Goal: Information Seeking & Learning: Learn about a topic

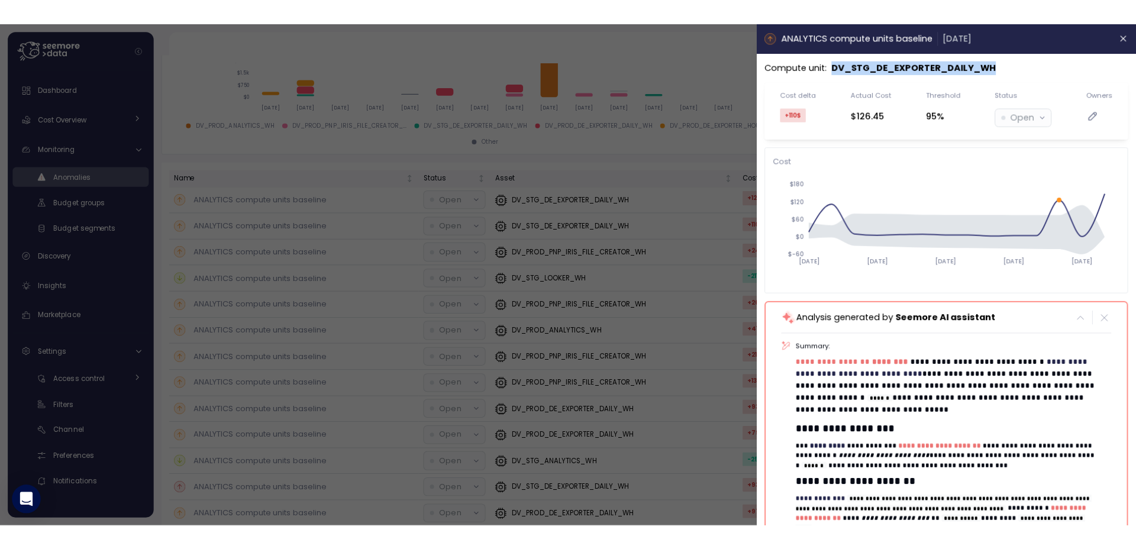
scroll to position [201, 0]
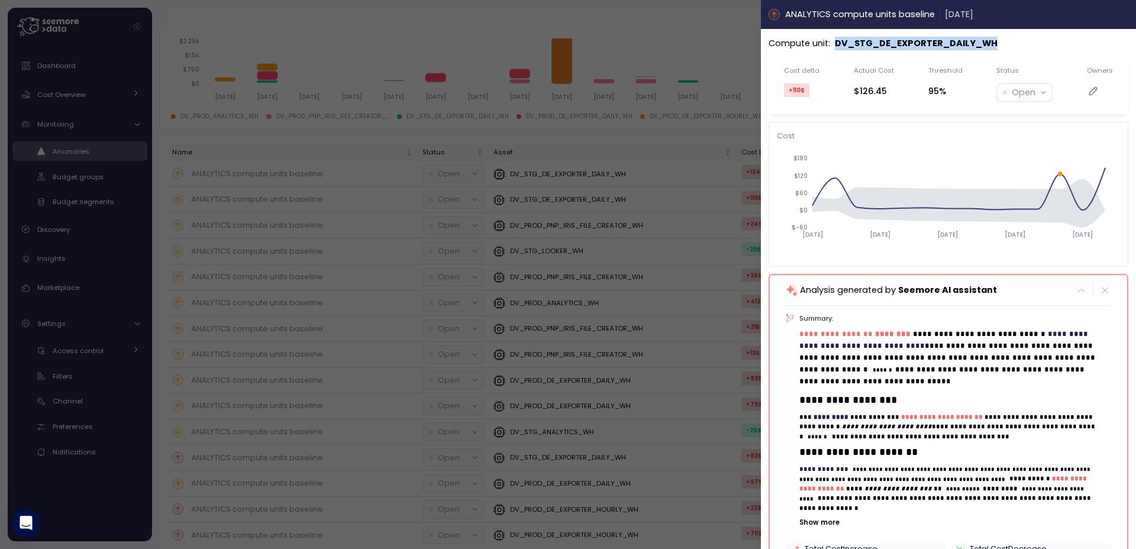
click at [1119, 18] on icon "button" at bounding box center [1123, 13] width 9 height 9
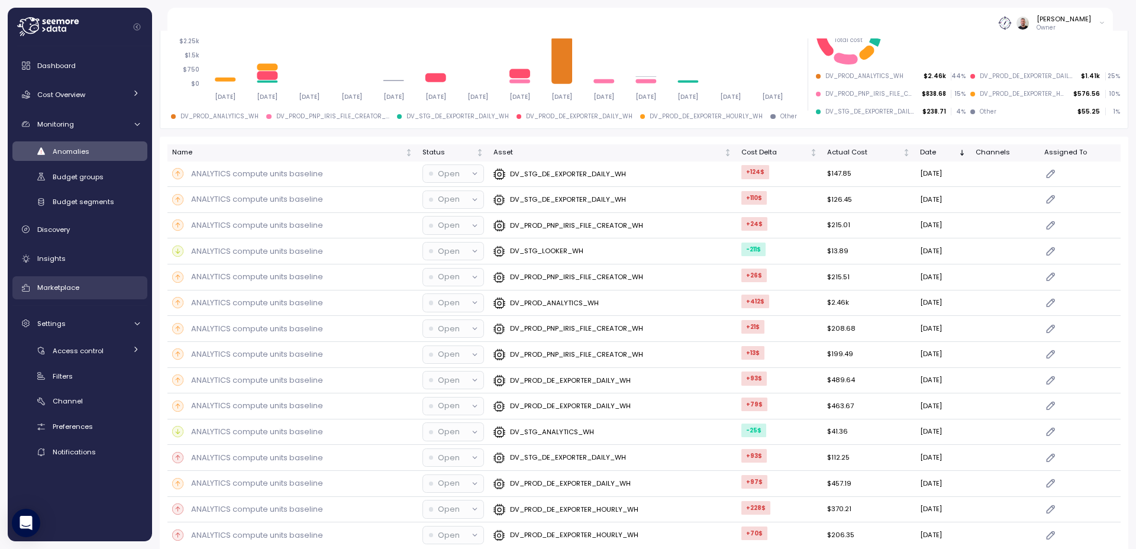
click at [89, 292] on div "Marketplace" at bounding box center [88, 288] width 102 height 12
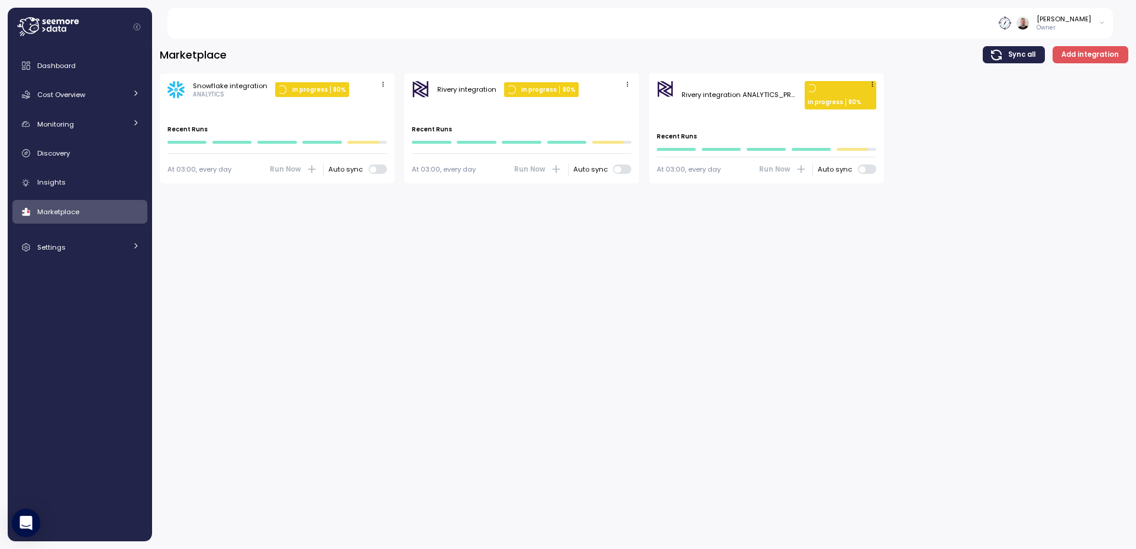
click at [322, 90] on p "In progress" at bounding box center [309, 90] width 35 height 8
click at [388, 86] on span "button" at bounding box center [383, 85] width 12 height 12
click at [70, 72] on link "Dashboard" at bounding box center [79, 66] width 135 height 24
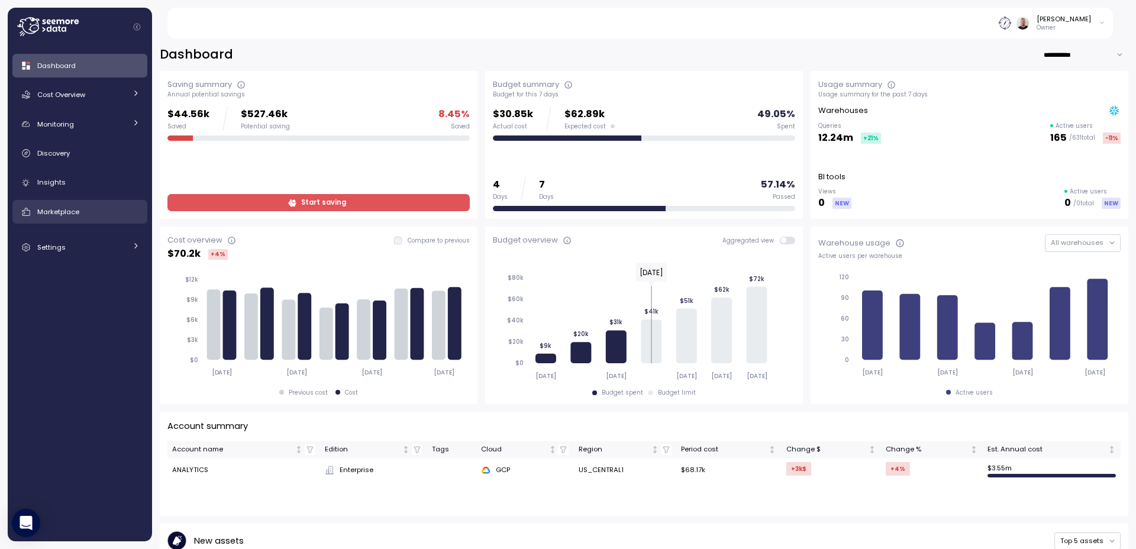
click at [68, 214] on span "Marketplace" at bounding box center [58, 211] width 42 height 9
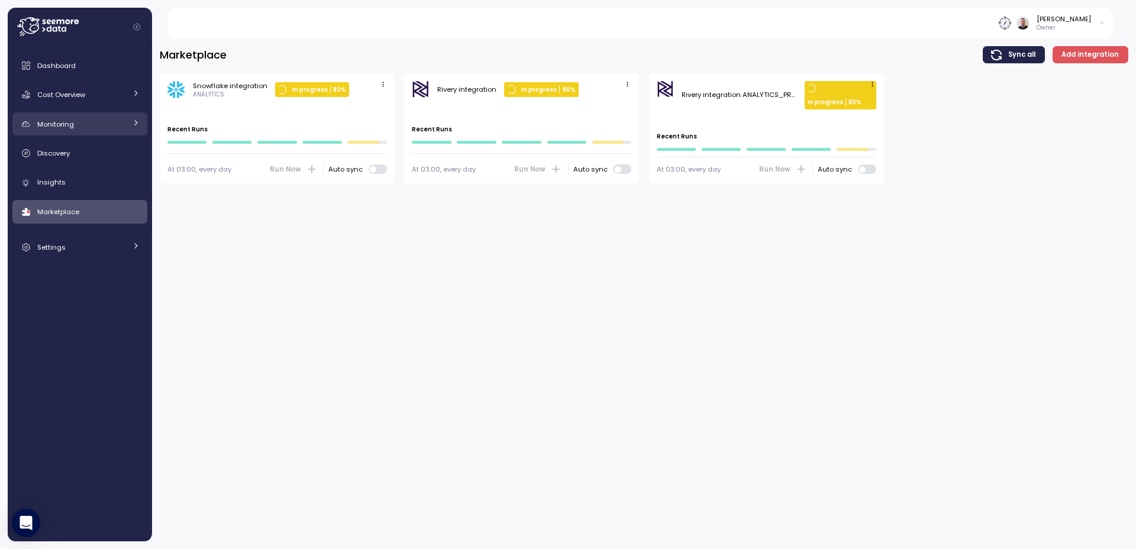
click at [62, 124] on span "Monitoring" at bounding box center [55, 123] width 37 height 9
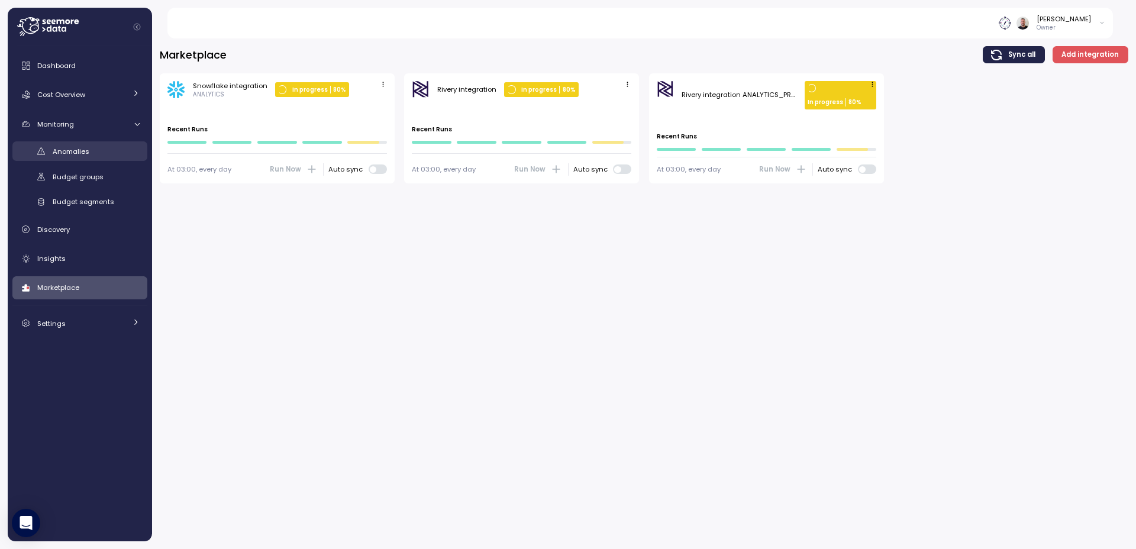
click at [75, 148] on span "Anomalies" at bounding box center [71, 151] width 37 height 9
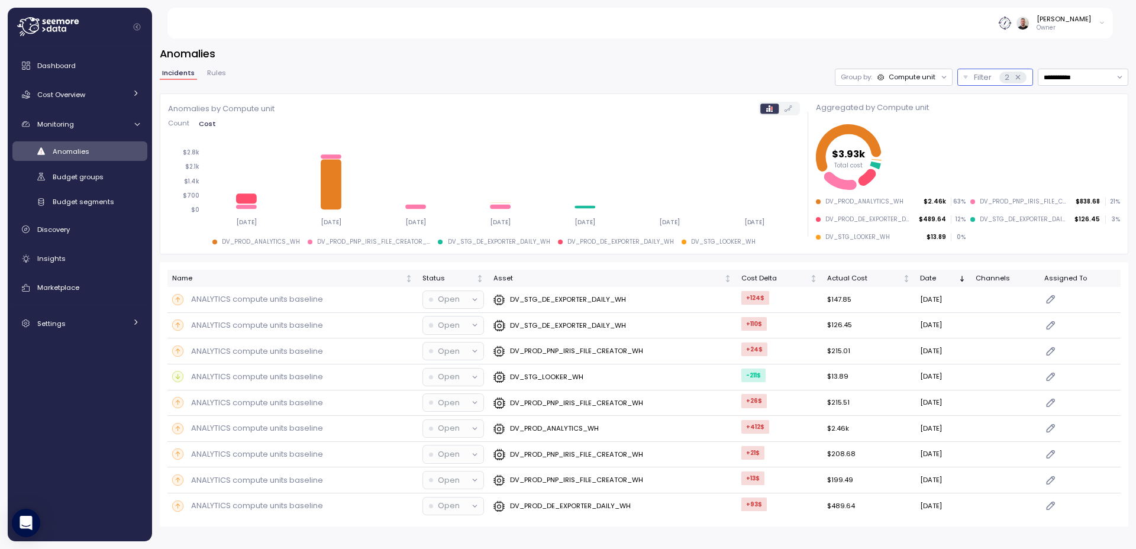
click at [968, 77] on button "Filter 2" at bounding box center [995, 77] width 76 height 17
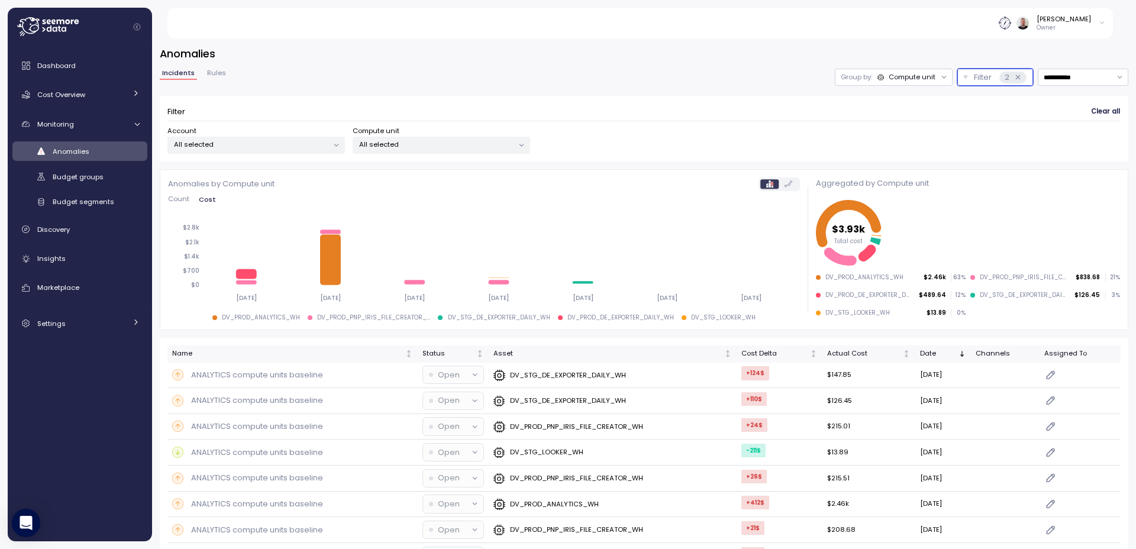
click at [399, 141] on p "All selected" at bounding box center [436, 144] width 154 height 9
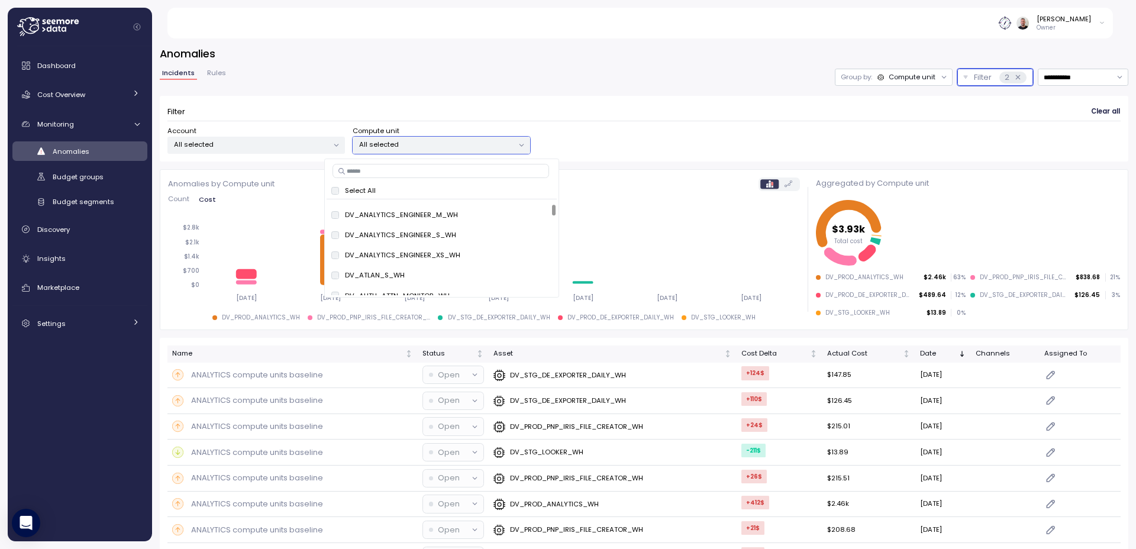
scroll to position [71, 0]
click at [331, 283] on div "DV_ANALYTICS_ENGINEER_XS_WH only" at bounding box center [442, 280] width 230 height 20
click at [544, 254] on button "only" at bounding box center [538, 257] width 28 height 14
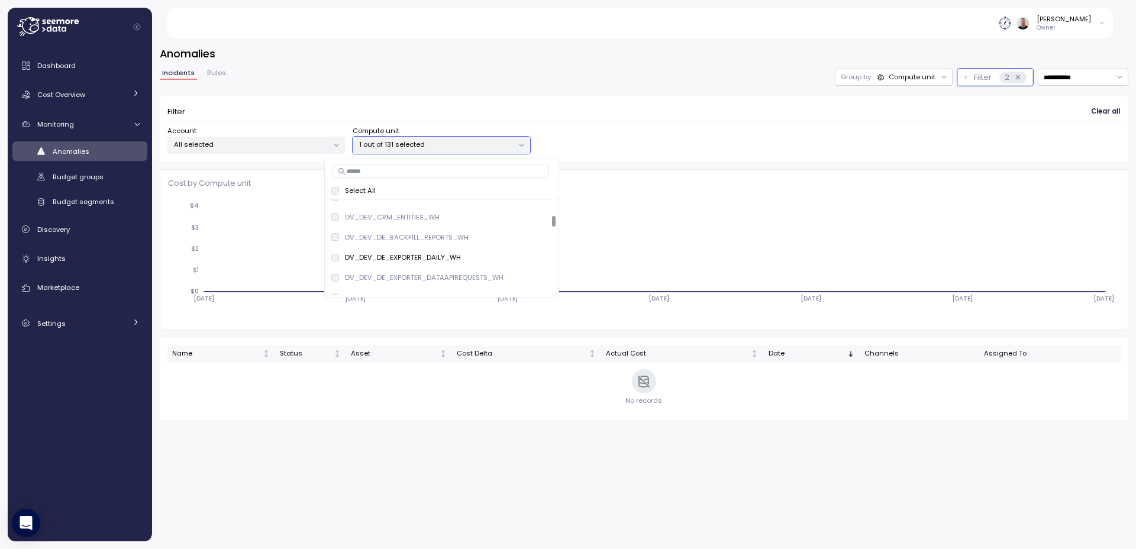
click at [440, 168] on input at bounding box center [440, 171] width 217 height 14
type input "****"
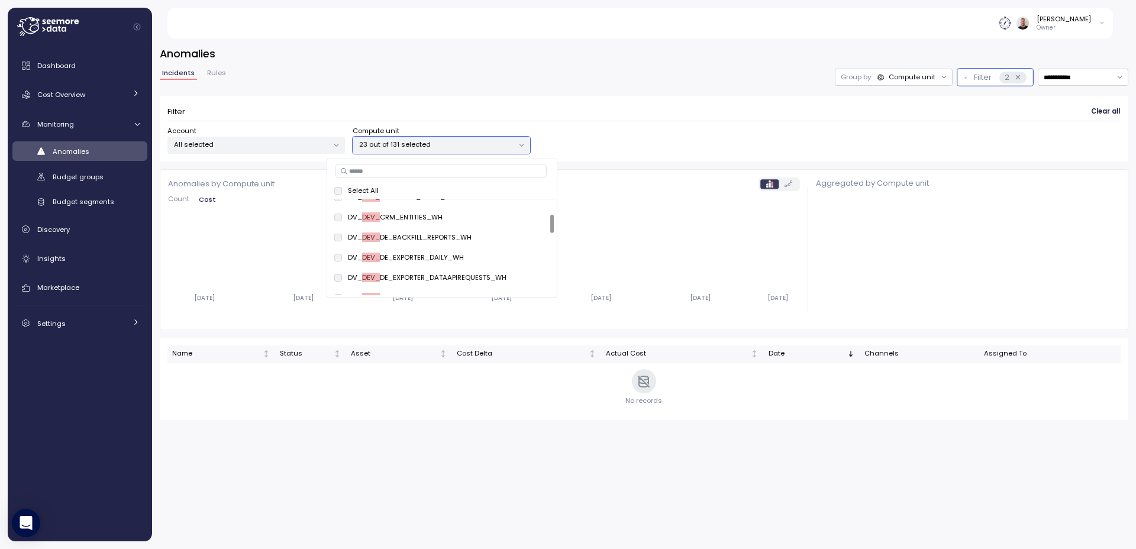
click at [889, 75] on div "Compute unit" at bounding box center [912, 76] width 47 height 9
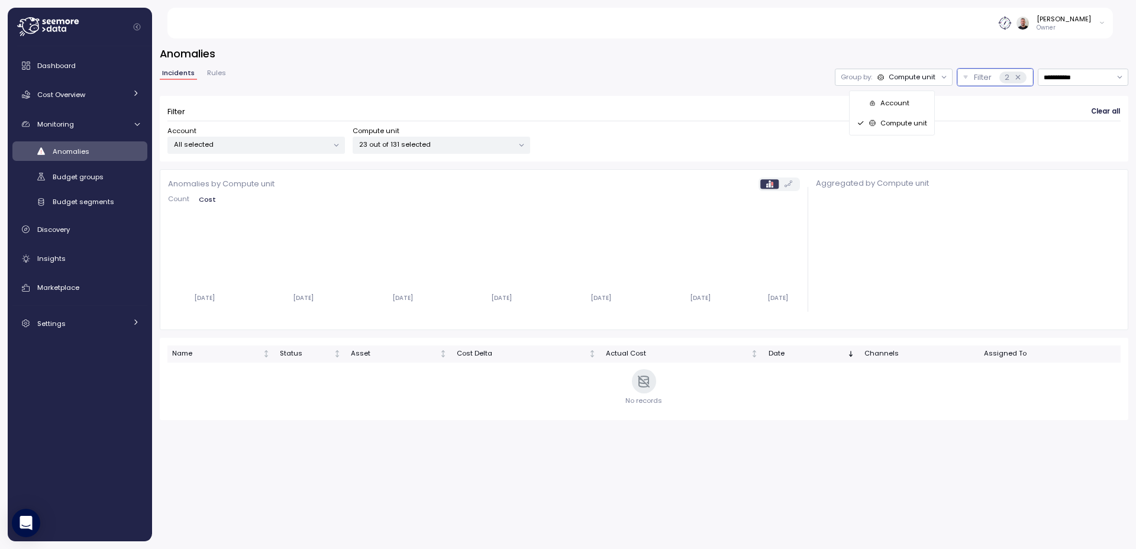
click at [890, 109] on div "Account" at bounding box center [892, 103] width 71 height 14
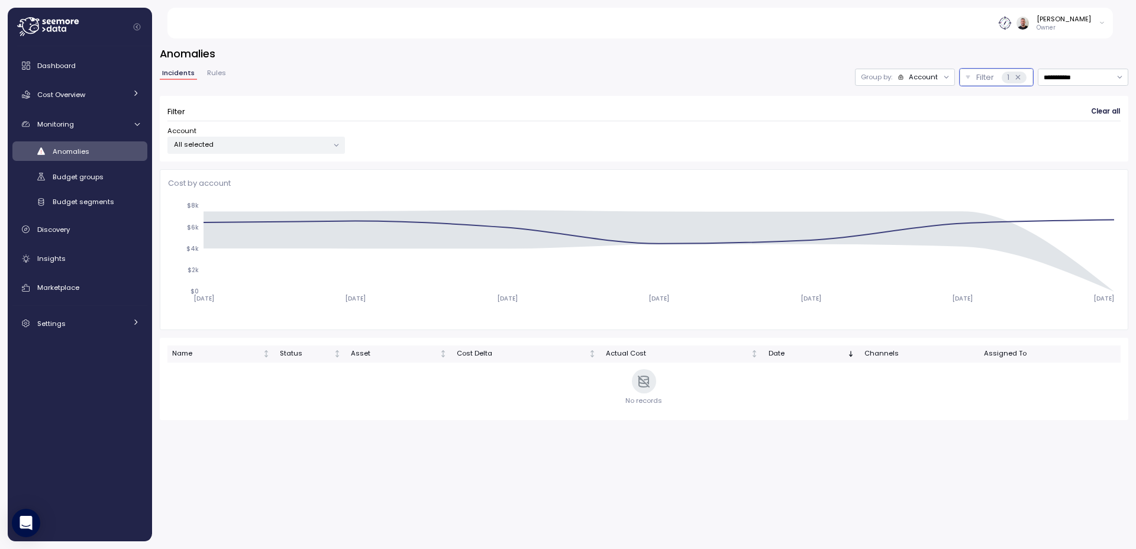
click at [919, 78] on div "Account" at bounding box center [923, 76] width 29 height 9
click at [907, 125] on p "Compute unit" at bounding box center [914, 122] width 47 height 9
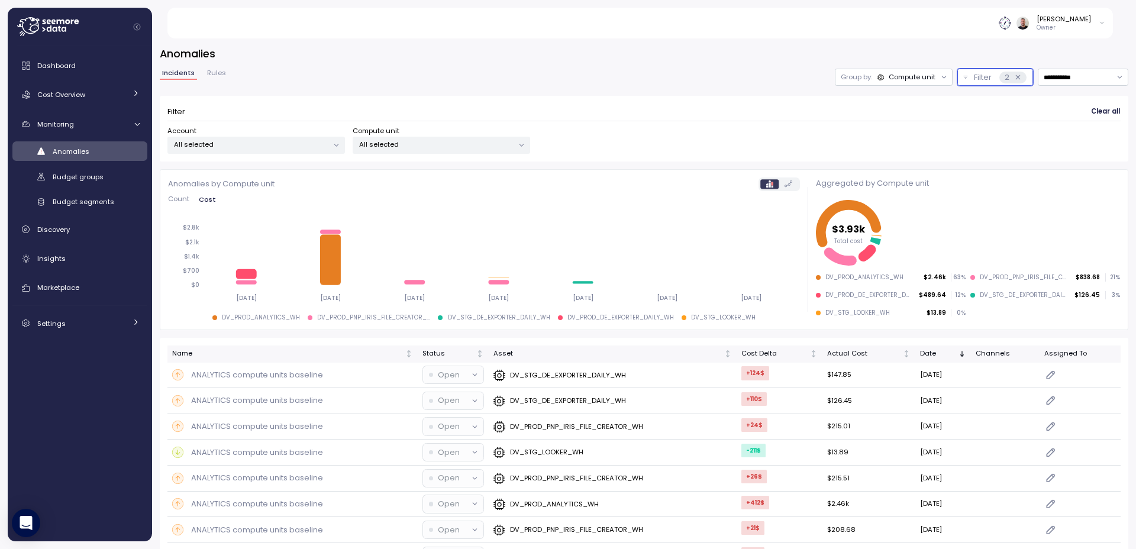
click at [957, 79] on button "Filter 2" at bounding box center [995, 77] width 76 height 17
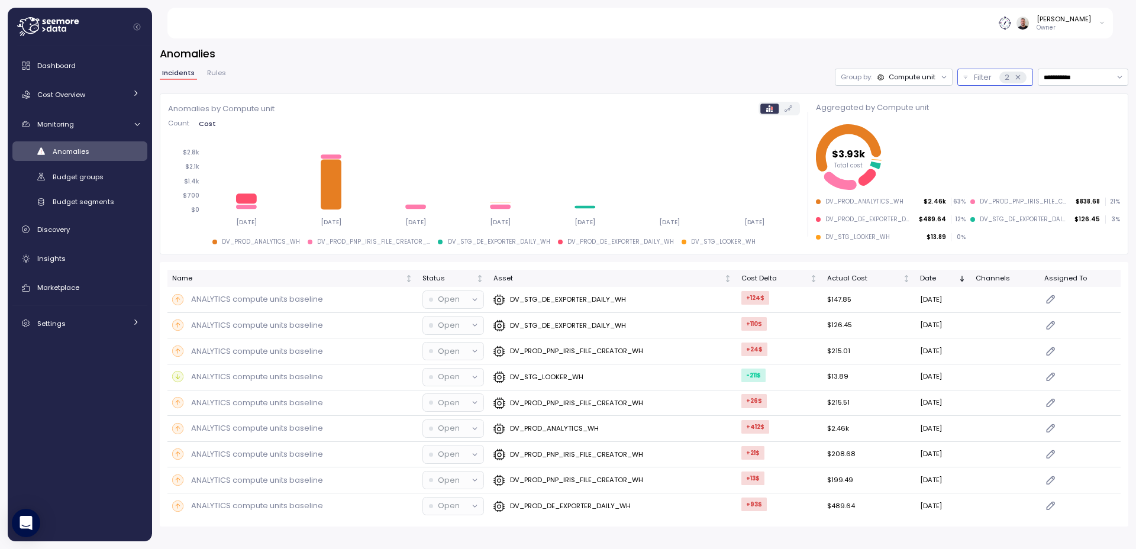
click at [970, 76] on button "Filter 2" at bounding box center [995, 77] width 76 height 17
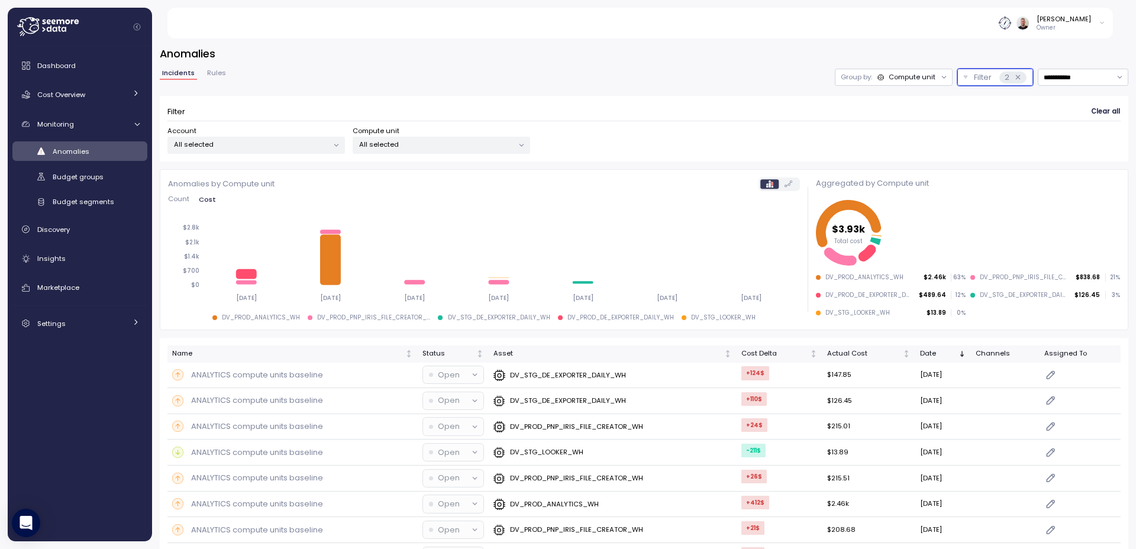
click at [390, 144] on p "All selected" at bounding box center [436, 144] width 154 height 9
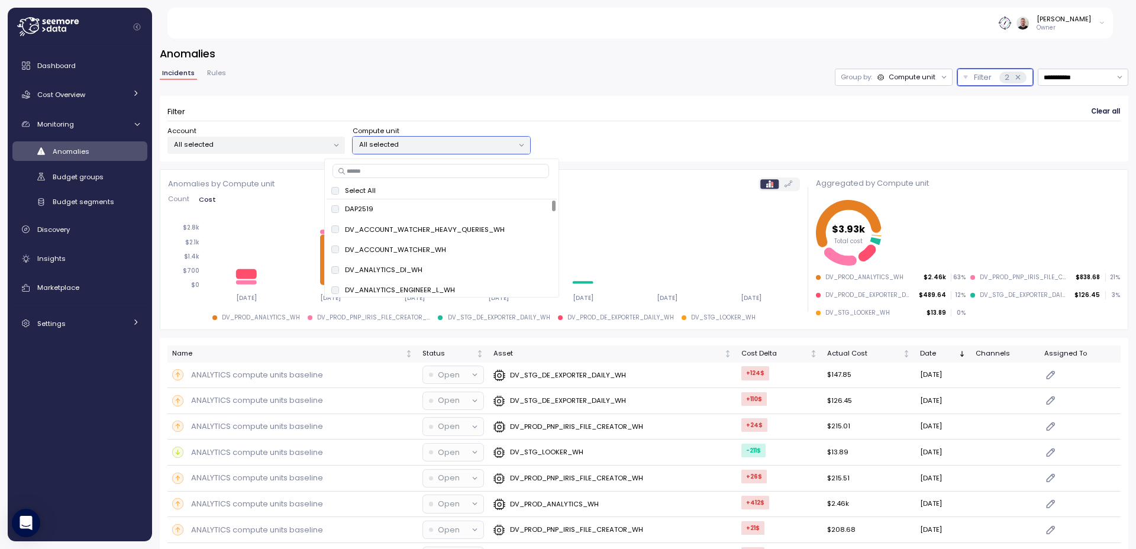
click at [339, 195] on div "Select All" at bounding box center [442, 190] width 230 height 15
click at [377, 198] on div "Select All DAP2519 only DV_ACCOUNT_WATCHER_HEAVY_QUERIES_WH only DV_ACCOUNT_WAT…" at bounding box center [441, 229] width 235 height 140
click at [393, 192] on div "Select All" at bounding box center [441, 190] width 221 height 9
click at [338, 194] on div at bounding box center [335, 191] width 8 height 8
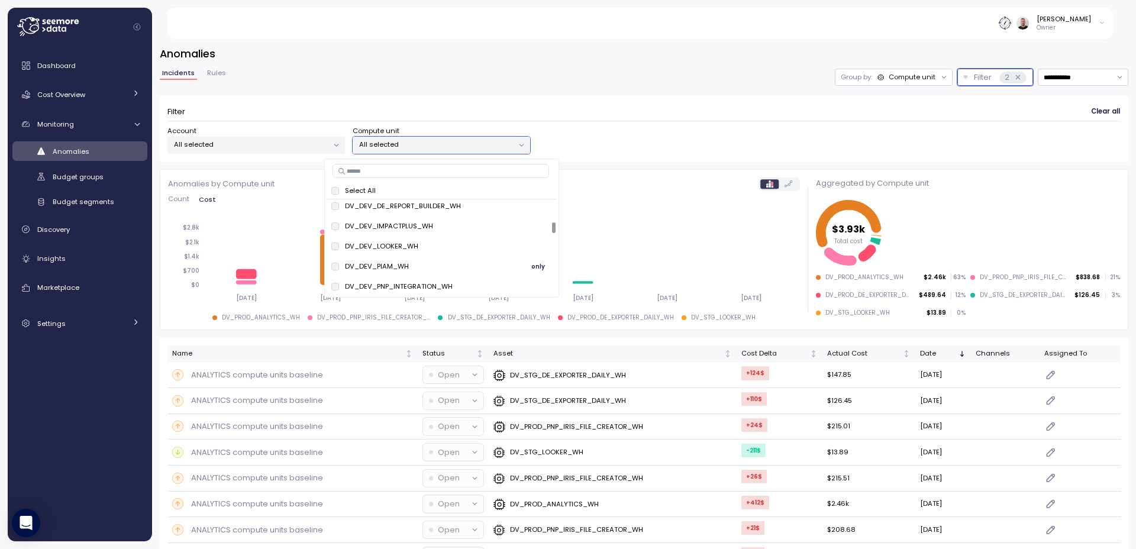
click at [538, 269] on span "only" at bounding box center [538, 266] width 14 height 13
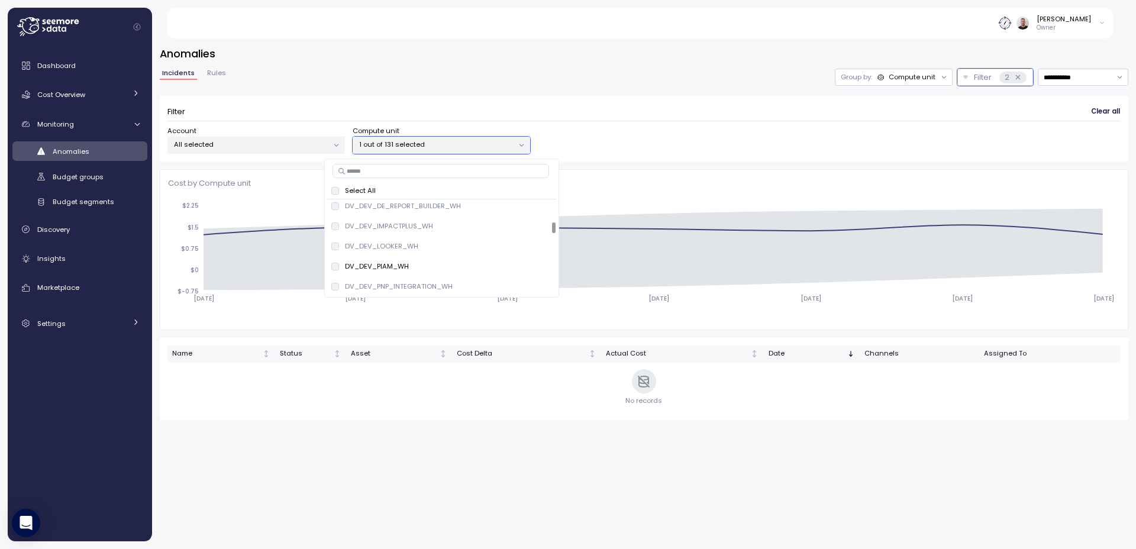
click at [402, 175] on input at bounding box center [440, 171] width 217 height 14
click at [337, 195] on div "Select All" at bounding box center [442, 190] width 216 height 9
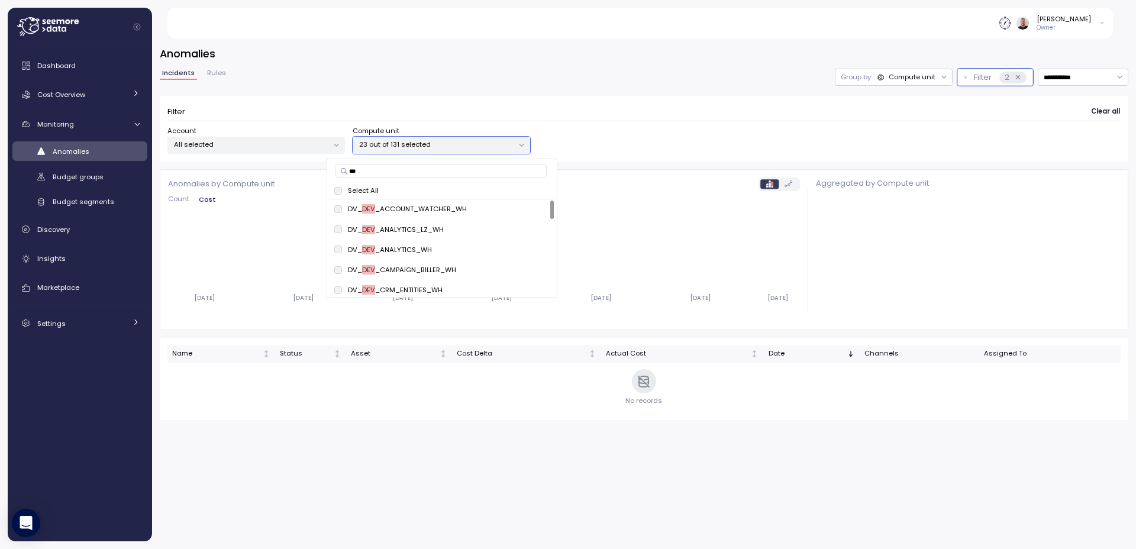
type input "***"
click at [60, 94] on span "Cost Overview" at bounding box center [61, 94] width 48 height 9
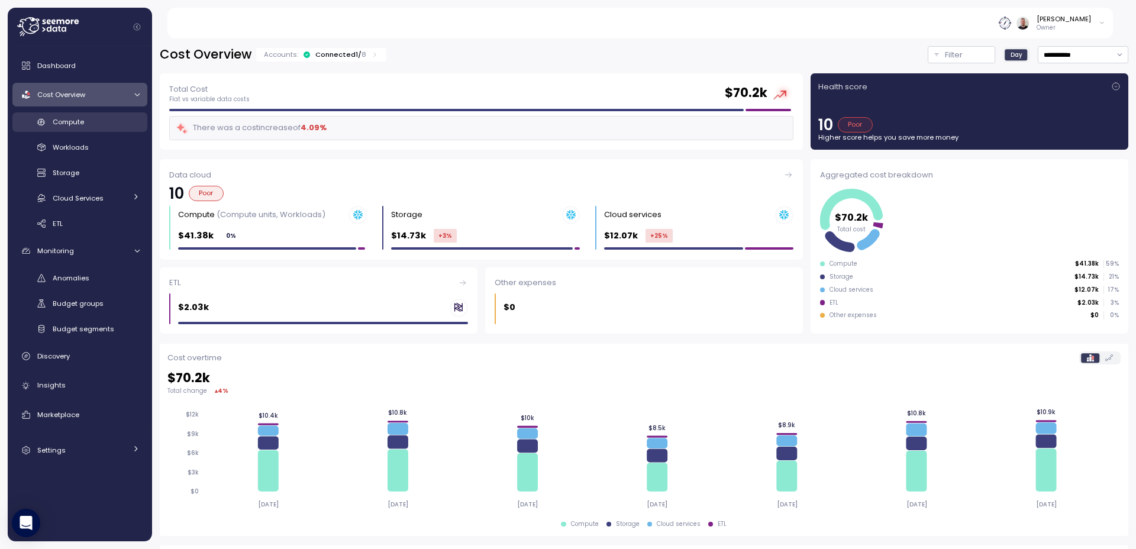
click at [90, 122] on div "Compute" at bounding box center [96, 122] width 87 height 12
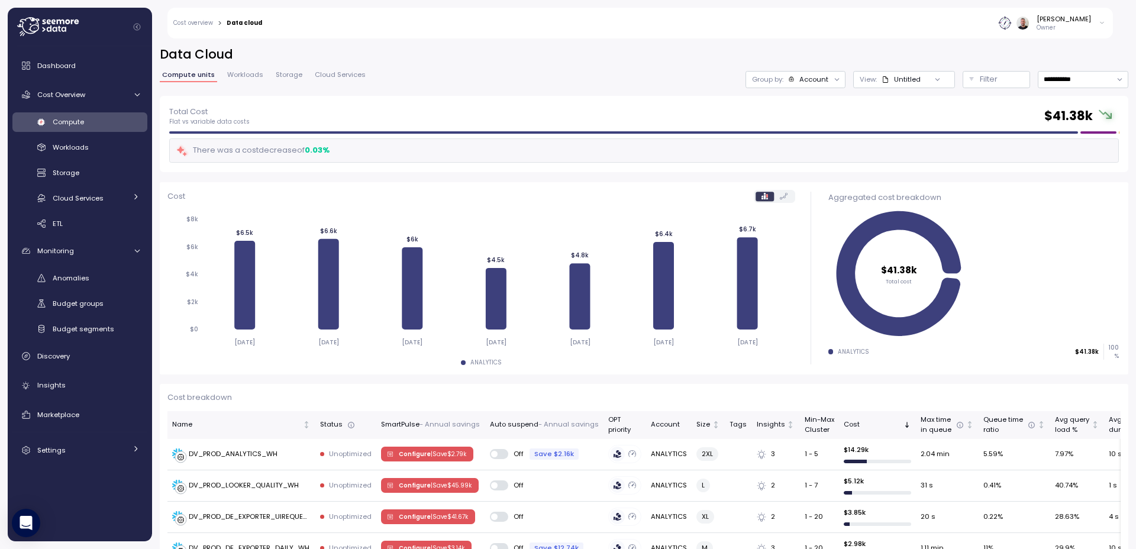
click at [802, 75] on div "Account" at bounding box center [813, 79] width 29 height 9
click at [803, 150] on p "Compute unit" at bounding box center [793, 144] width 47 height 9
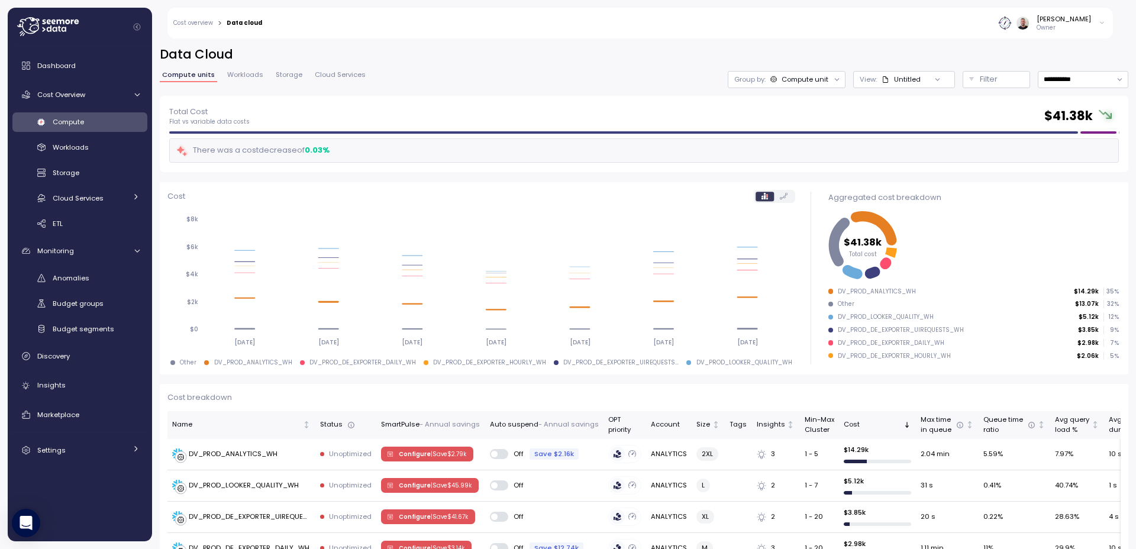
click at [894, 84] on div "Untitled" at bounding box center [907, 79] width 27 height 9
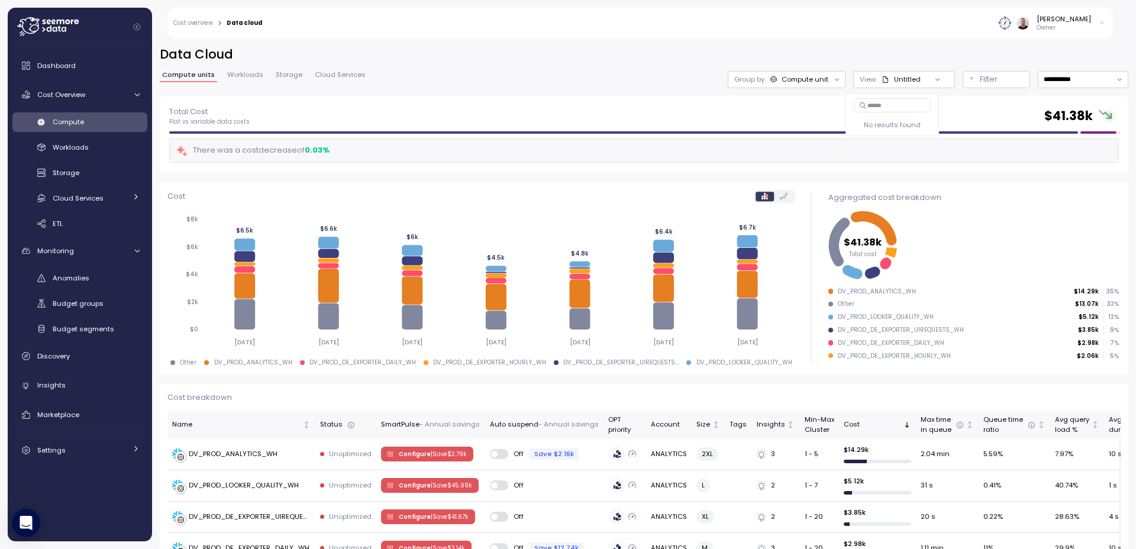
click at [894, 83] on div "Untitled" at bounding box center [907, 79] width 27 height 9
click at [951, 83] on div "**********" at bounding box center [928, 79] width 400 height 17
click at [980, 79] on p "Filter" at bounding box center [989, 79] width 18 height 12
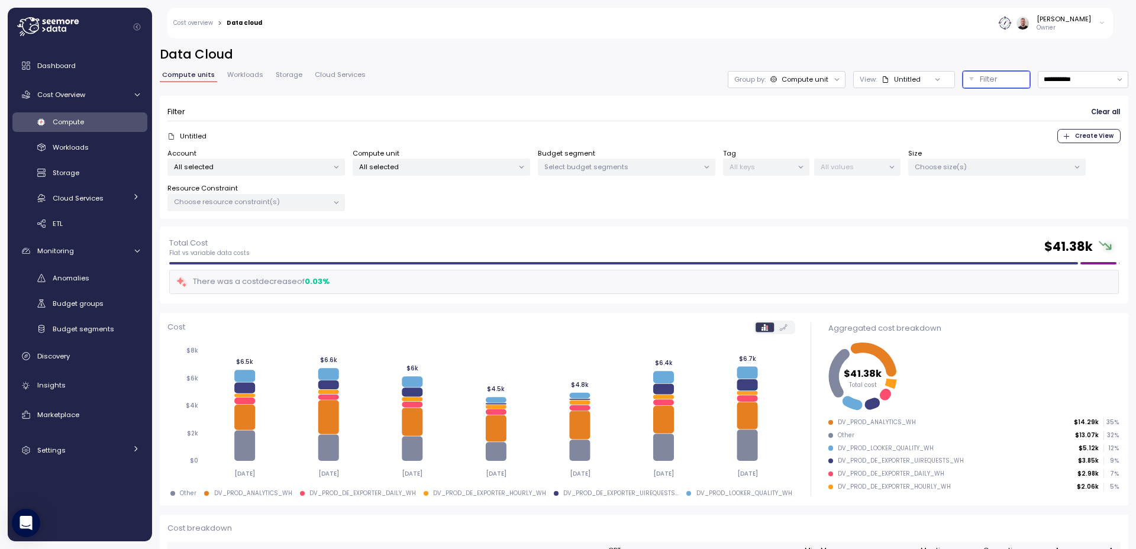
click at [642, 170] on p "Select budget segments" at bounding box center [621, 166] width 154 height 9
click at [655, 232] on span "only" at bounding box center [654, 231] width 14 height 13
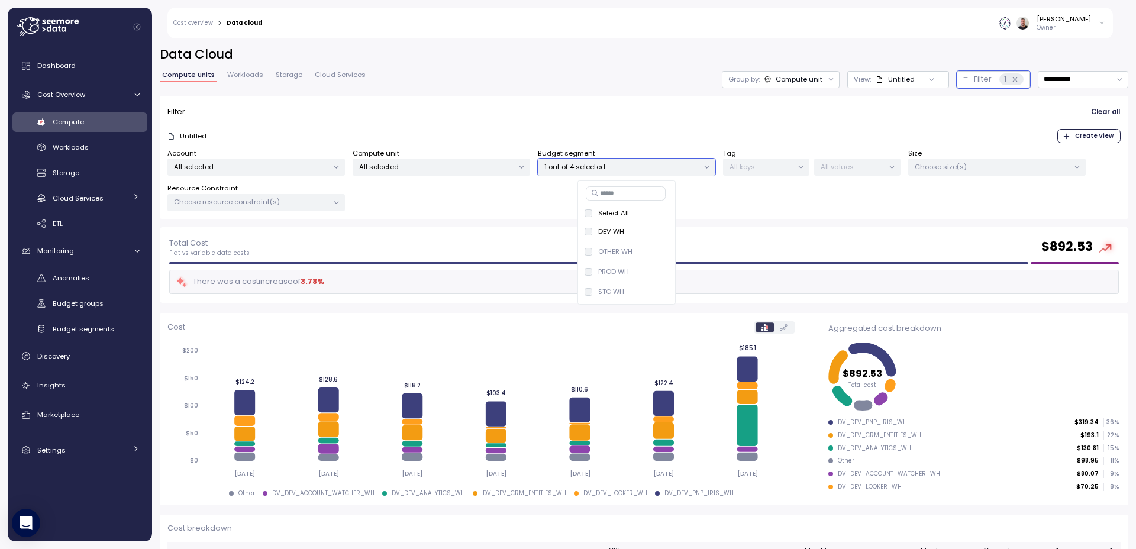
click at [751, 208] on div "Account All selected Compute unit All selected Budget segment 1 out of 4 select…" at bounding box center [643, 179] width 953 height 63
click at [99, 328] on span "Budget segments" at bounding box center [84, 328] width 62 height 9
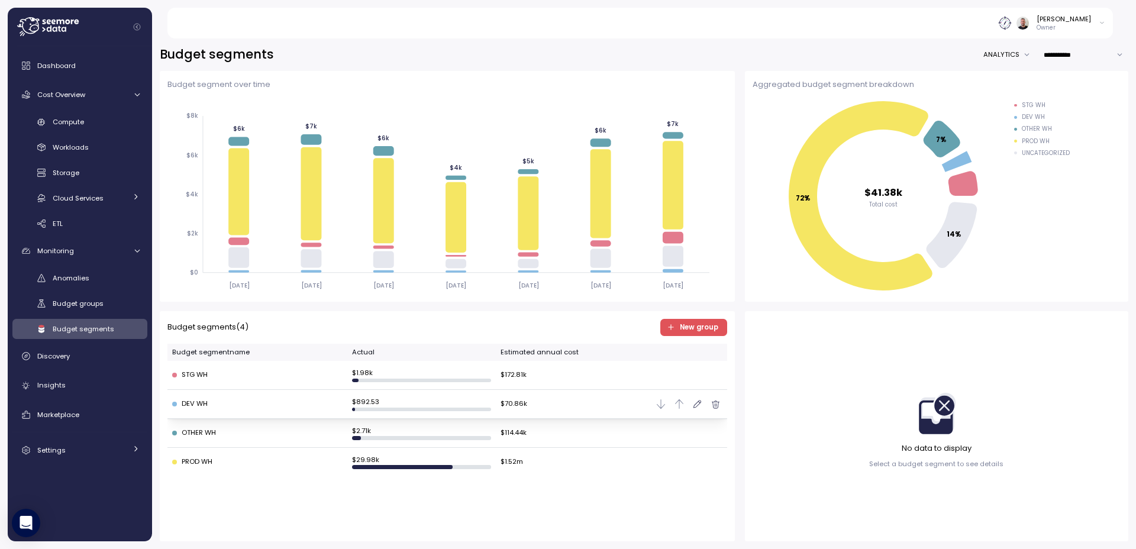
click at [236, 400] on div "DEV WH" at bounding box center [257, 404] width 170 height 11
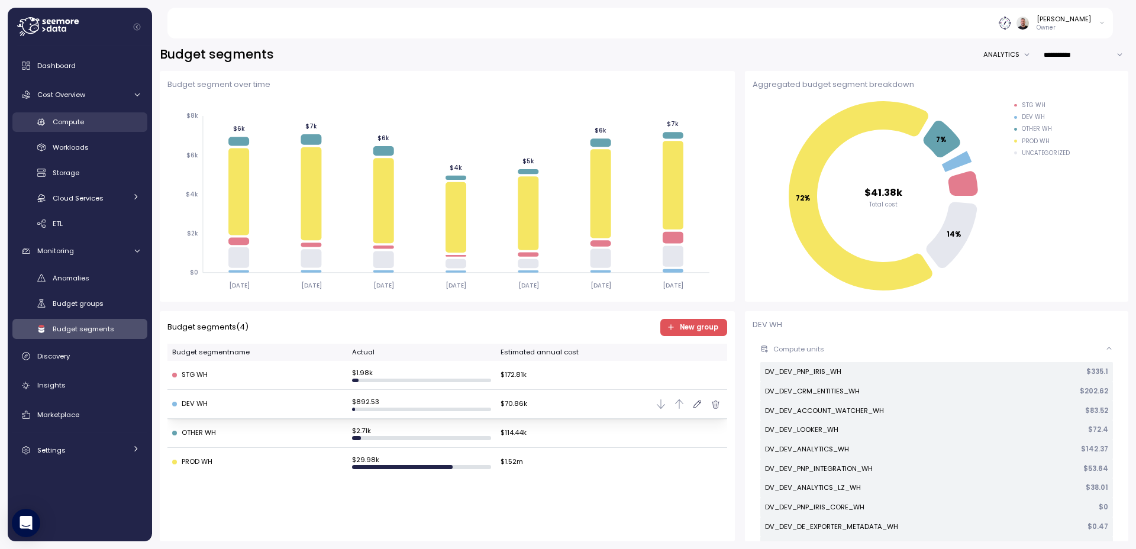
click at [76, 124] on span "Compute" at bounding box center [68, 121] width 31 height 9
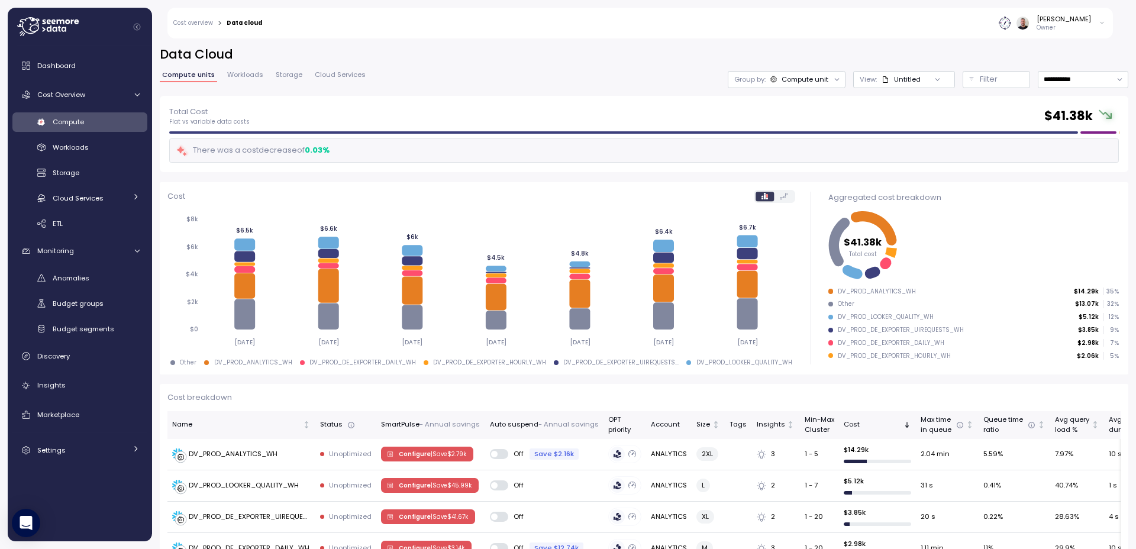
click at [920, 82] on div at bounding box center [937, 79] width 34 height 17
click at [933, 78] on icon at bounding box center [937, 80] width 8 height 8
click at [965, 86] on button "Filter" at bounding box center [995, 79] width 67 height 17
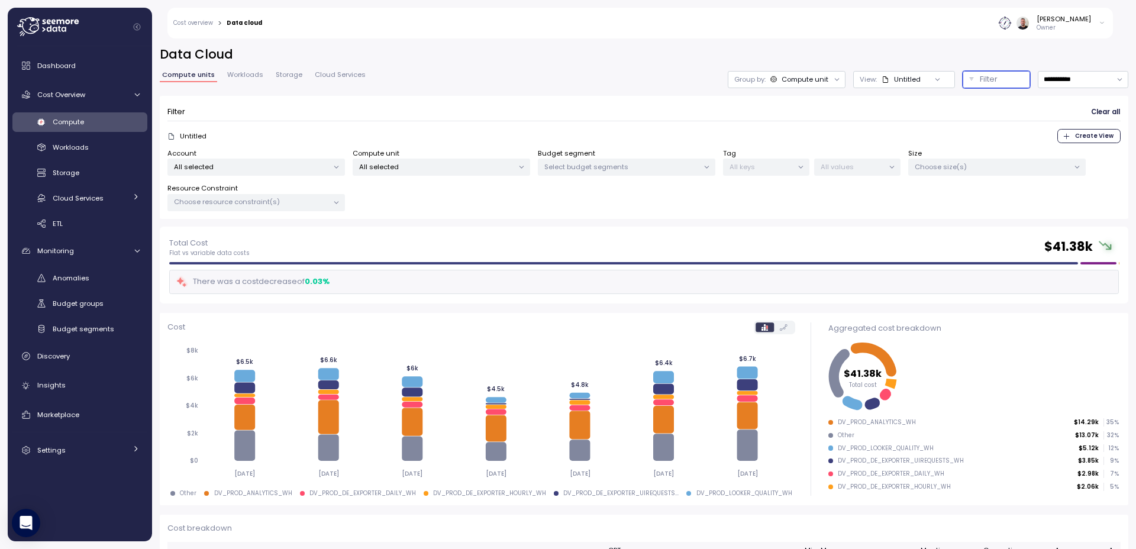
click at [994, 75] on div "Filter" at bounding box center [1002, 79] width 44 height 12
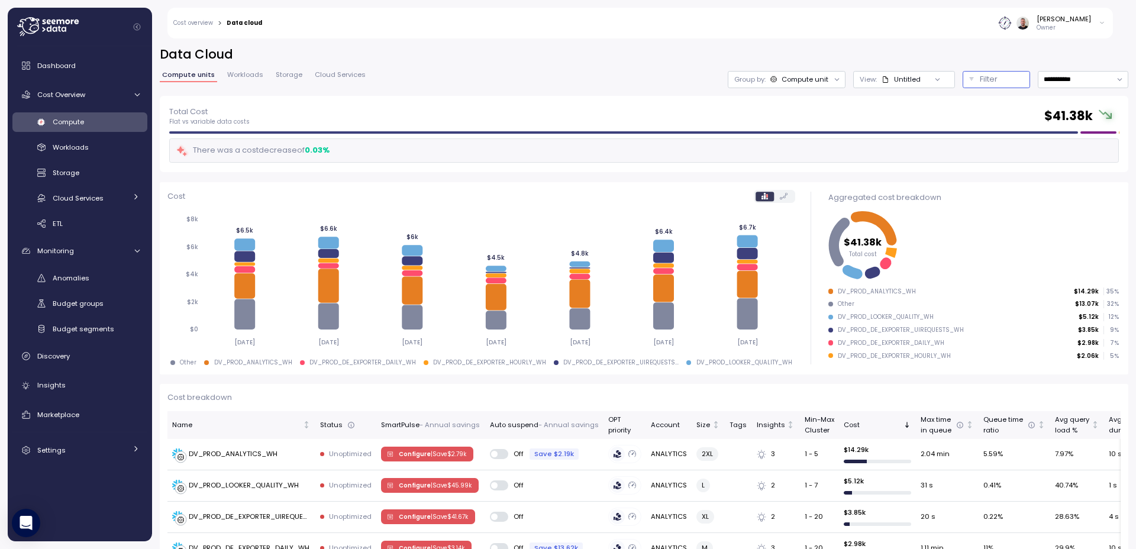
click at [981, 82] on p "Filter" at bounding box center [989, 79] width 18 height 12
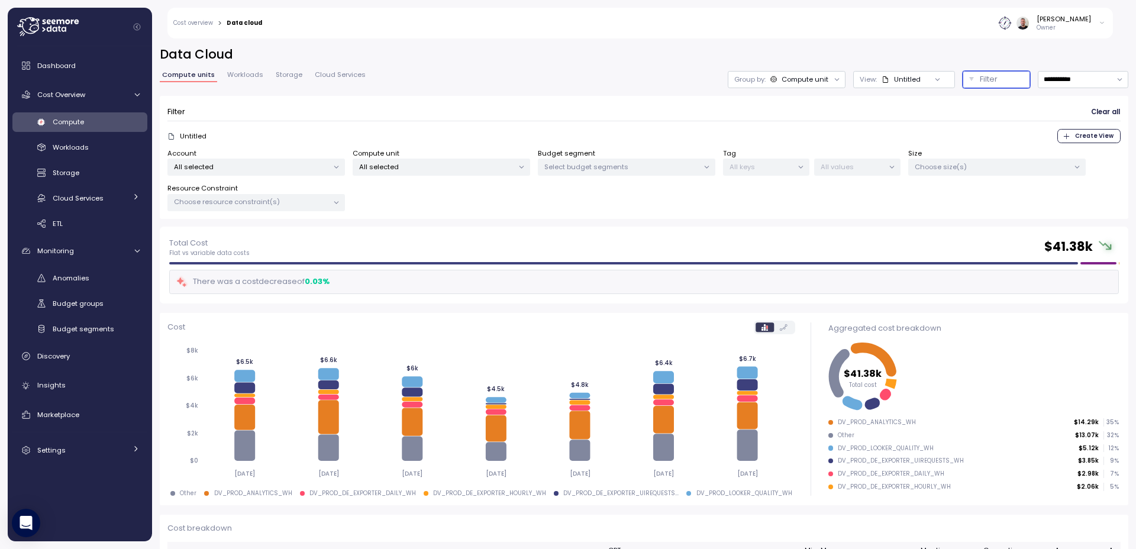
click at [661, 164] on p "Select budget segments" at bounding box center [621, 166] width 154 height 9
click at [626, 233] on div "DEV WH only" at bounding box center [626, 231] width 84 height 14
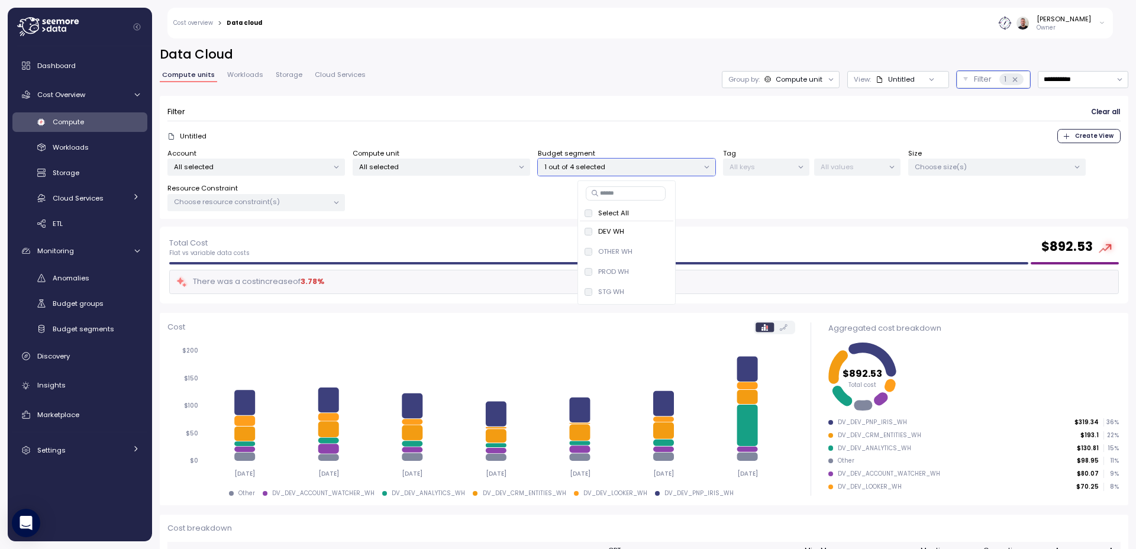
click at [624, 96] on div "Filter Clear all Untitled Create View Account All selected Compute unit All sel…" at bounding box center [644, 158] width 968 height 124
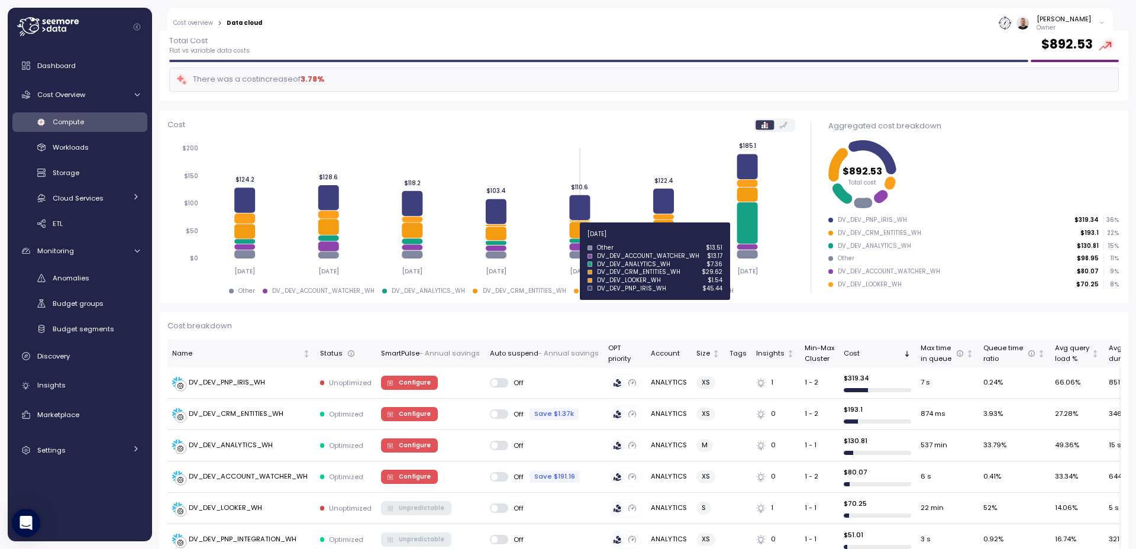
scroll to position [355, 0]
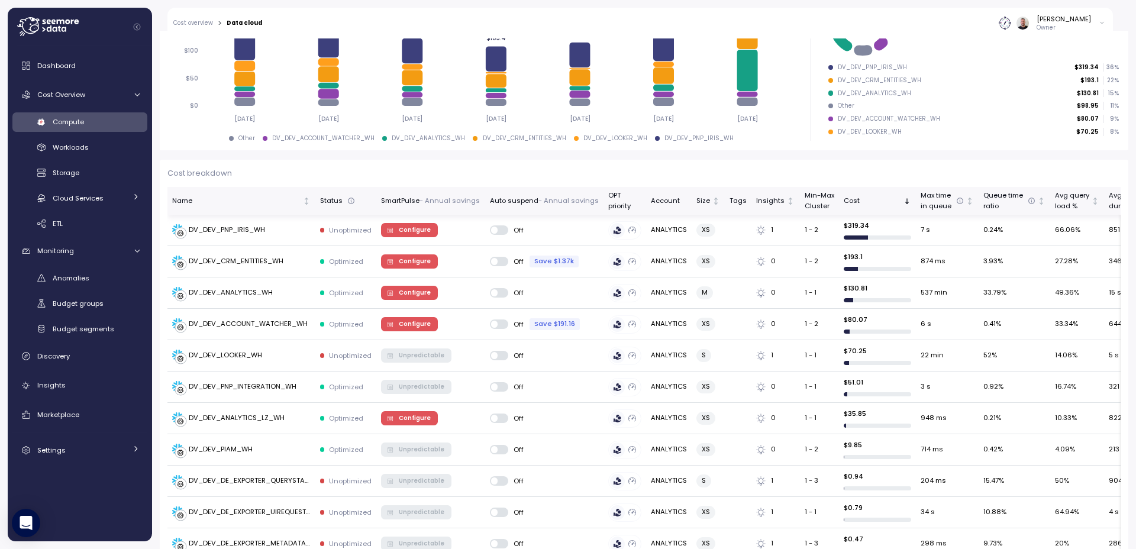
click at [526, 200] on div "Auto suspend - Annual savings" at bounding box center [544, 201] width 109 height 11
click at [554, 200] on p "- Annual savings" at bounding box center [568, 201] width 60 height 11
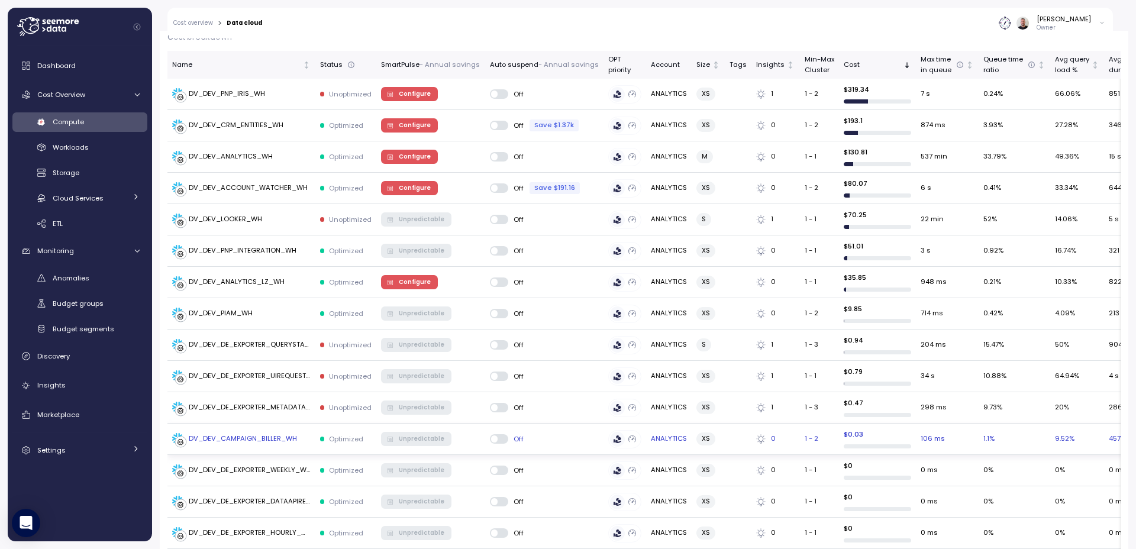
scroll to position [308, 0]
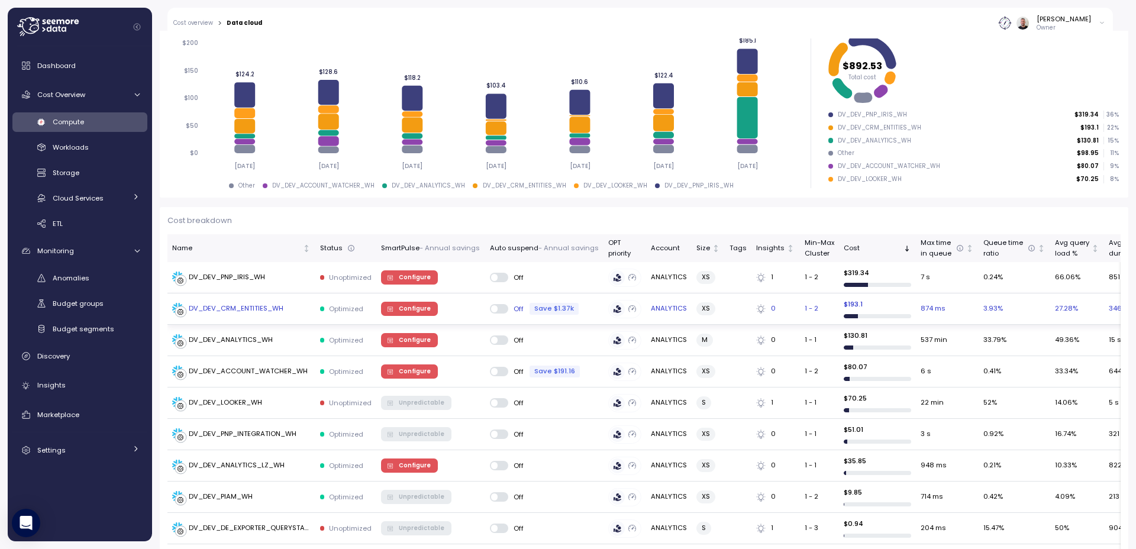
click at [419, 310] on span "Configure" at bounding box center [415, 308] width 32 height 13
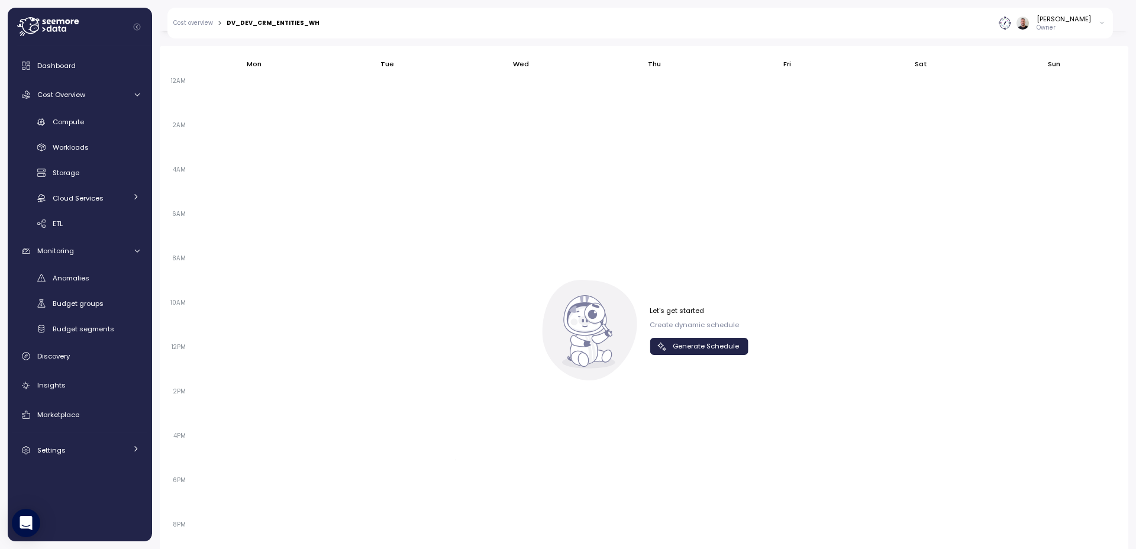
scroll to position [734, 0]
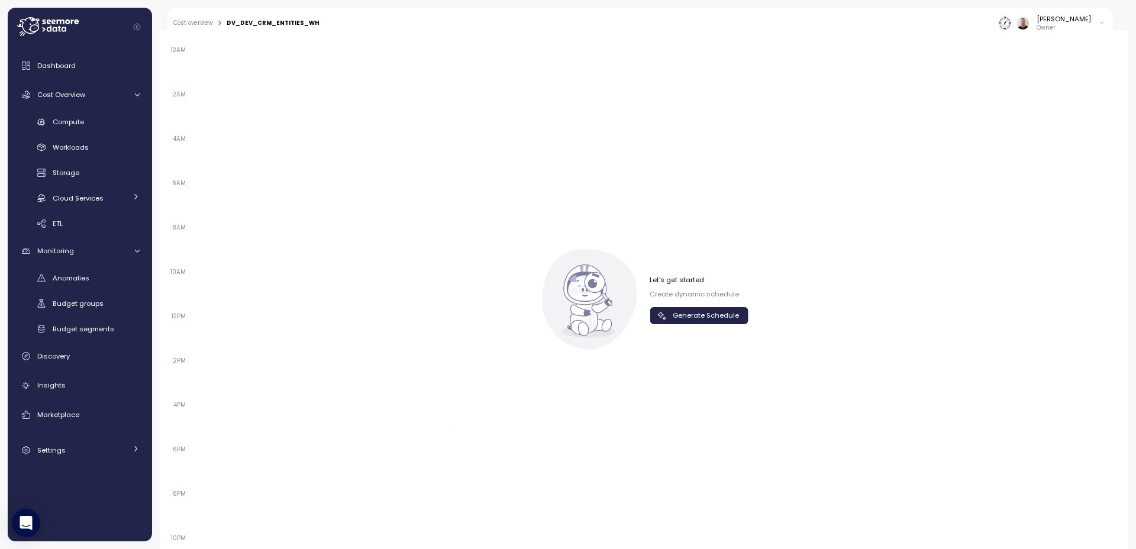
click at [705, 318] on span "Generate Schedule" at bounding box center [706, 316] width 66 height 16
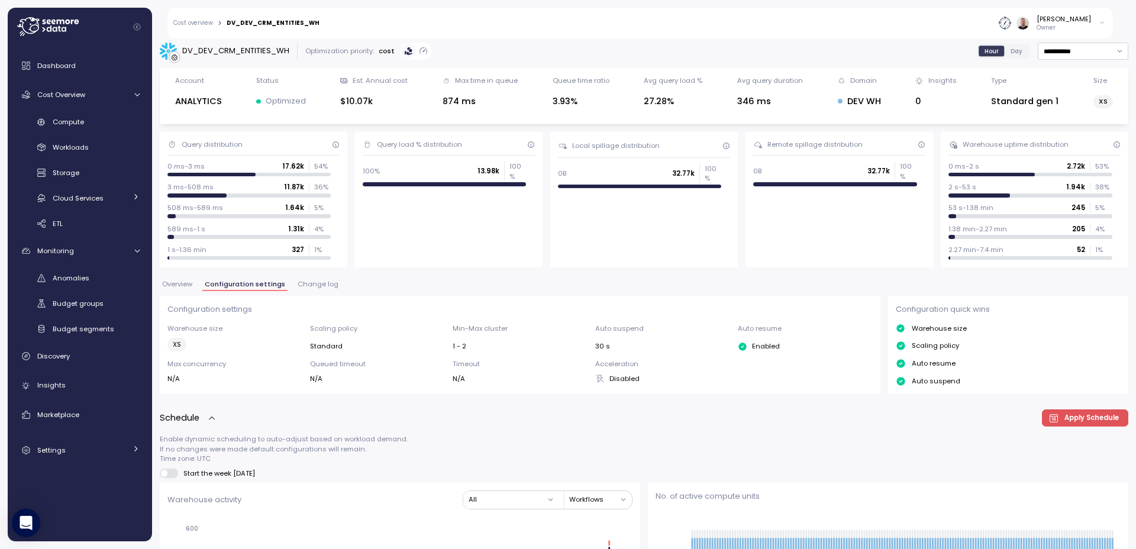
scroll to position [0, 0]
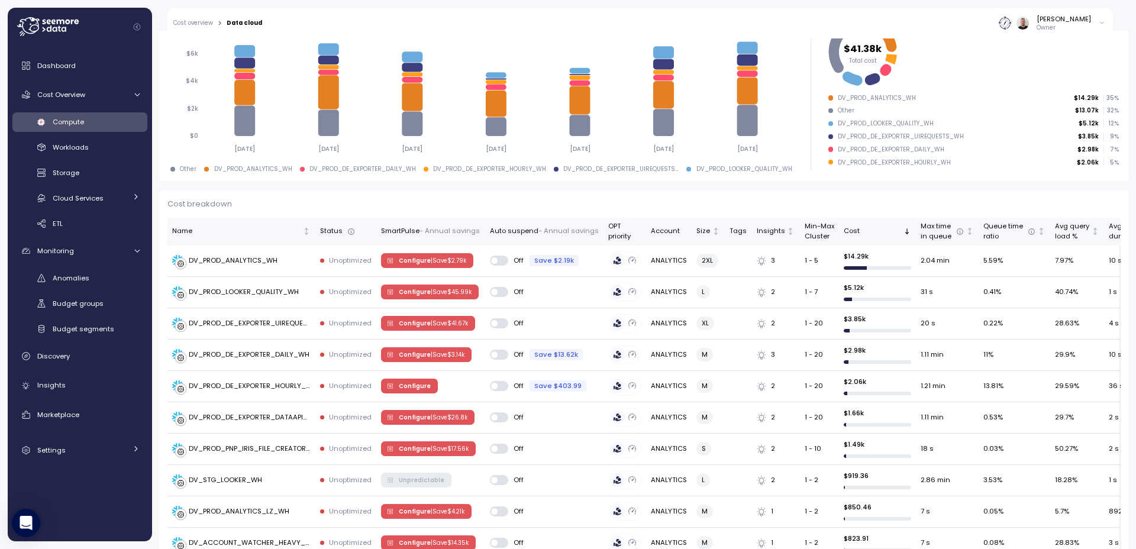
scroll to position [71, 0]
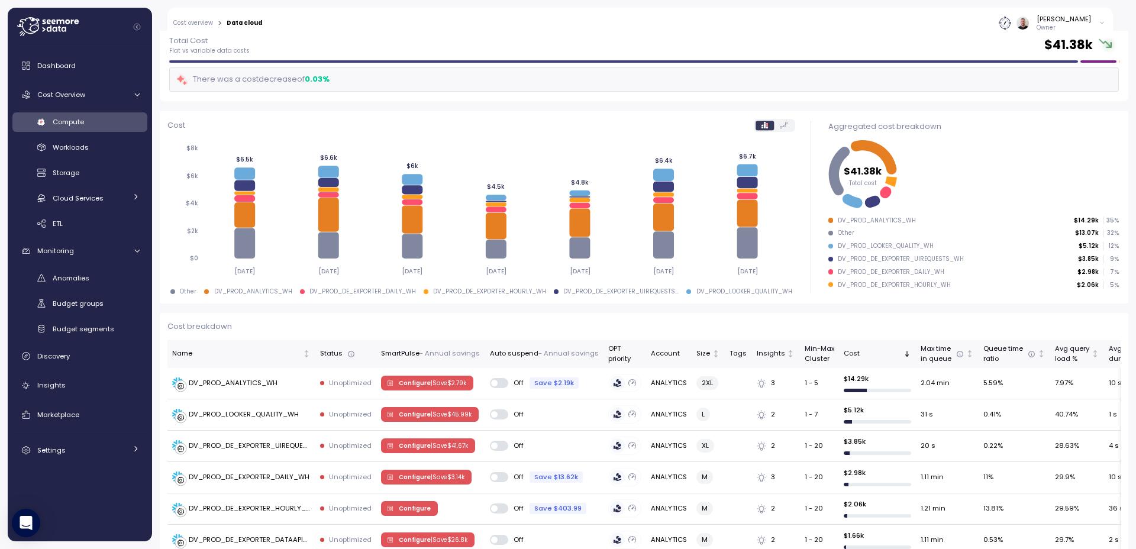
click at [70, 127] on div "Compute" at bounding box center [96, 122] width 87 height 12
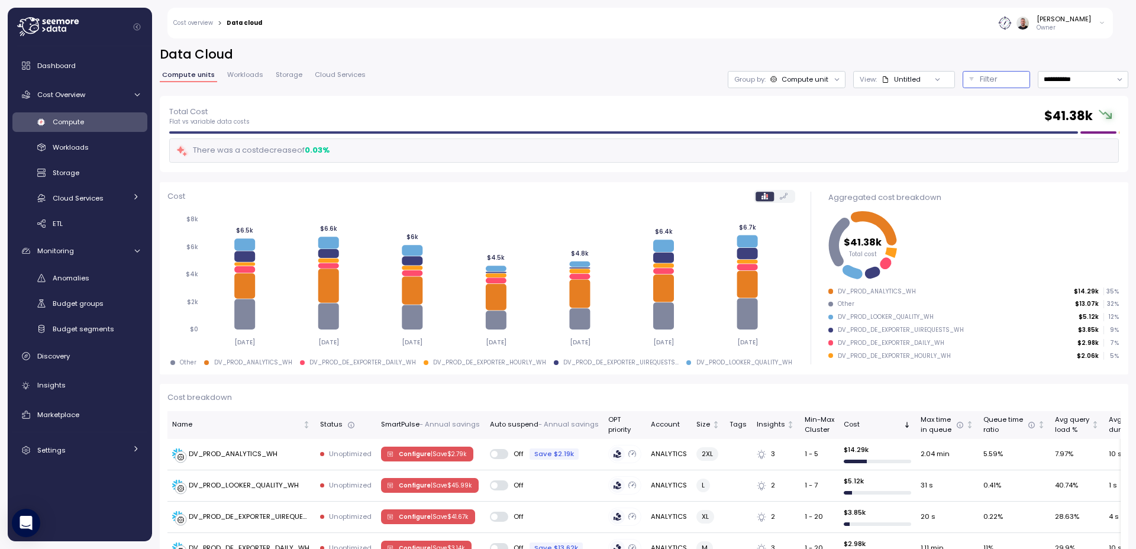
click at [993, 80] on div "Filter" at bounding box center [1002, 79] width 44 height 12
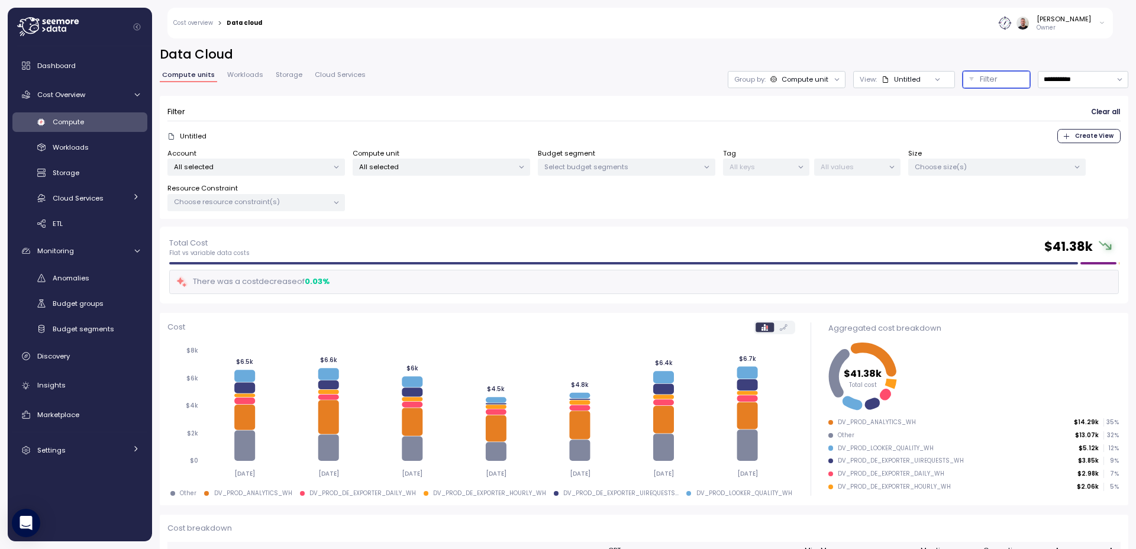
click at [665, 164] on p "Select budget segments" at bounding box center [621, 166] width 154 height 9
click at [657, 232] on span "only" at bounding box center [654, 231] width 14 height 13
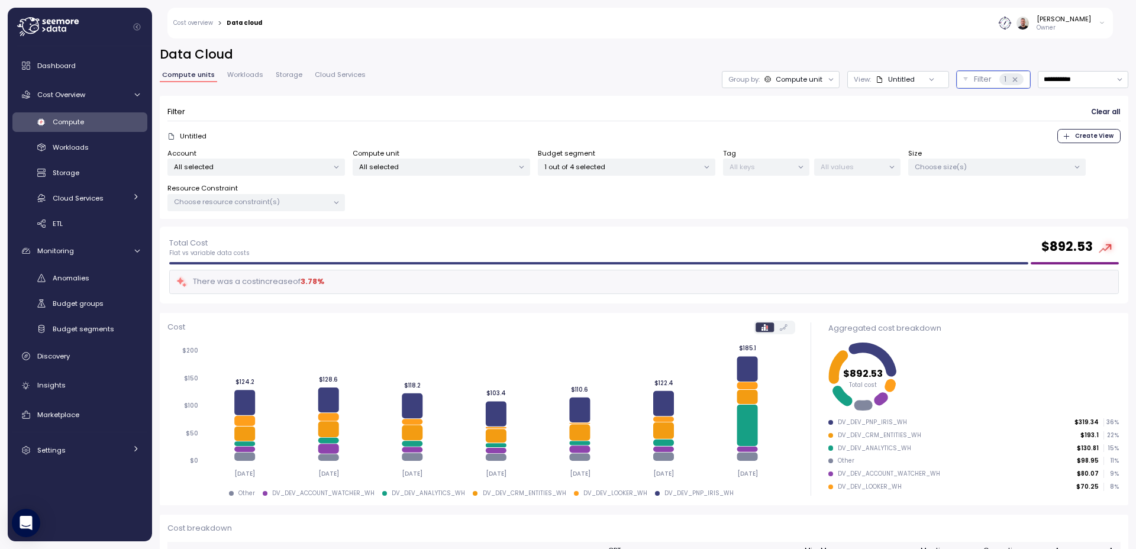
click at [674, 117] on div "Filter Clear all" at bounding box center [643, 112] width 953 height 17
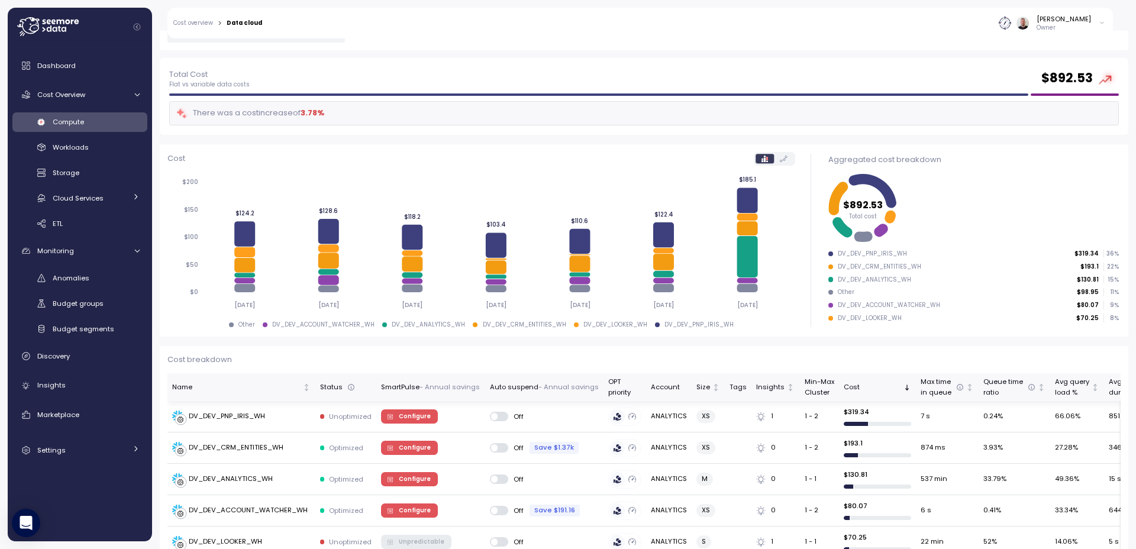
scroll to position [355, 0]
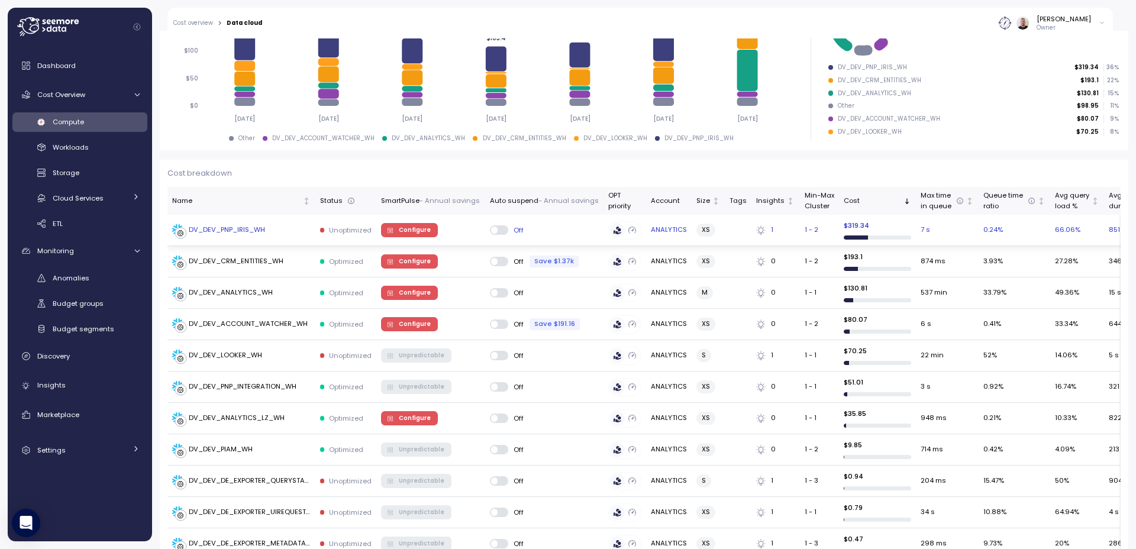
click at [401, 233] on span "Configure" at bounding box center [415, 230] width 32 height 13
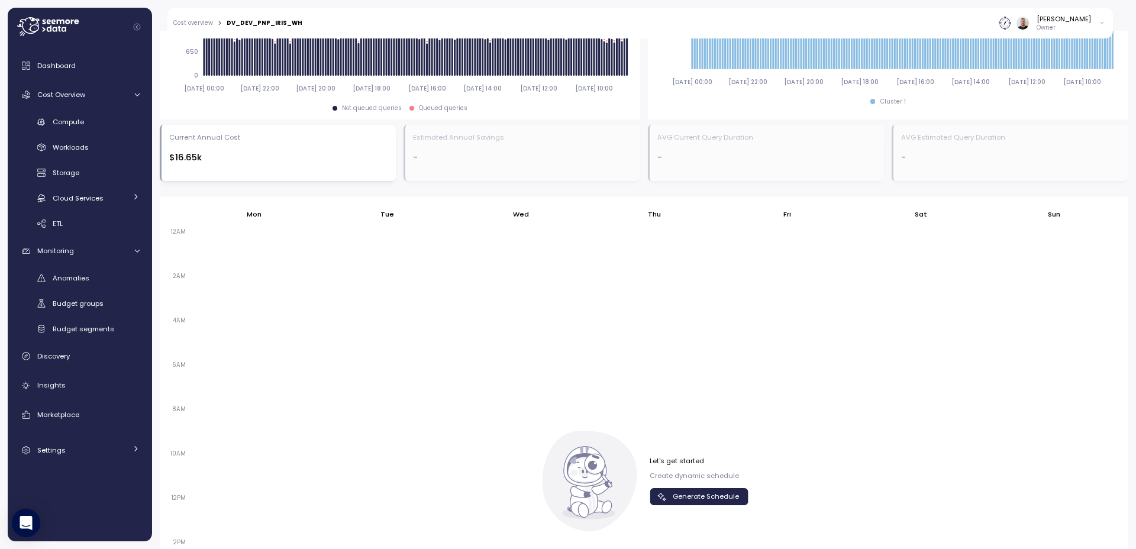
scroll to position [796, 0]
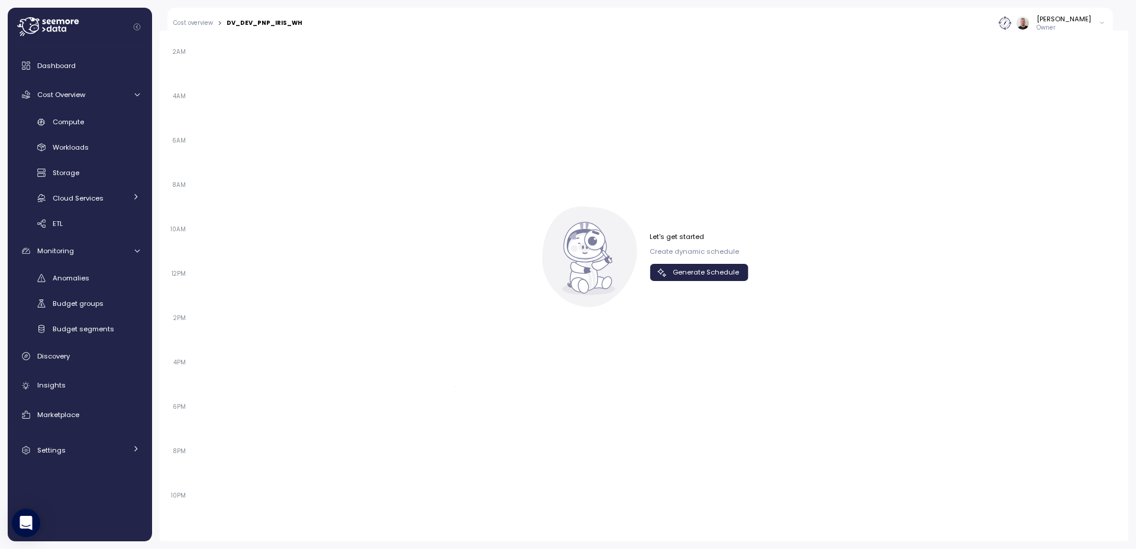
click at [677, 274] on span "Generate Schedule" at bounding box center [706, 272] width 66 height 16
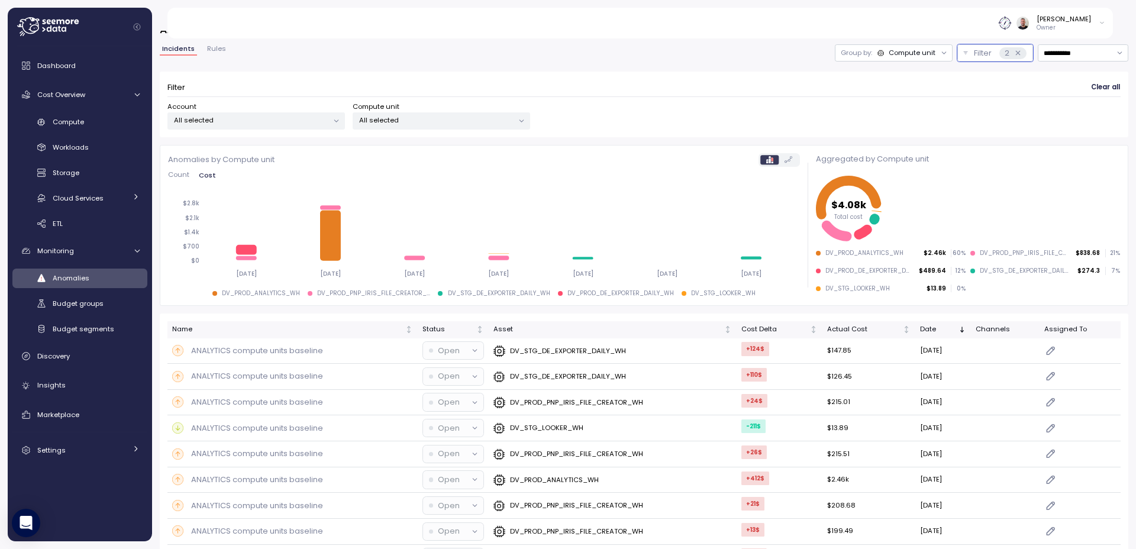
scroll to position [60, 0]
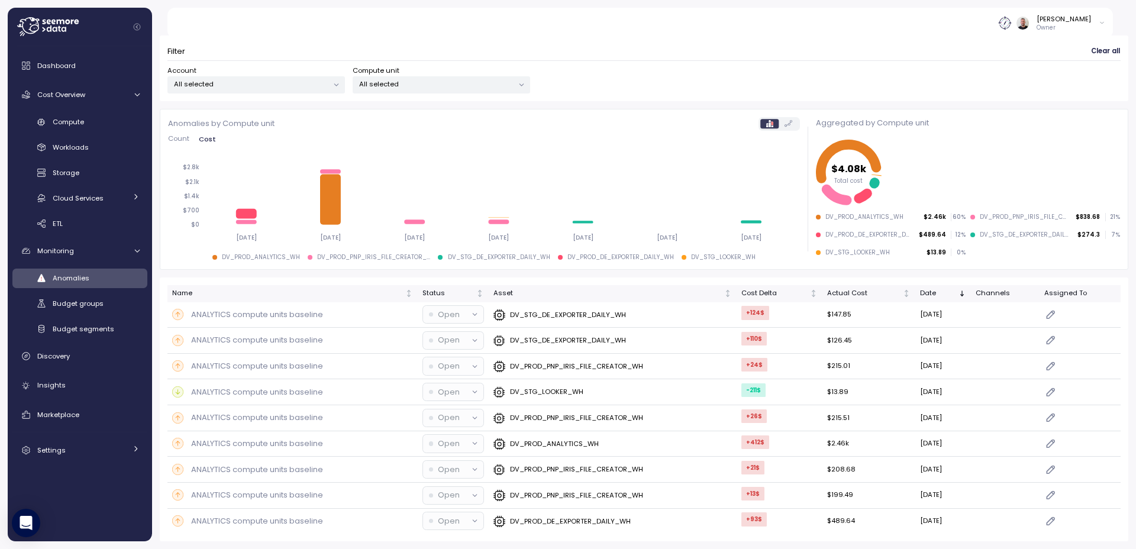
click at [451, 87] on p "All selected" at bounding box center [436, 83] width 154 height 9
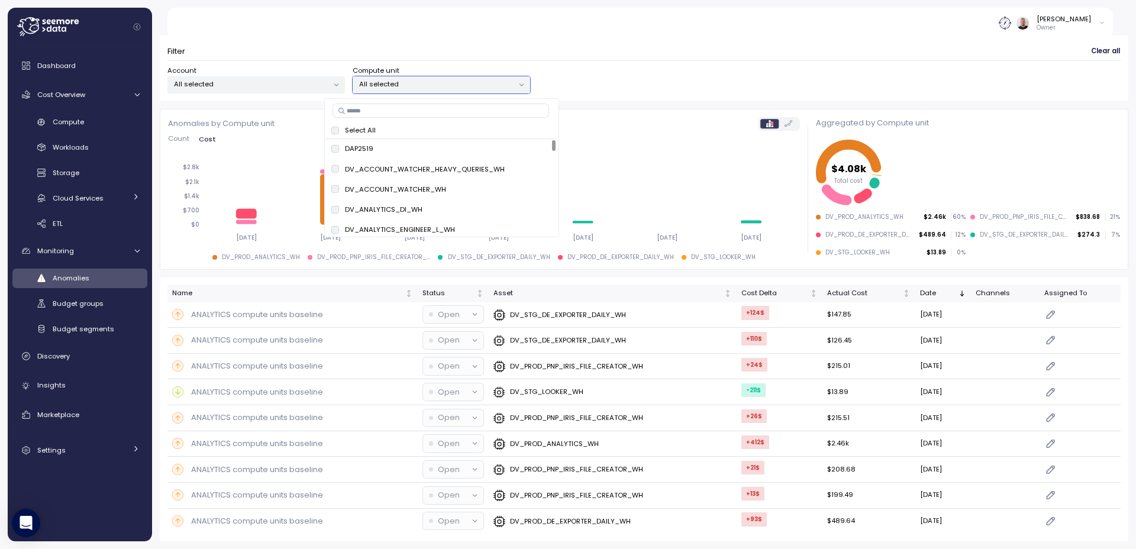
click at [434, 110] on input at bounding box center [440, 111] width 217 height 14
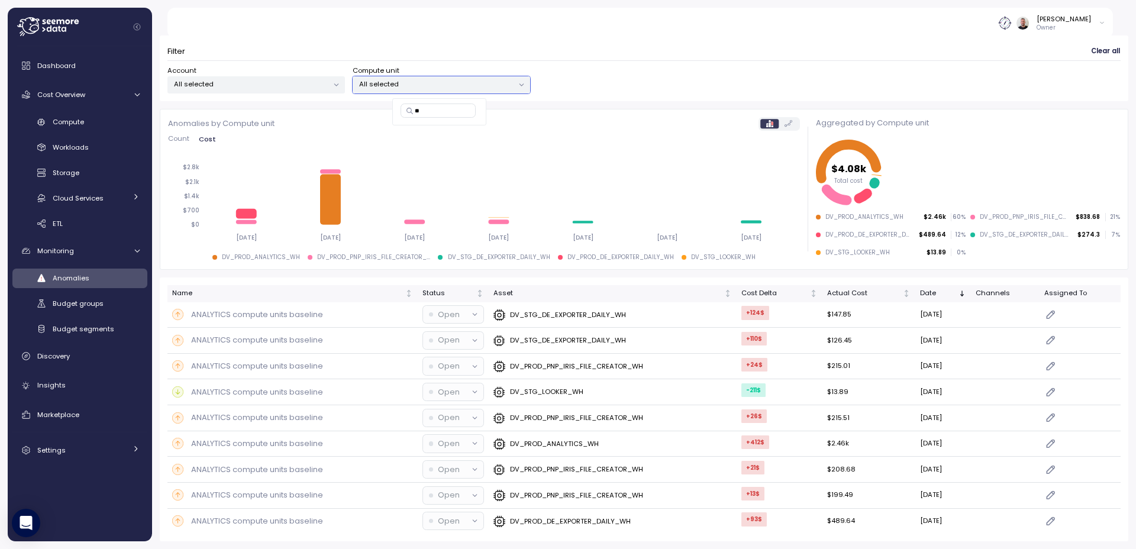
type input "*"
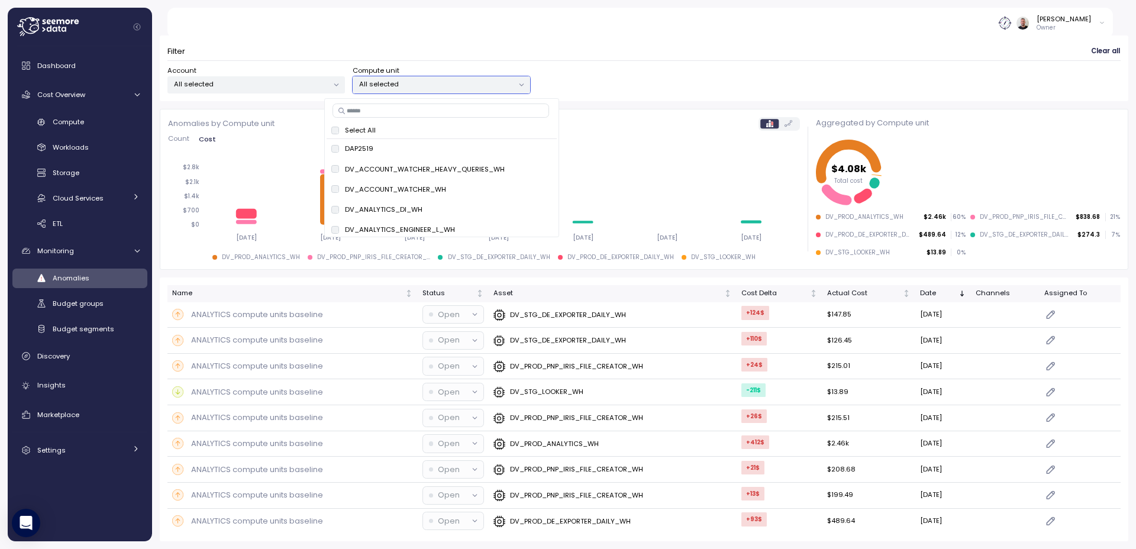
type input "*"
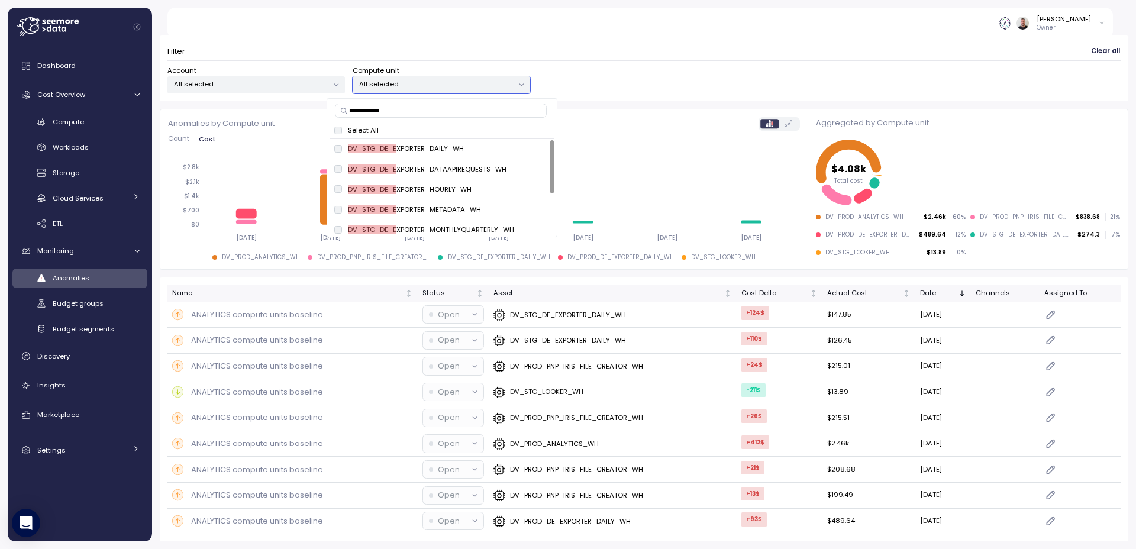
type input "**********"
click at [533, 152] on span "only" at bounding box center [536, 149] width 14 height 13
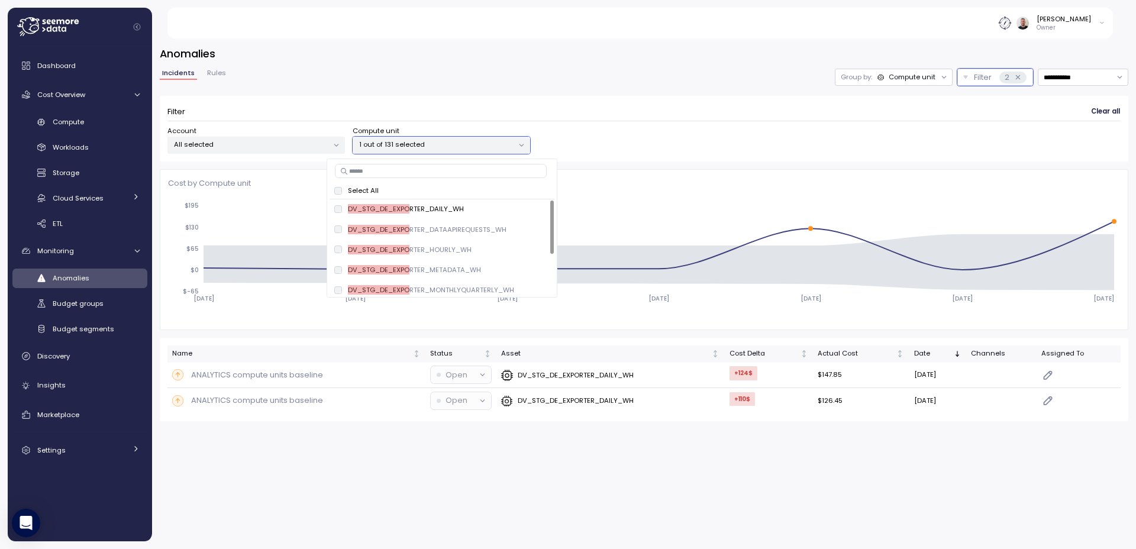
click at [867, 446] on div "**********" at bounding box center [644, 290] width 984 height 518
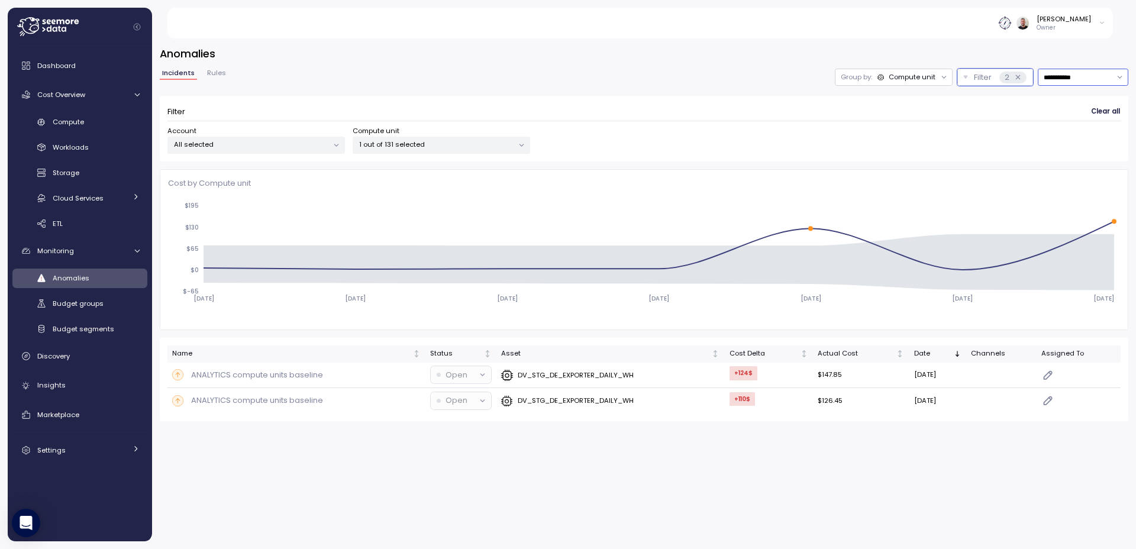
click at [1068, 77] on input "**********" at bounding box center [1083, 77] width 91 height 17
click at [1090, 143] on div "Last 14 days" at bounding box center [1077, 147] width 41 height 9
type input "**********"
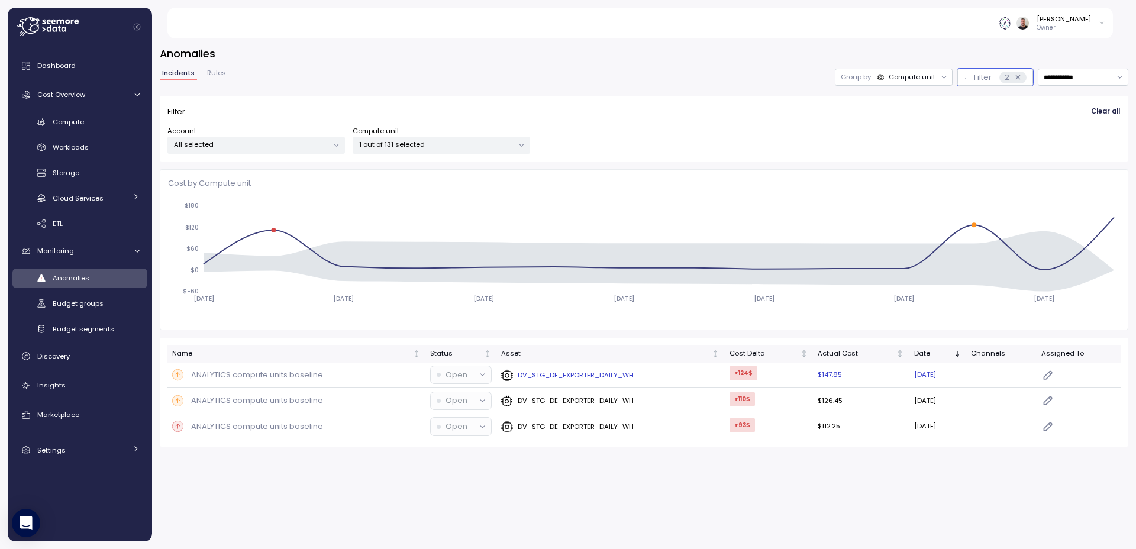
click at [326, 380] on div "ANALYTICS compute units baseline" at bounding box center [296, 375] width 248 height 12
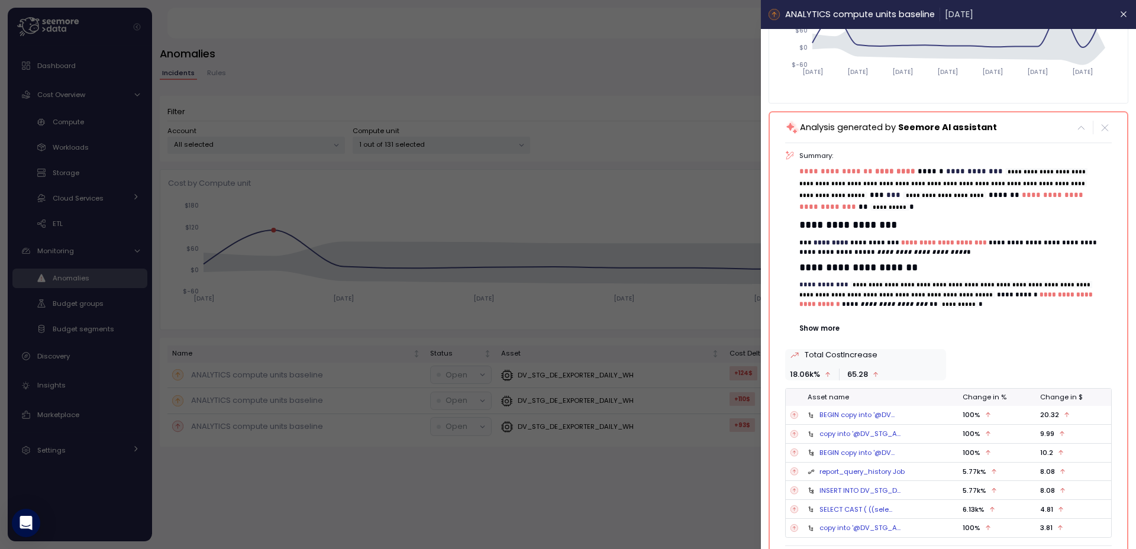
scroll to position [188, 0]
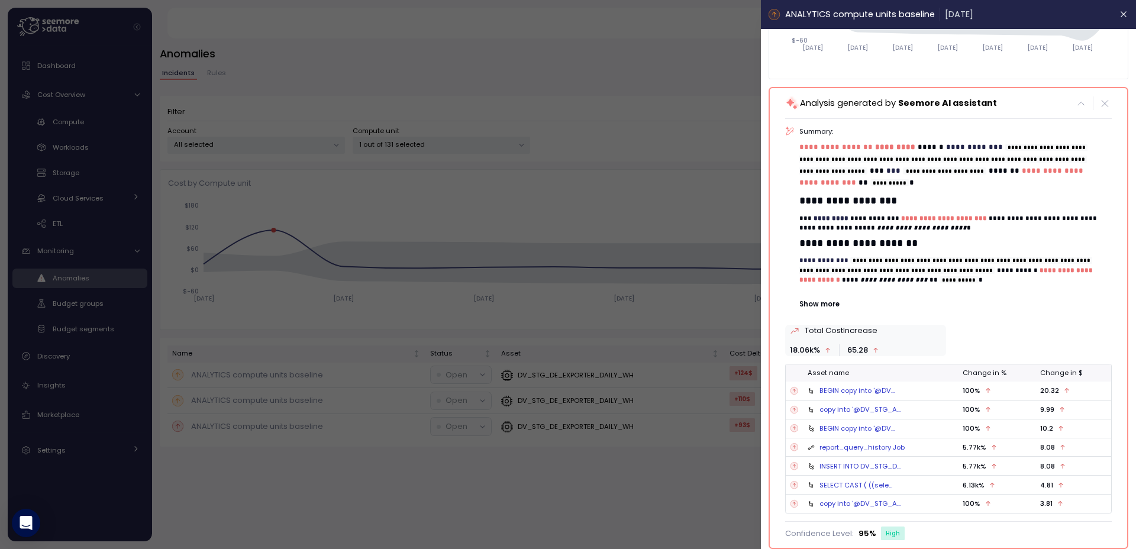
click at [636, 341] on div at bounding box center [568, 274] width 1136 height 549
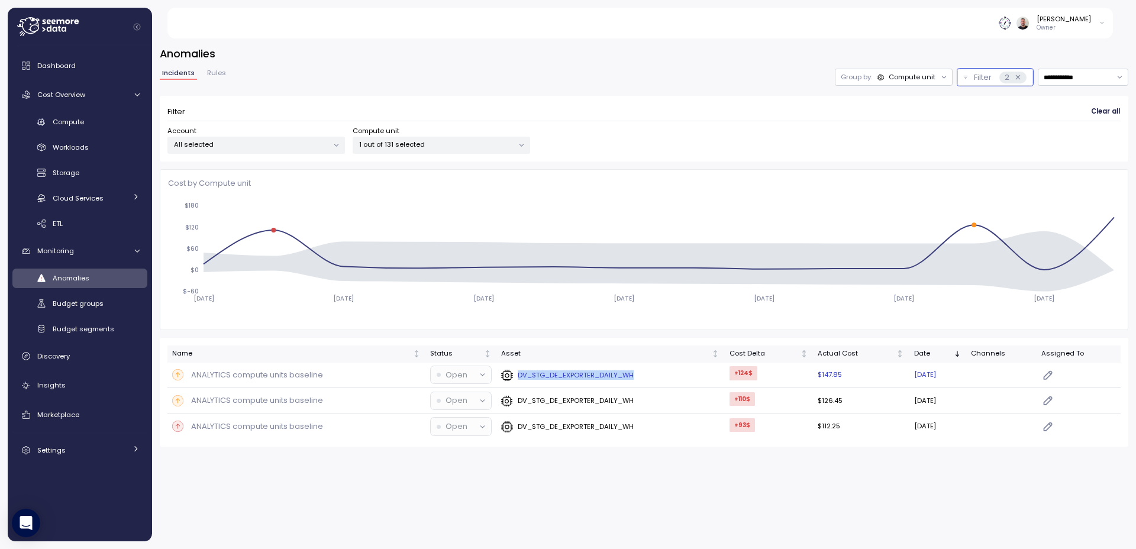
copy p "DV_STG_DE_EXPORTER_DAILY_WH"
drag, startPoint x: 641, startPoint y: 376, endPoint x: 516, endPoint y: 378, distance: 124.2
click at [516, 378] on div "DV_STG_DE_EXPORTER_DAILY_WH" at bounding box center [610, 375] width 218 height 12
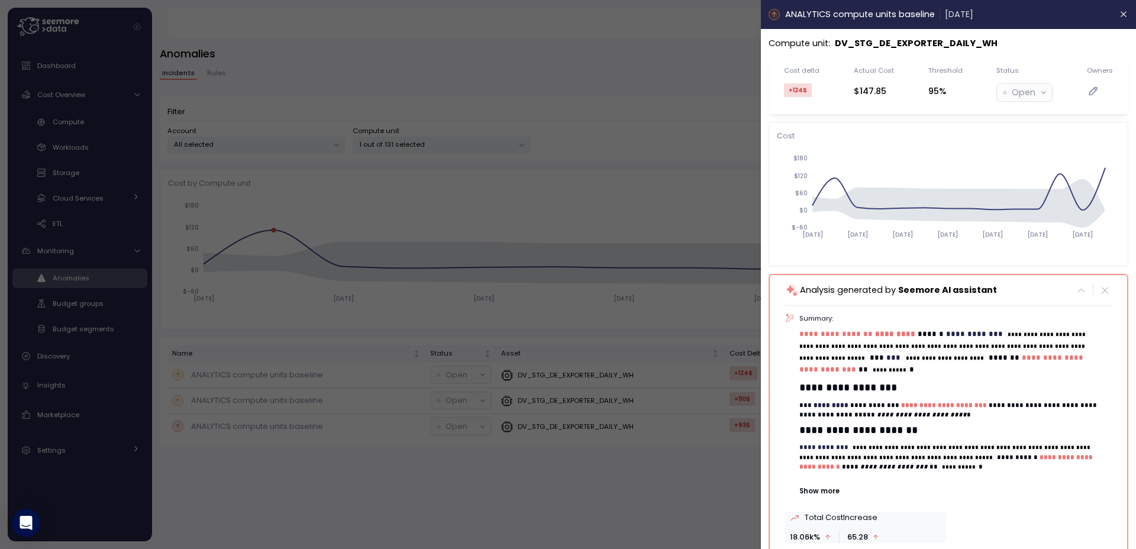
click at [276, 408] on div at bounding box center [568, 274] width 1136 height 549
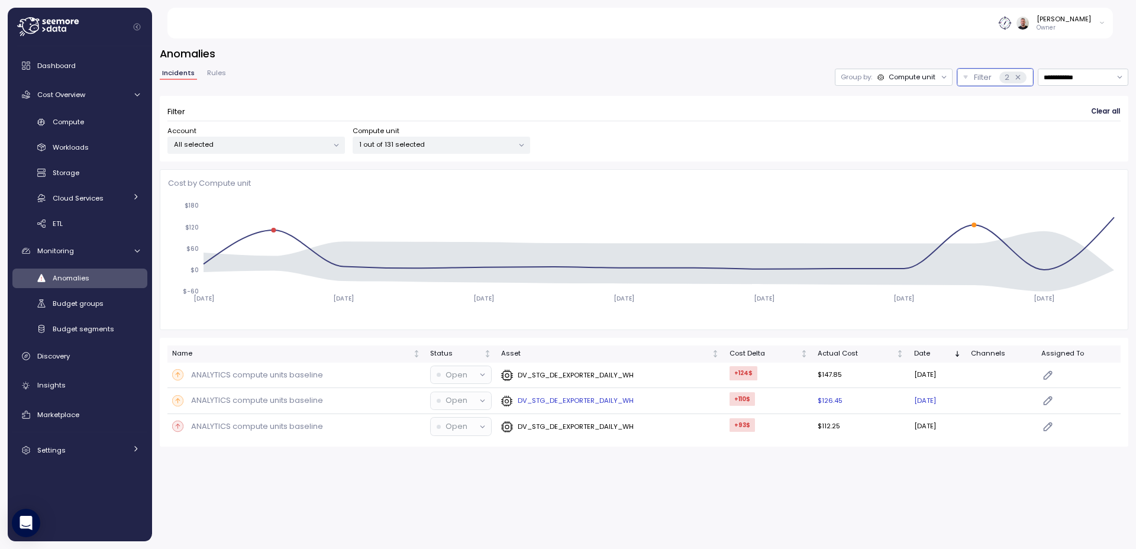
click at [292, 403] on p "ANALYTICS compute units baseline" at bounding box center [257, 401] width 132 height 12
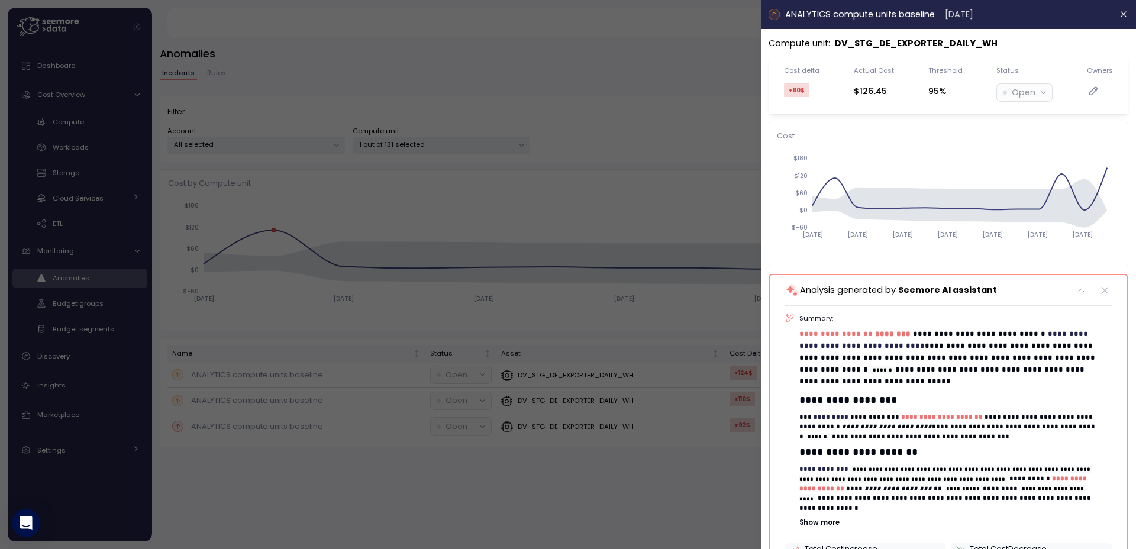
click at [290, 401] on div at bounding box center [568, 274] width 1136 height 549
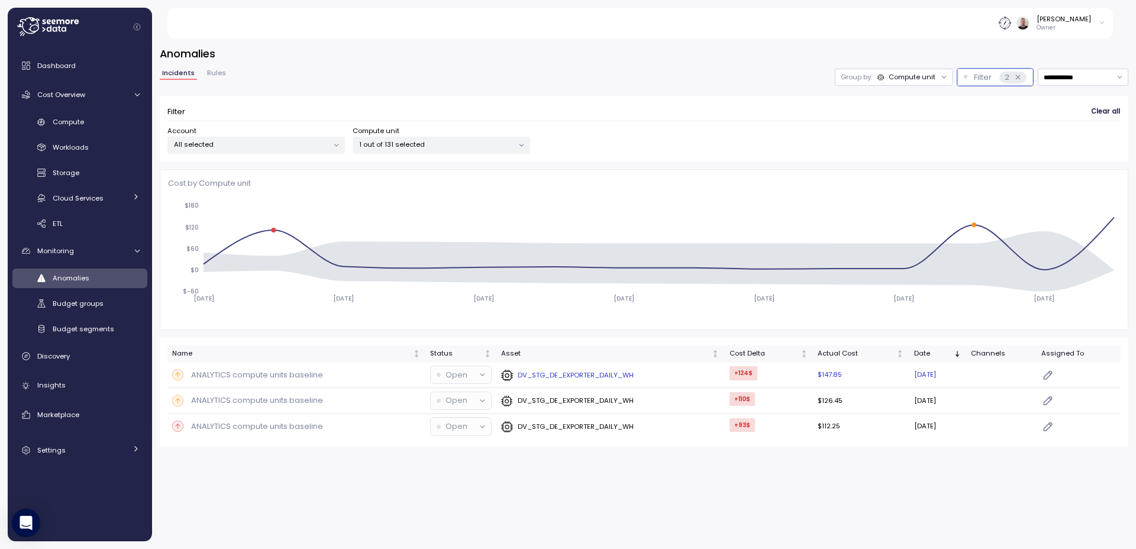
click at [286, 379] on p "ANALYTICS compute units baseline" at bounding box center [257, 375] width 132 height 12
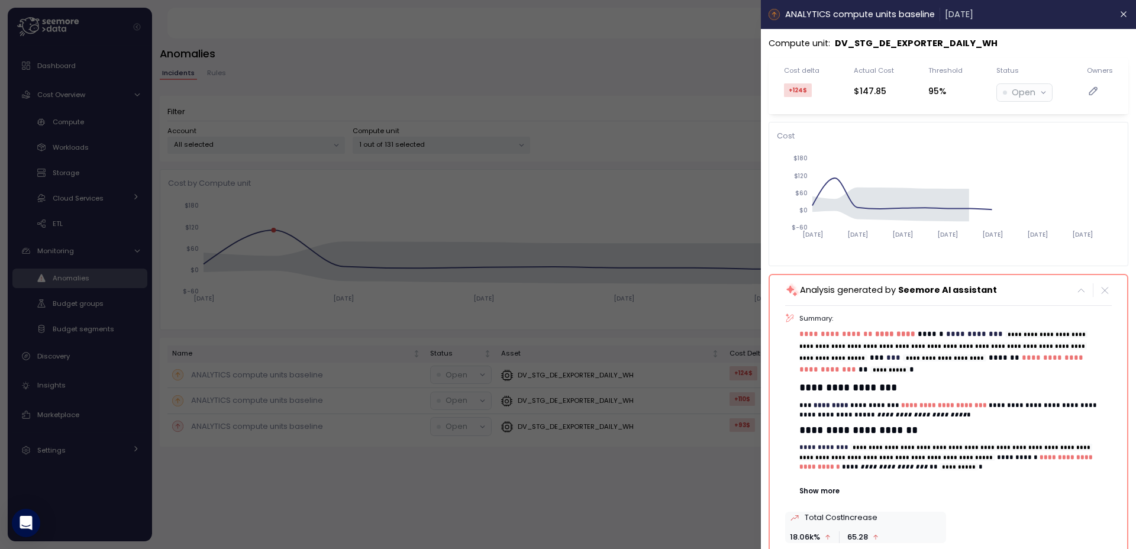
click at [285, 380] on div at bounding box center [568, 274] width 1136 height 549
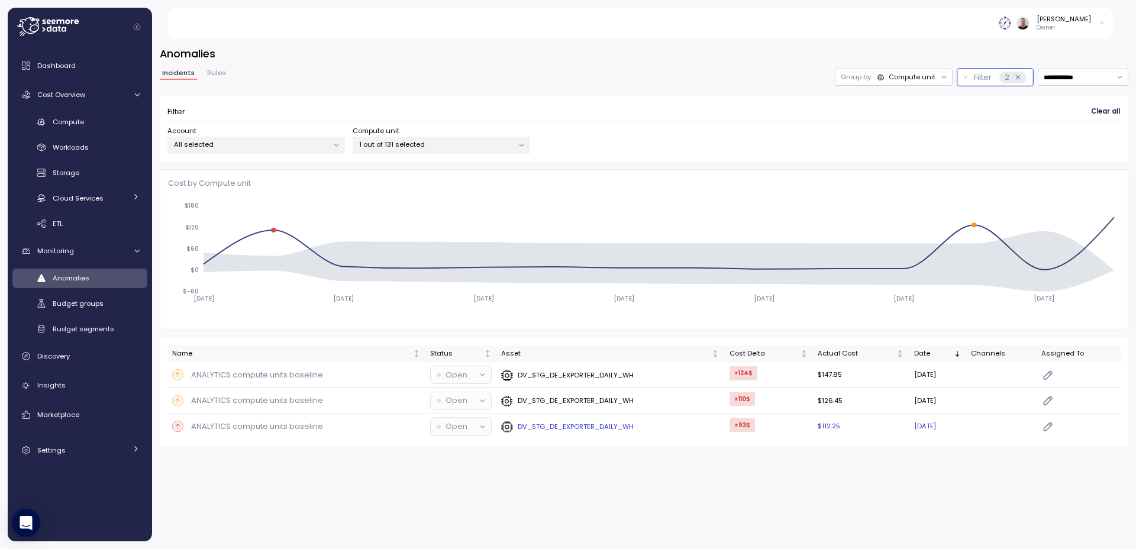
click at [276, 431] on p "ANALYTICS compute units baseline" at bounding box center [257, 427] width 132 height 12
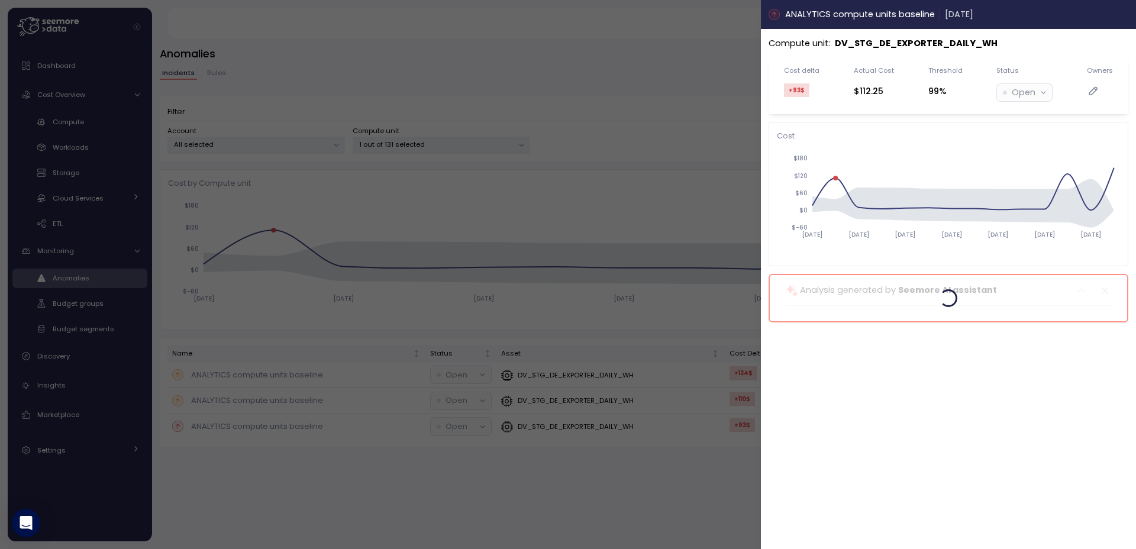
click at [1119, 19] on icon "button" at bounding box center [1123, 13] width 9 height 9
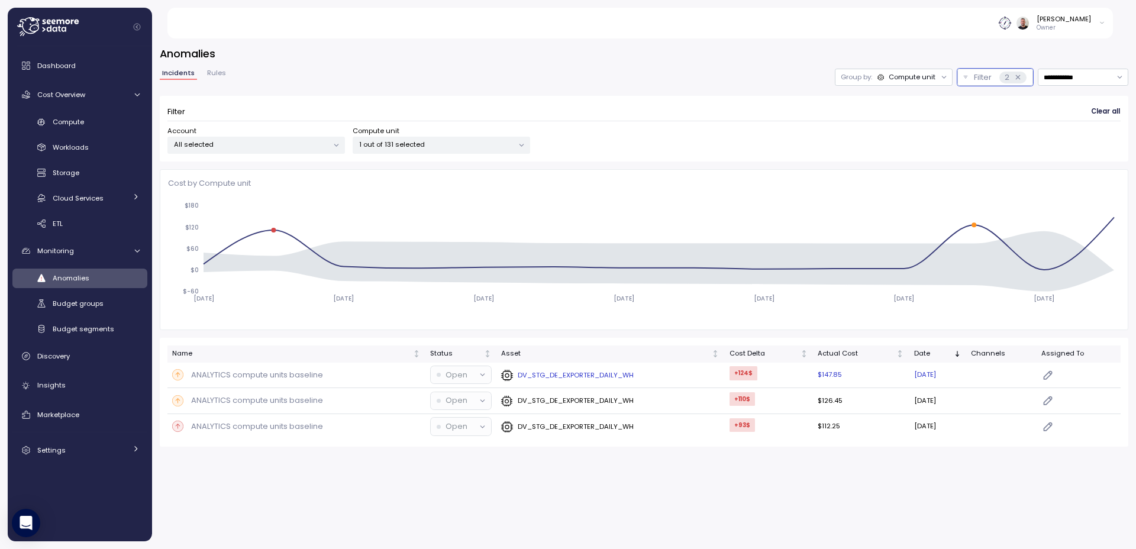
click at [309, 377] on p "ANALYTICS compute units baseline" at bounding box center [257, 375] width 132 height 12
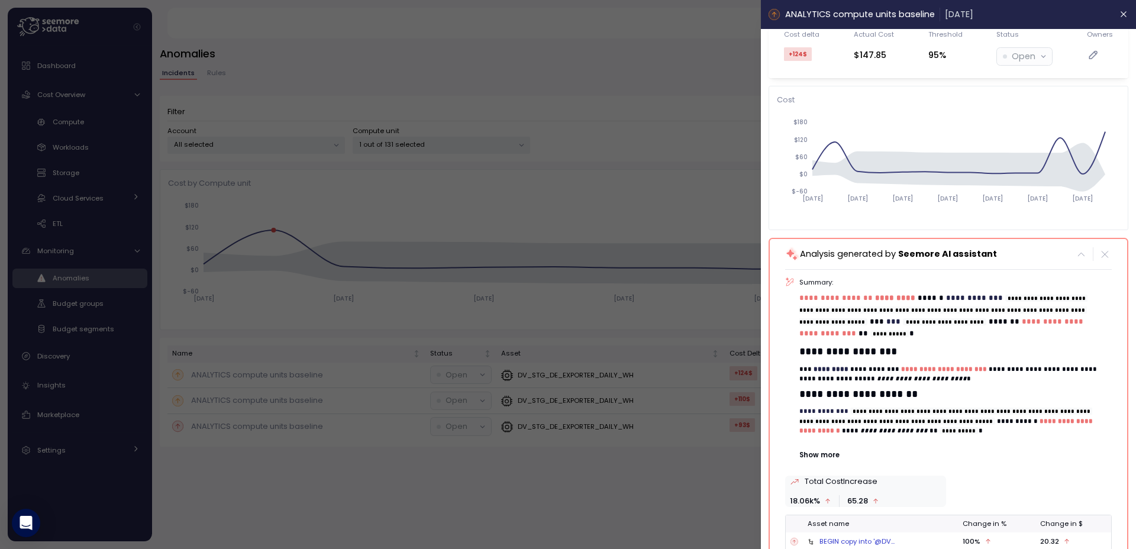
scroll to position [71, 0]
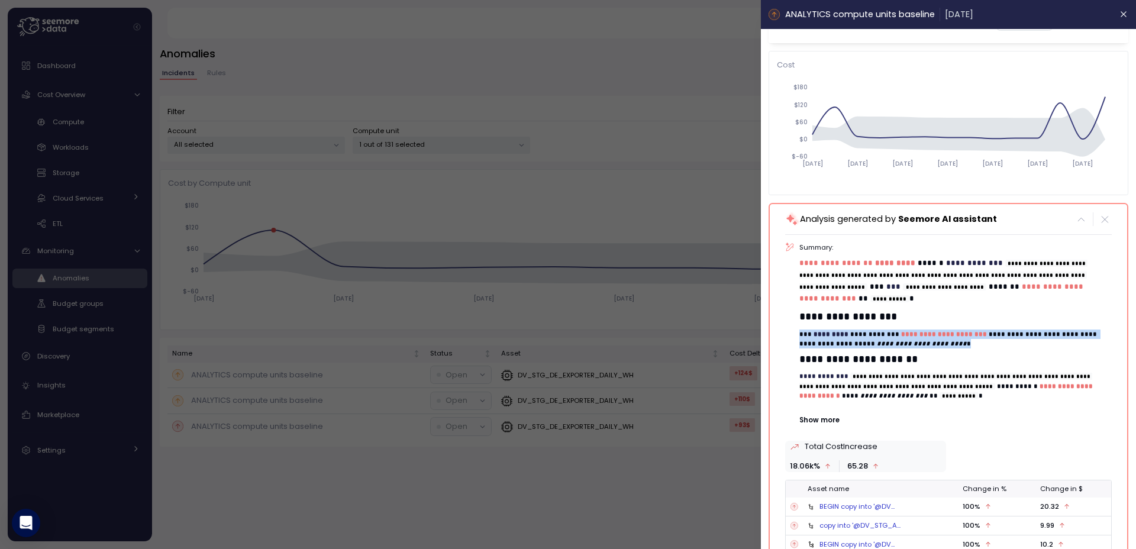
drag, startPoint x: 958, startPoint y: 344, endPoint x: 799, endPoint y: 335, distance: 159.4
click at [800, 335] on p "**********" at bounding box center [951, 339] width 303 height 20
copy p "**********"
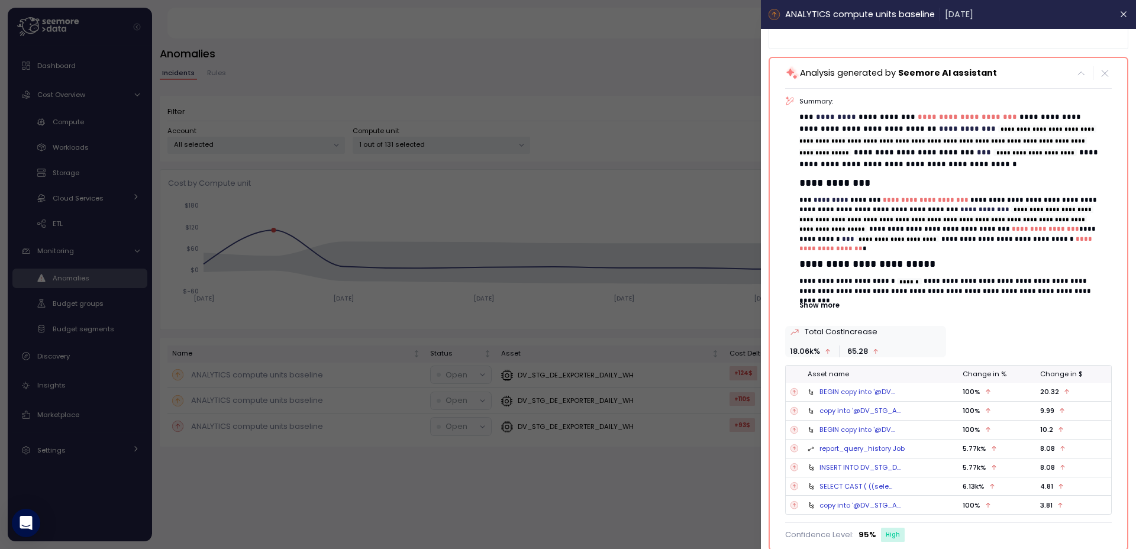
scroll to position [219, 0]
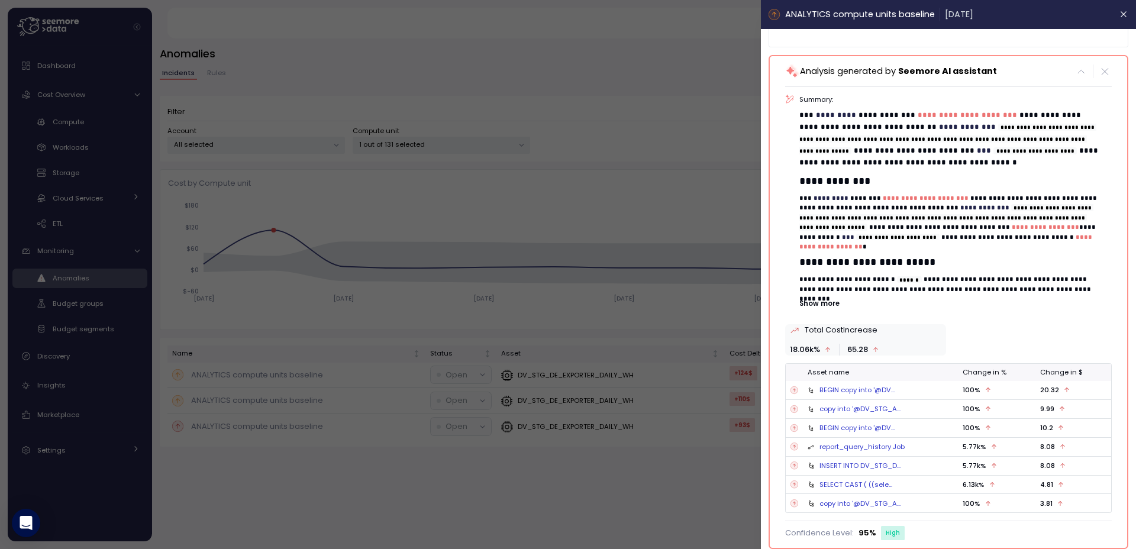
click at [855, 390] on div "BEGIN copy into '@DV..." at bounding box center [856, 389] width 75 height 9
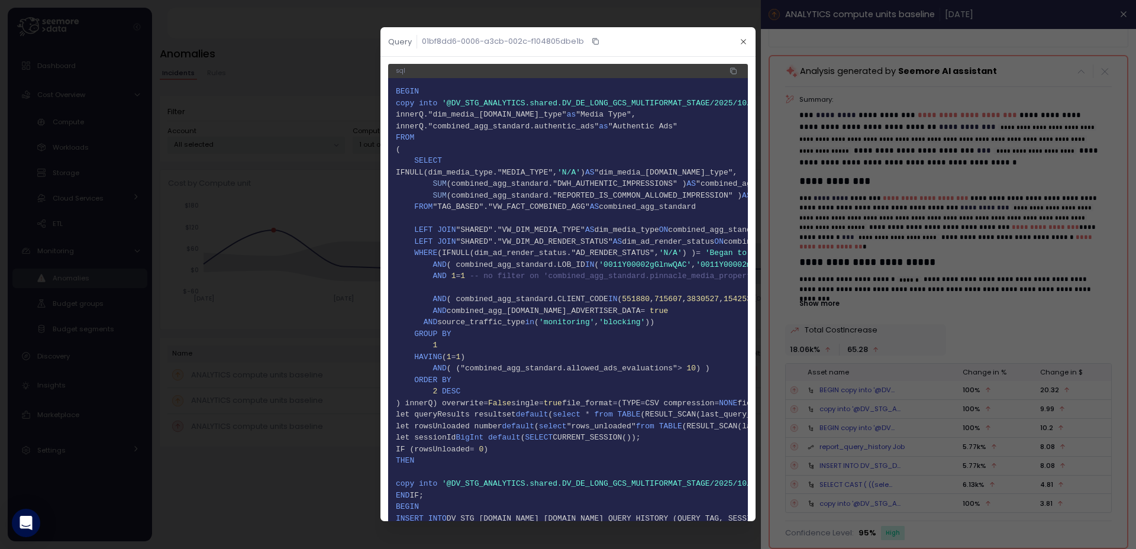
scroll to position [0, 0]
click at [1001, 406] on div at bounding box center [568, 274] width 1136 height 549
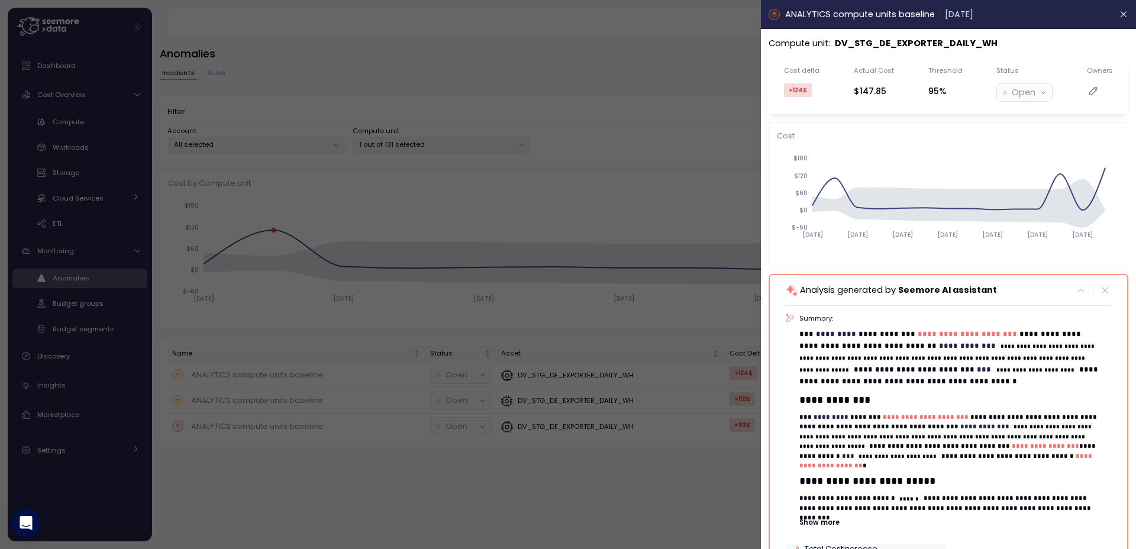
click at [690, 155] on div at bounding box center [568, 274] width 1136 height 549
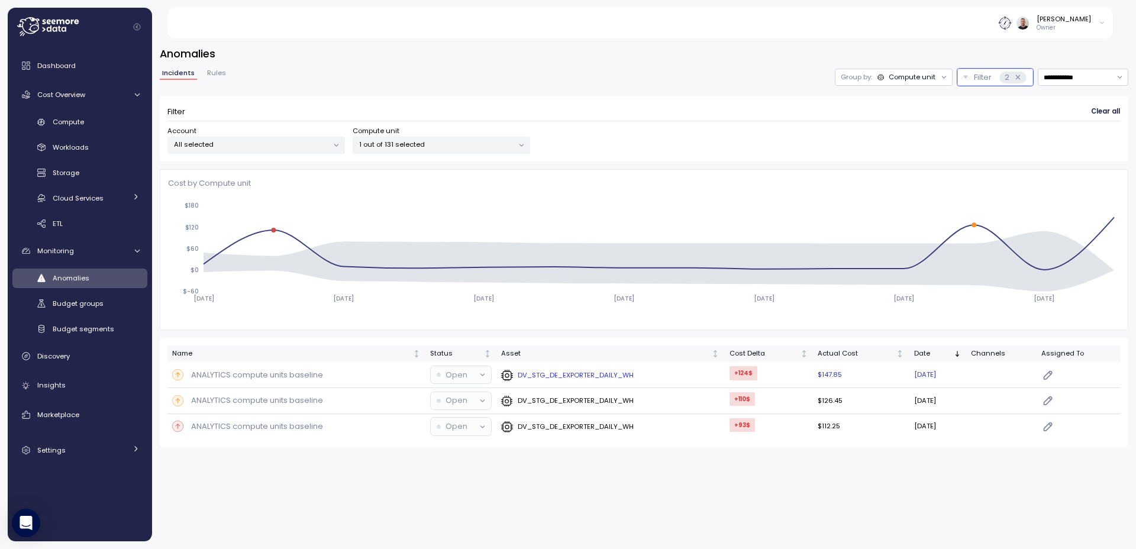
click at [666, 375] on div "DV_STG_DE_EXPORTER_DAILY_WH" at bounding box center [610, 375] width 218 height 12
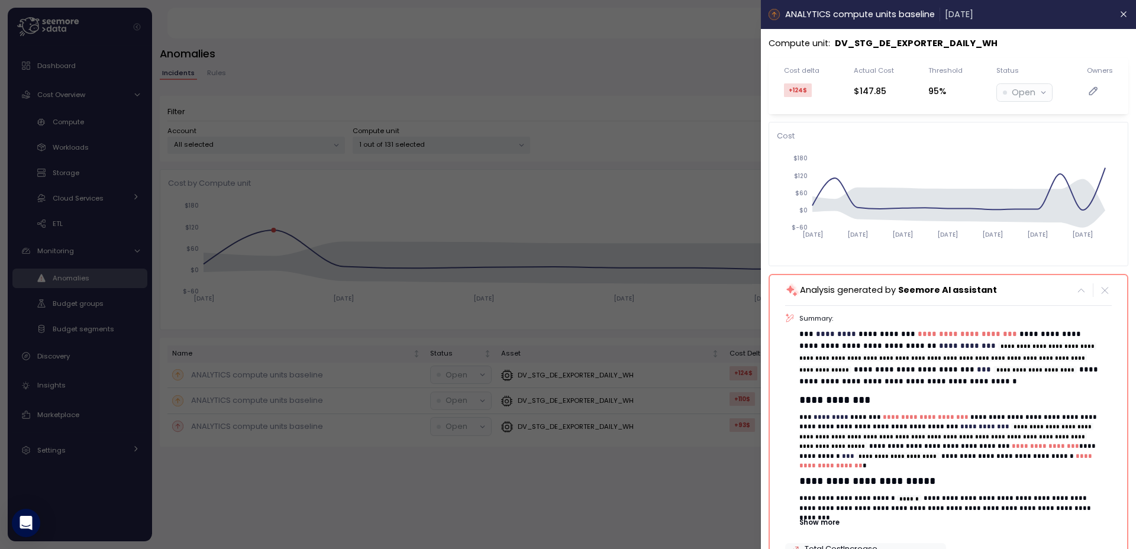
click at [693, 418] on div at bounding box center [568, 274] width 1136 height 549
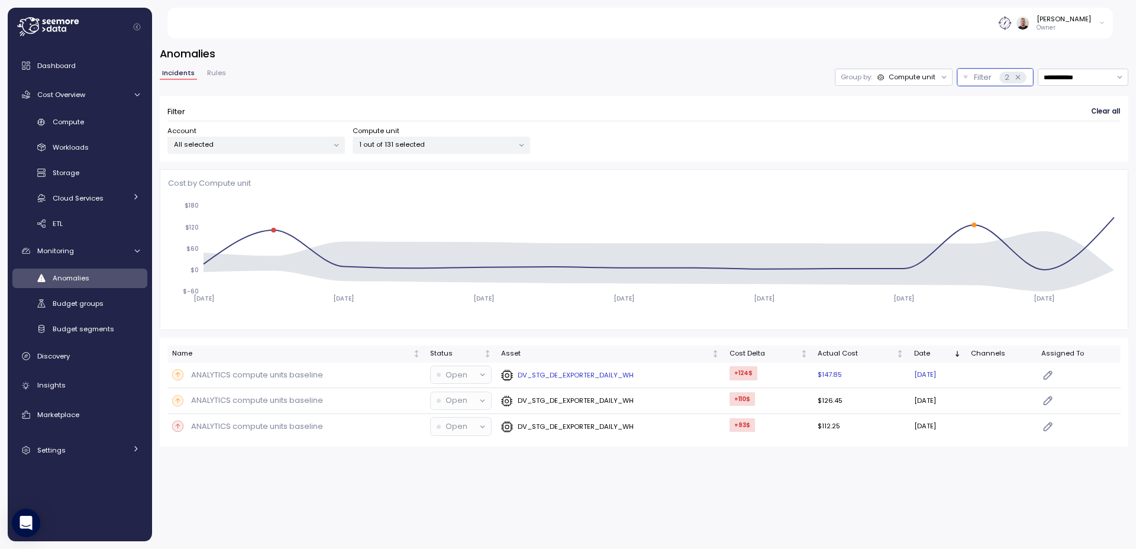
click at [676, 380] on div "DV_STG_DE_EXPORTER_DAILY_WH" at bounding box center [610, 375] width 218 height 12
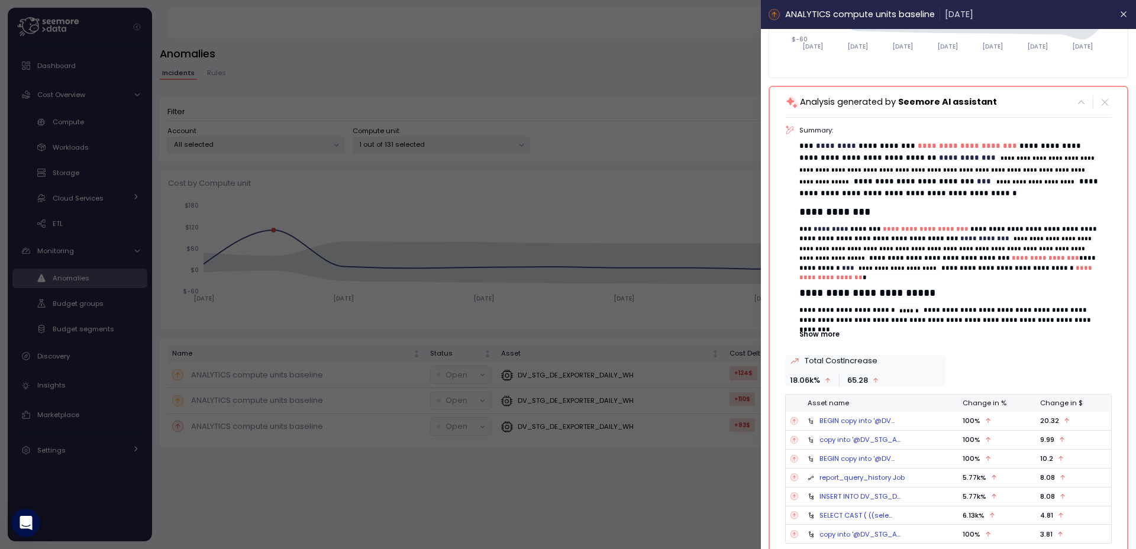
scroll to position [219, 0]
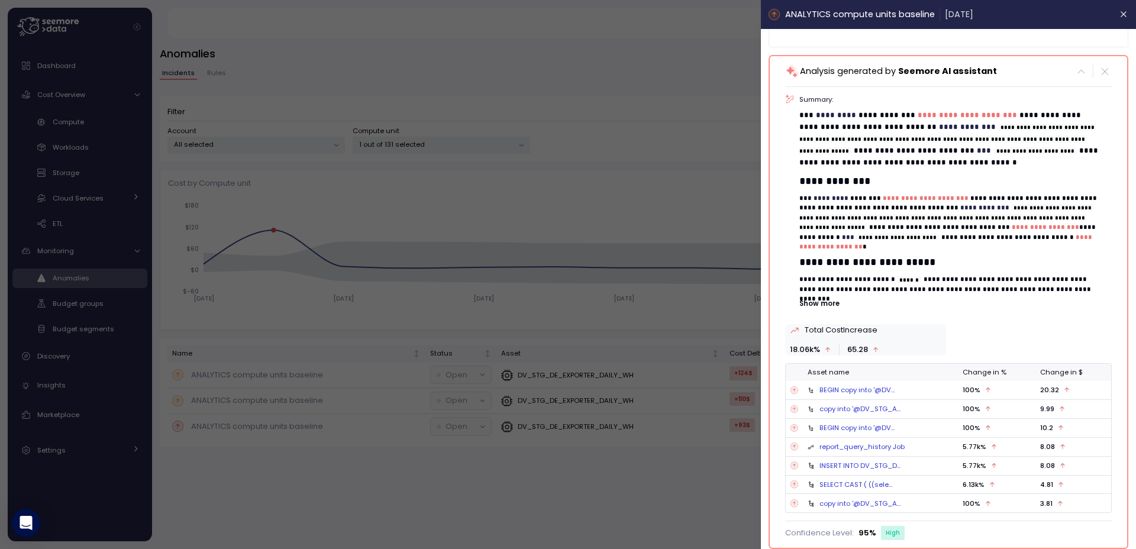
click at [611, 237] on div at bounding box center [568, 274] width 1136 height 549
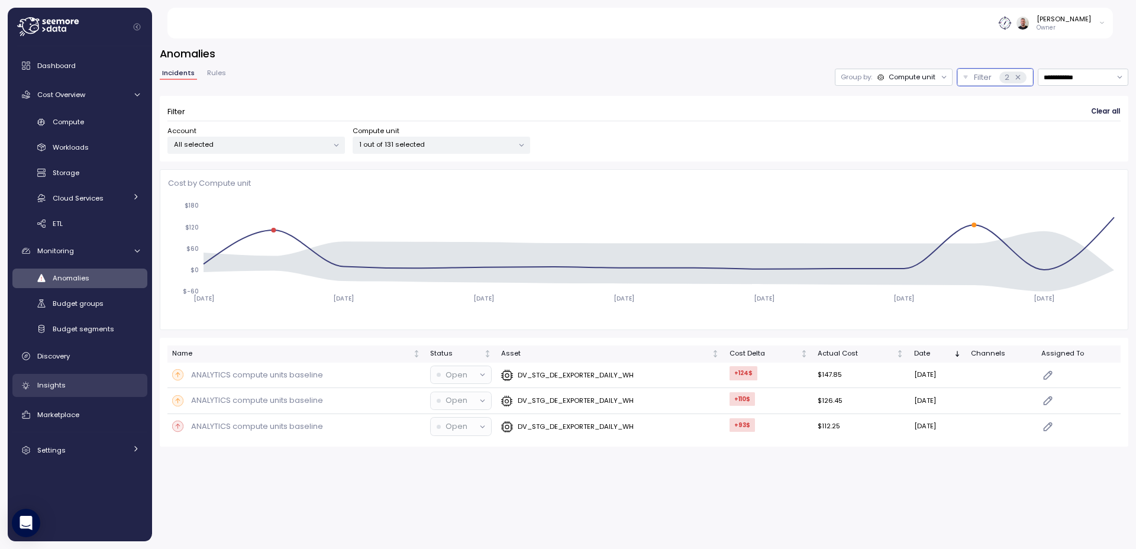
click at [56, 386] on span "Insights" at bounding box center [51, 384] width 28 height 9
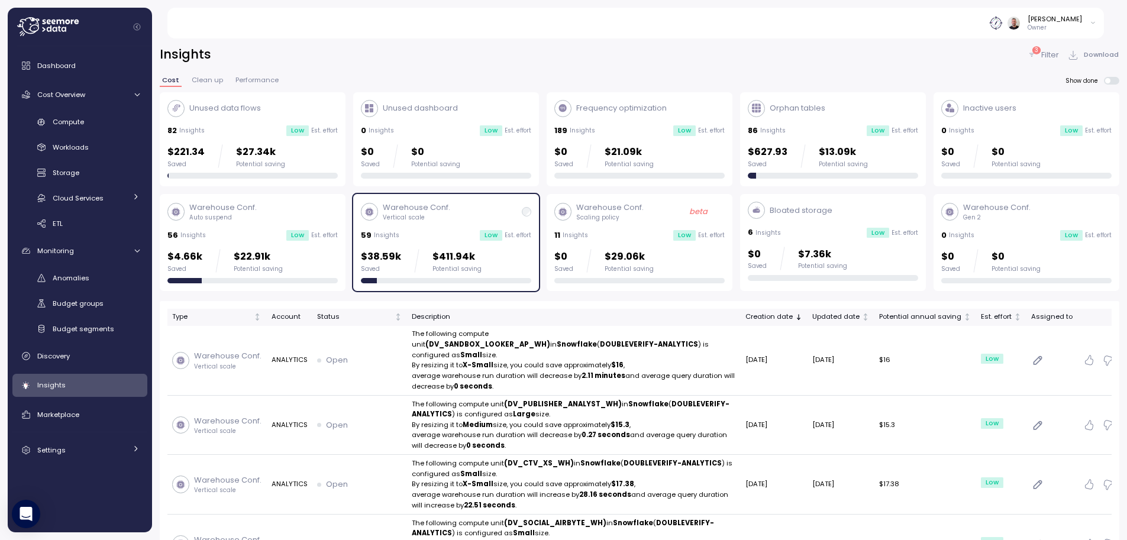
click at [1037, 56] on div "3 Filter" at bounding box center [1043, 55] width 32 height 12
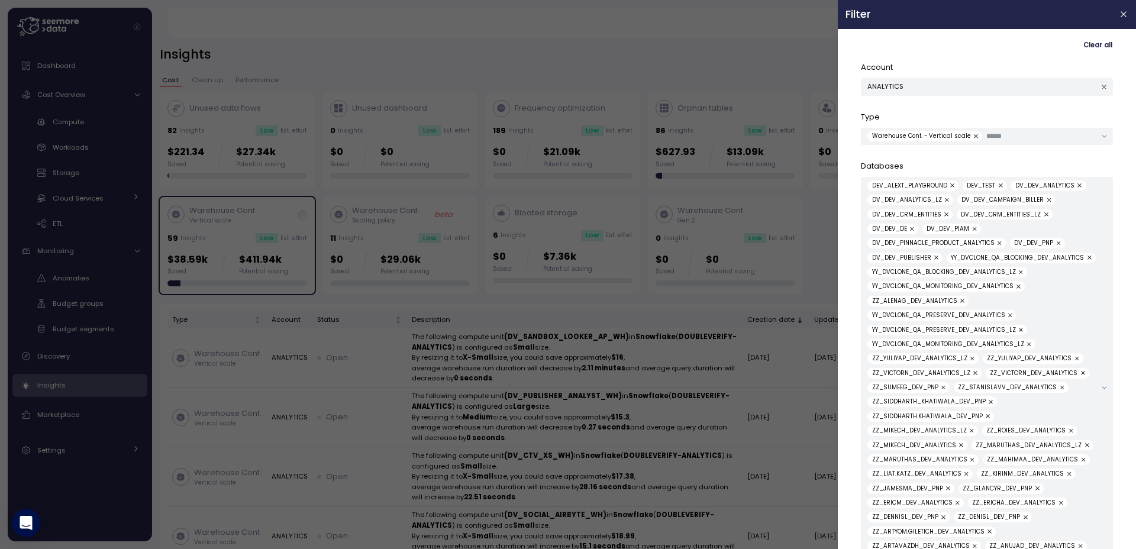
click at [971, 134] on button "button" at bounding box center [977, 136] width 12 height 11
click at [632, 52] on div at bounding box center [568, 274] width 1136 height 549
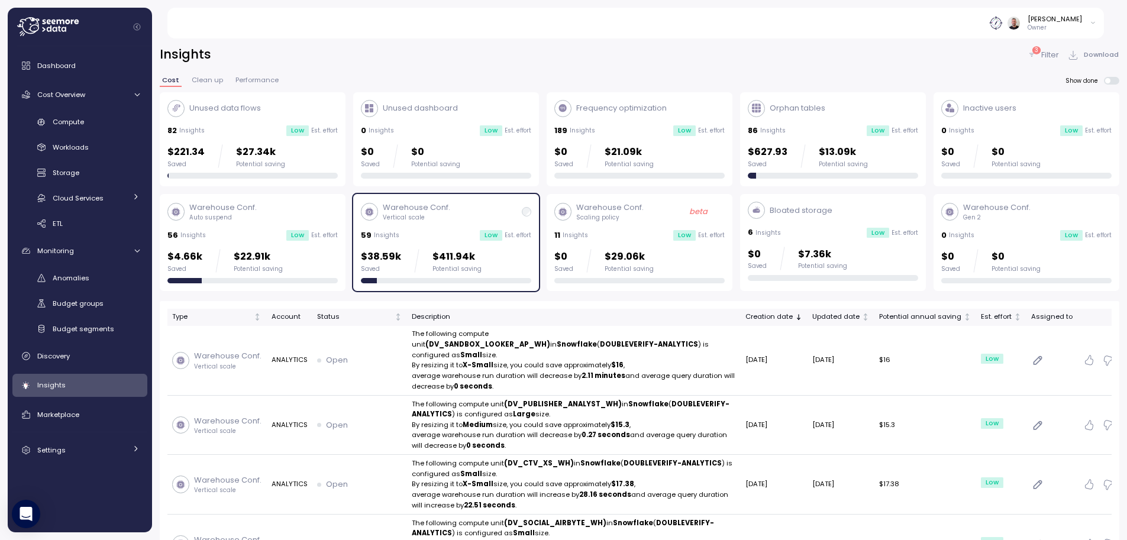
click at [1046, 57] on p "Filter" at bounding box center [1050, 55] width 18 height 12
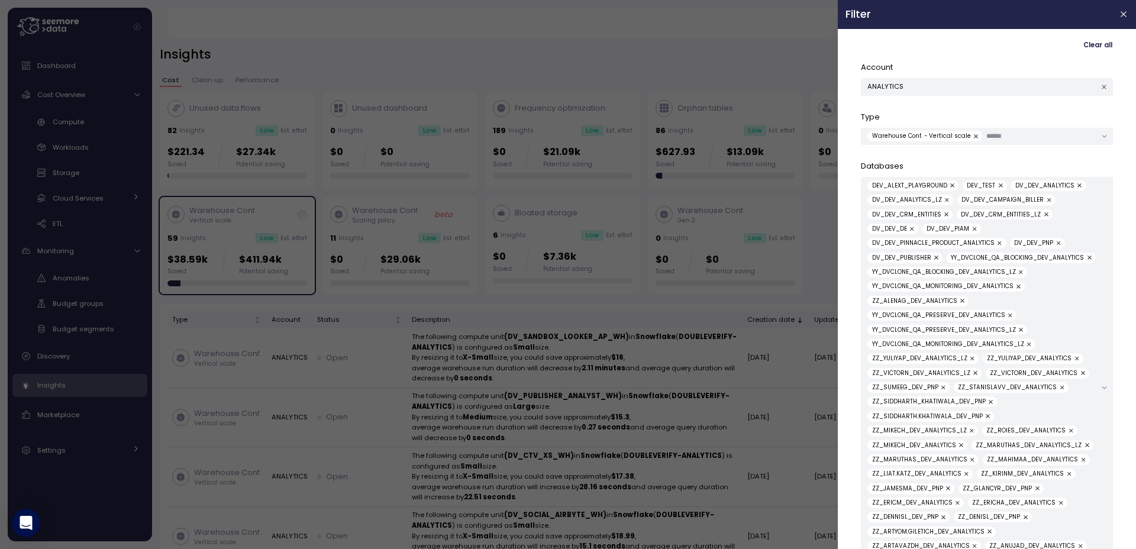
click at [974, 138] on button "button" at bounding box center [977, 136] width 12 height 11
click at [974, 138] on input "text" at bounding box center [981, 136] width 228 height 11
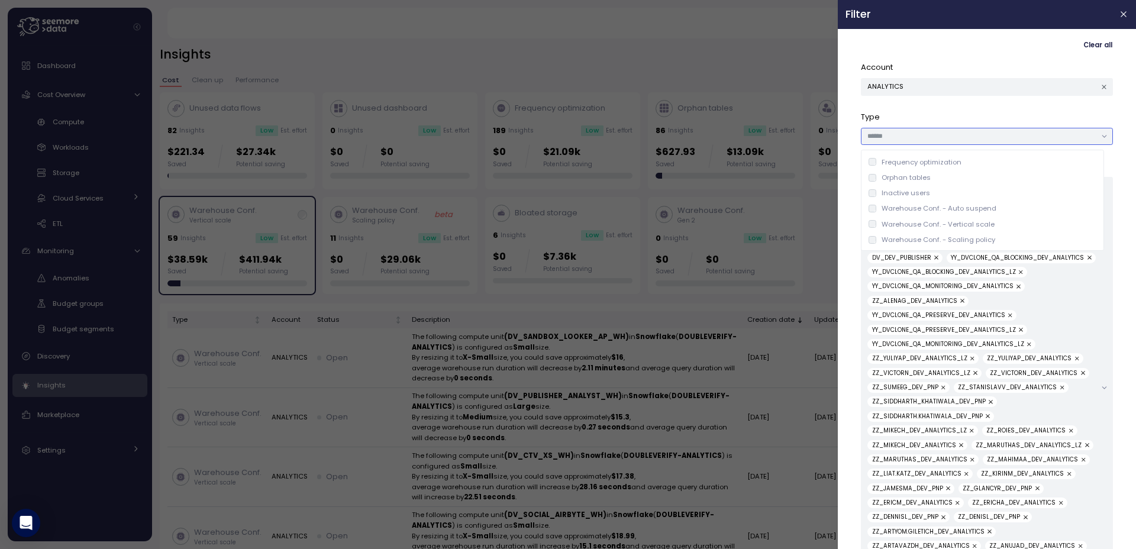
scroll to position [59, 0]
click at [964, 51] on div "Clear all" at bounding box center [987, 45] width 252 height 17
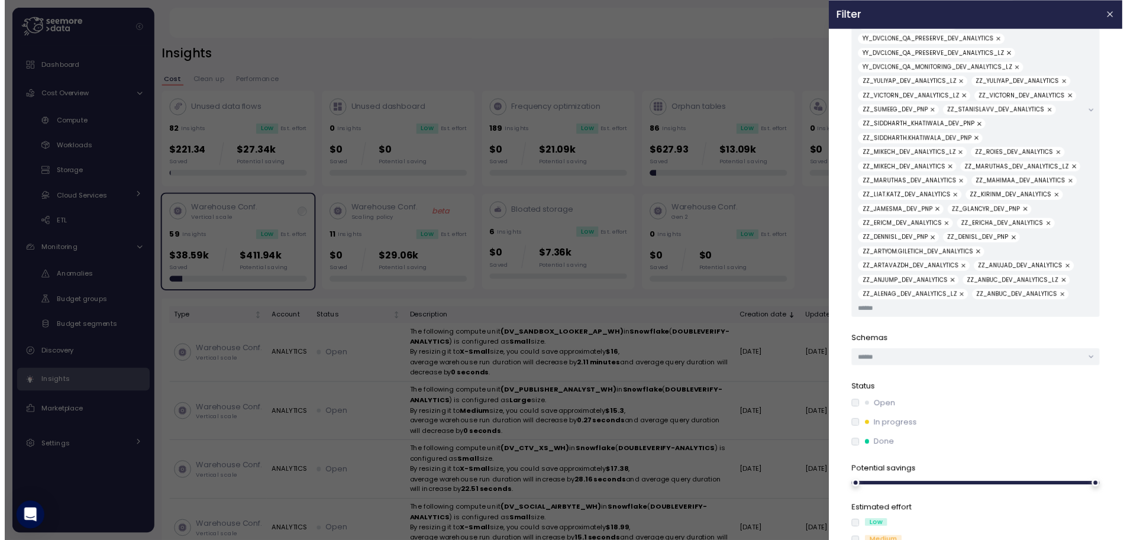
scroll to position [396, 0]
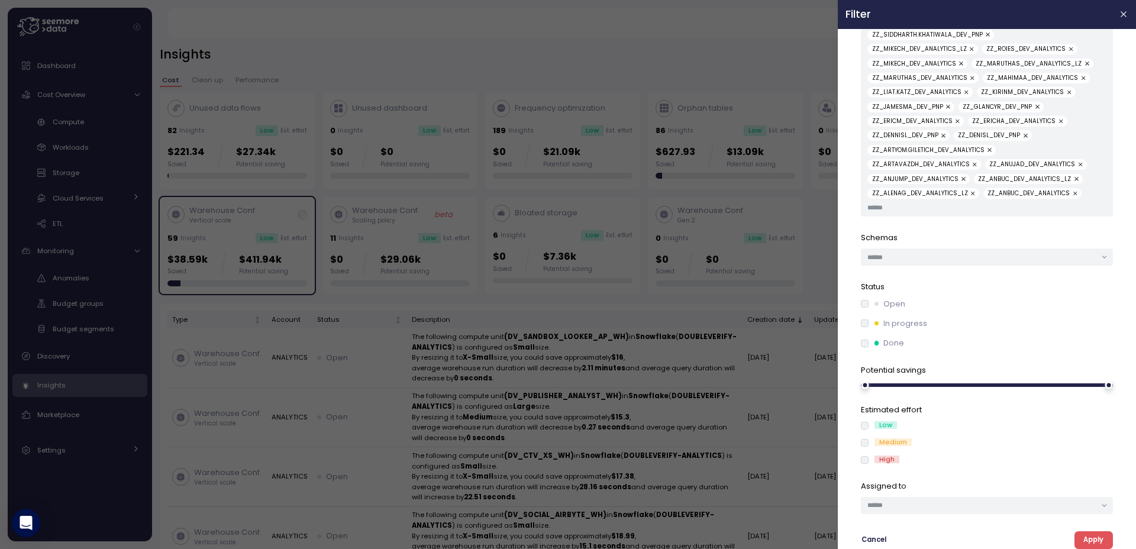
click at [1091, 525] on section "Filter Clear all Account ANALYTICS Type Databases DEV_ALEXT_PLAYGROUND DEV_TEST…" at bounding box center [987, 274] width 298 height 549
click at [1084, 539] on span "Apply" at bounding box center [1093, 540] width 20 height 16
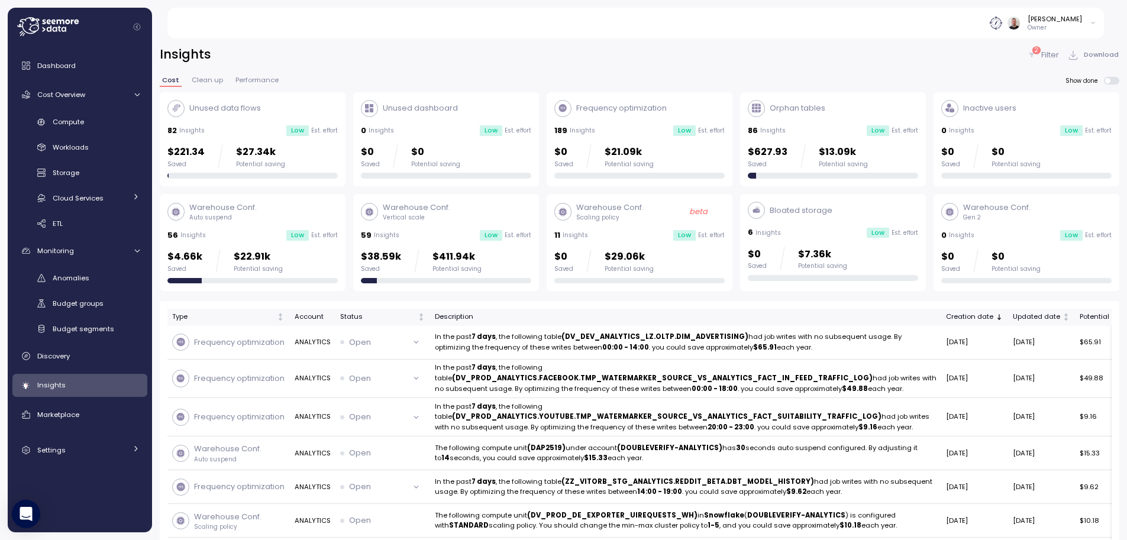
click at [833, 121] on div "Orphan tables 86 Insights Low Est. effort $627.93 Saved $13.09k Potential saving" at bounding box center [833, 139] width 170 height 79
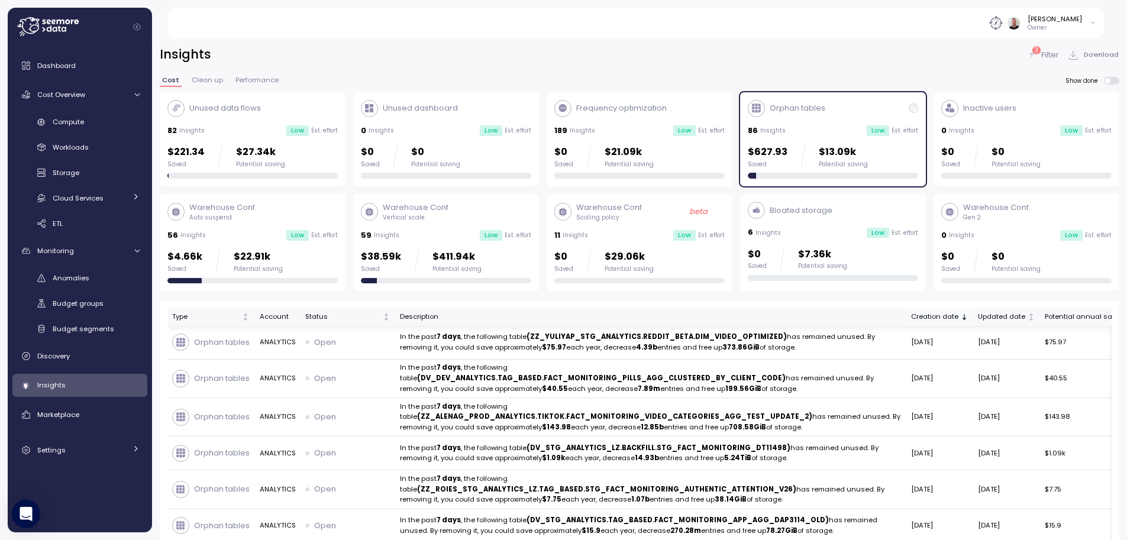
click at [911, 319] on div "Creation date" at bounding box center [934, 317] width 47 height 11
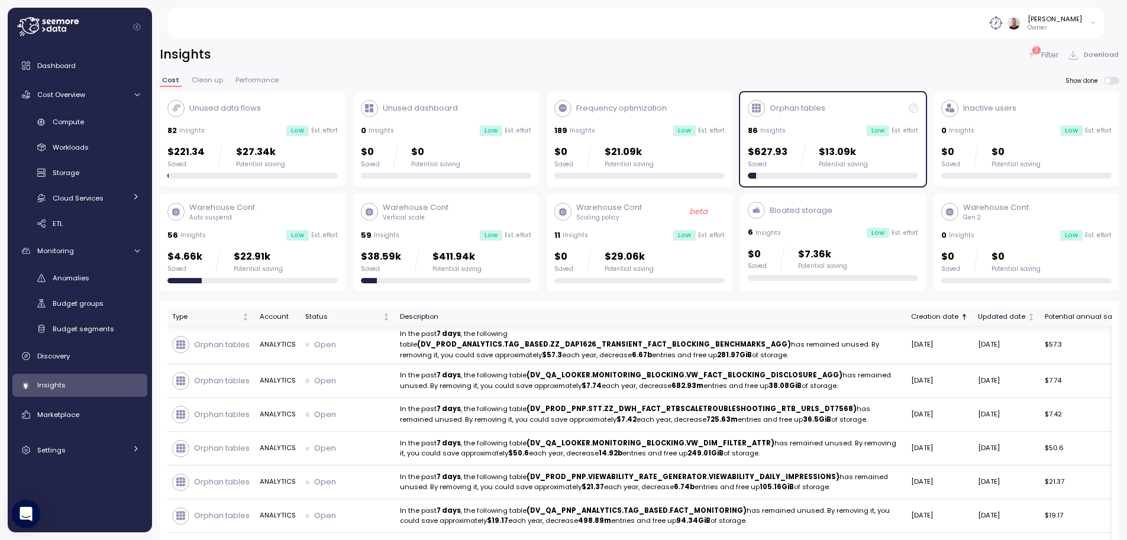
click at [911, 319] on div "Creation date" at bounding box center [934, 317] width 47 height 11
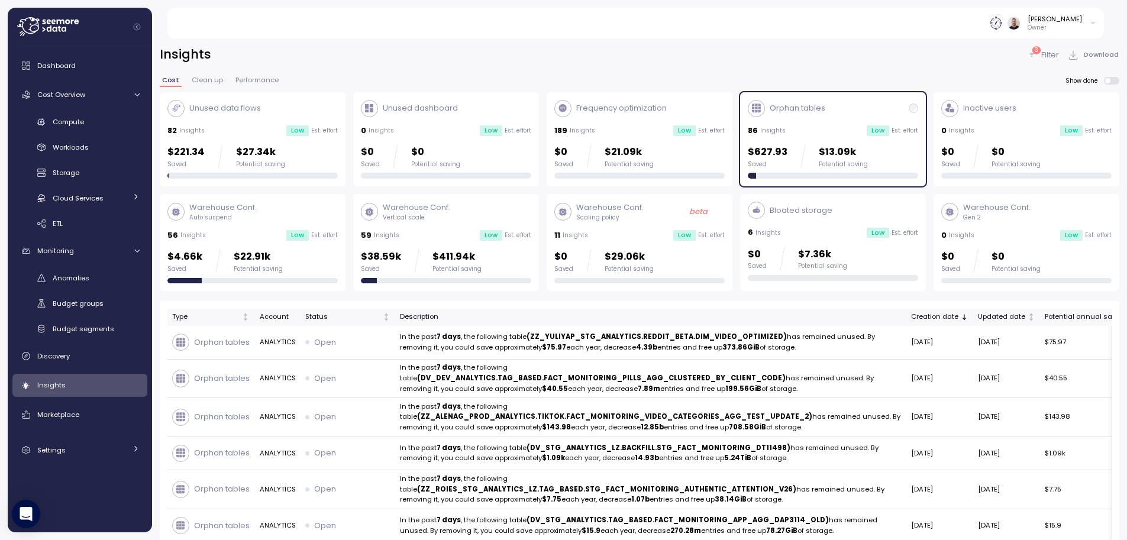
click at [1044, 59] on p "Filter" at bounding box center [1050, 55] width 18 height 12
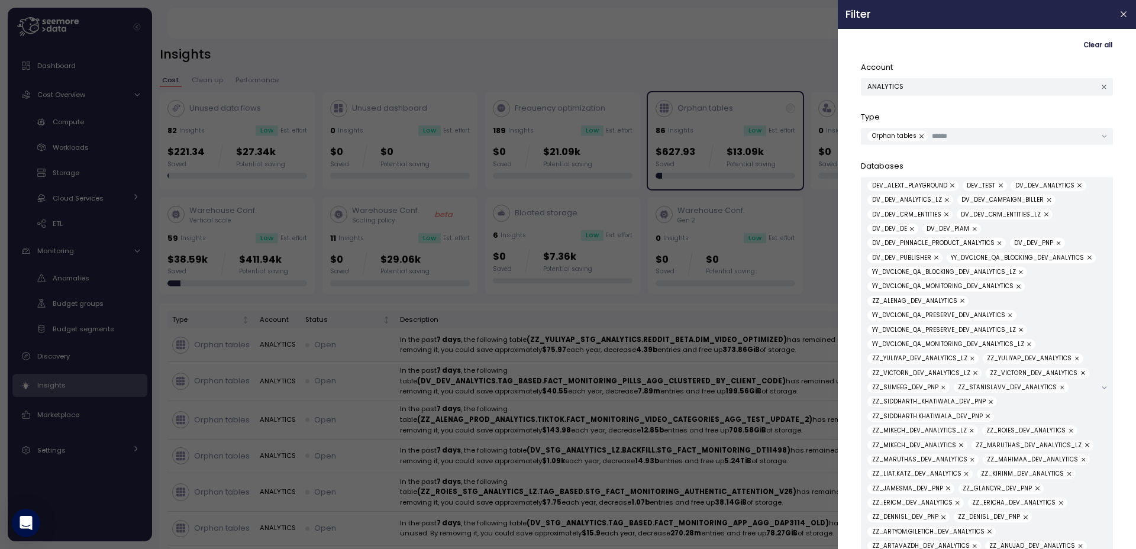
click at [726, 37] on div at bounding box center [568, 274] width 1136 height 549
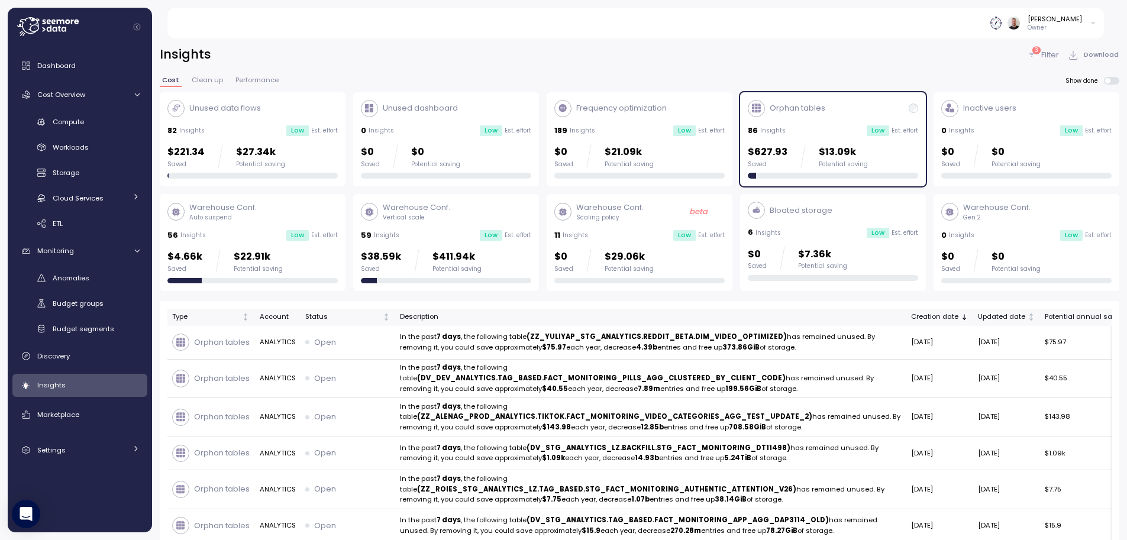
click at [1038, 54] on div "3 Filter" at bounding box center [1043, 55] width 32 height 12
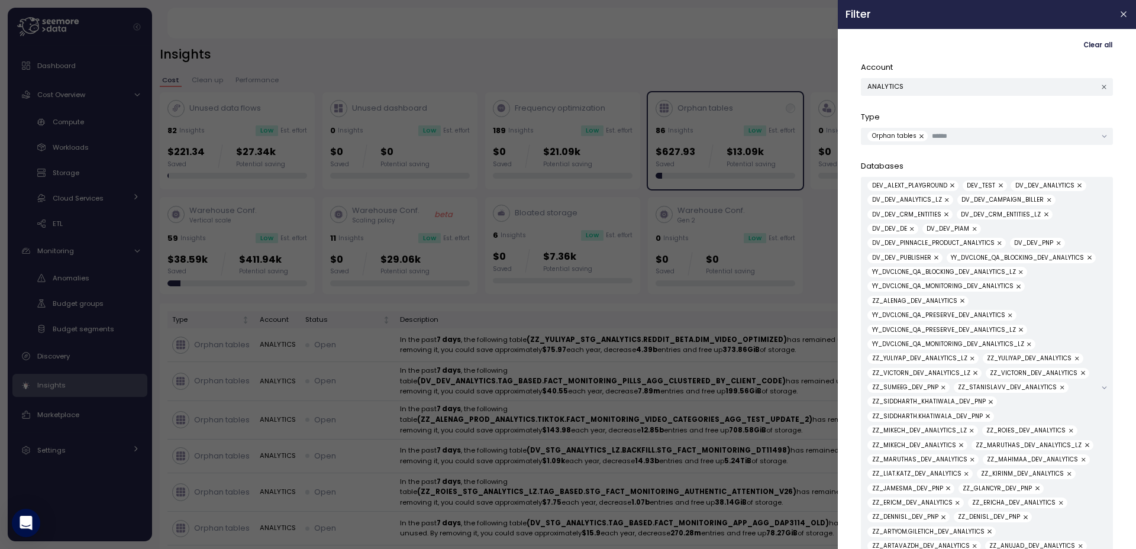
click at [920, 135] on button "button" at bounding box center [922, 136] width 12 height 11
click at [919, 136] on input "text" at bounding box center [981, 136] width 228 height 11
click at [852, 119] on div "Clear all Account ANALYTICS Type Databases DEV_ALEXT_PLAYGROUND DEV_TEST DV_DEV…" at bounding box center [986, 289] width 283 height 505
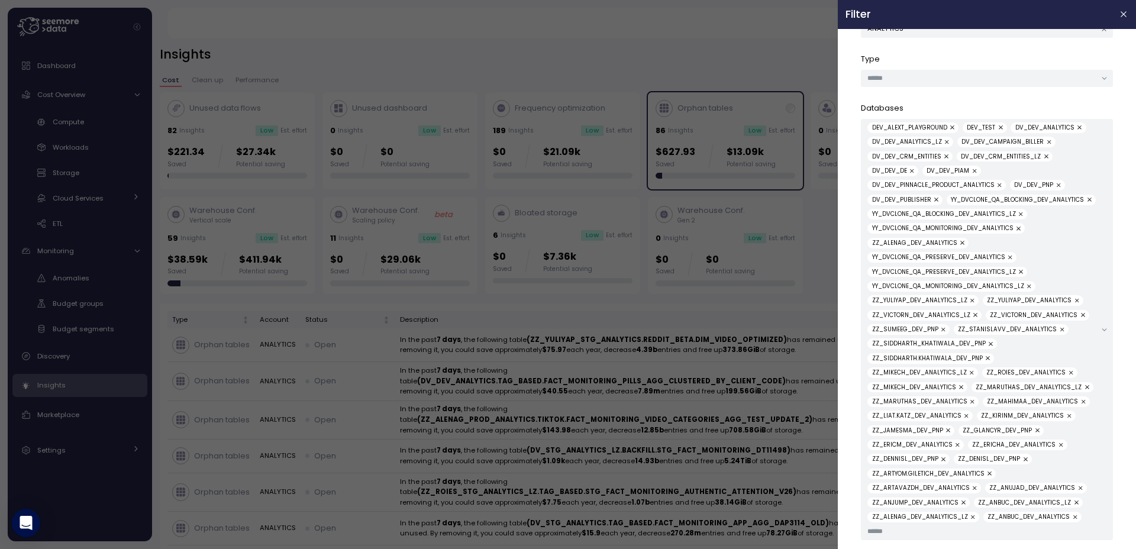
scroll to position [41, 0]
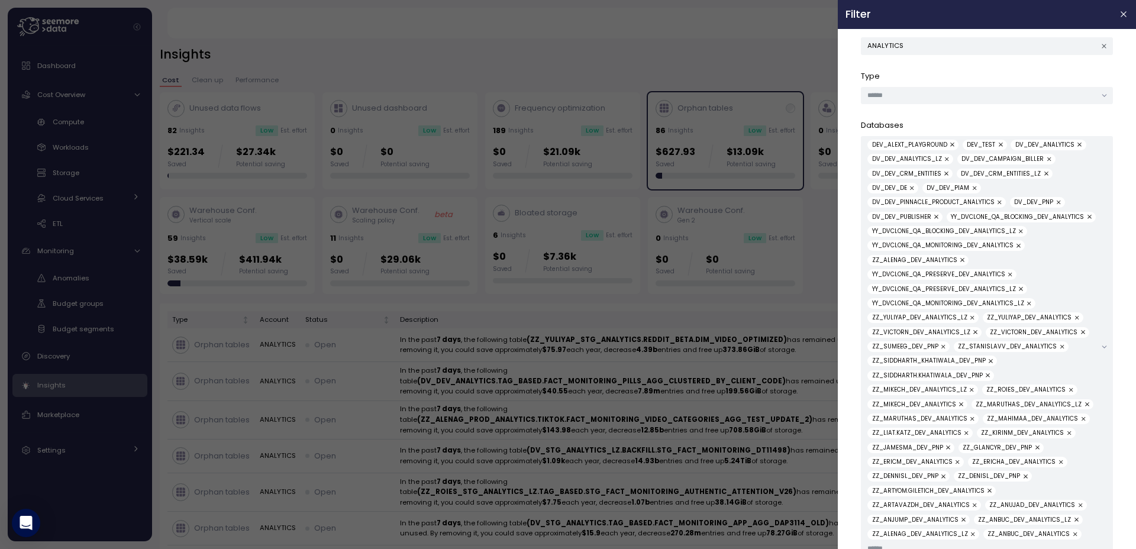
click at [1075, 147] on button "button" at bounding box center [1080, 145] width 12 height 11
click at [1075, 147] on div "DEV_ALEXT_PLAYGROUND DEV_TEST DV_DEV_ANALYTICS DV_DEV_ANALYTICS_LZ DV_DEV_CAMPA…" at bounding box center [981, 347] width 228 height 415
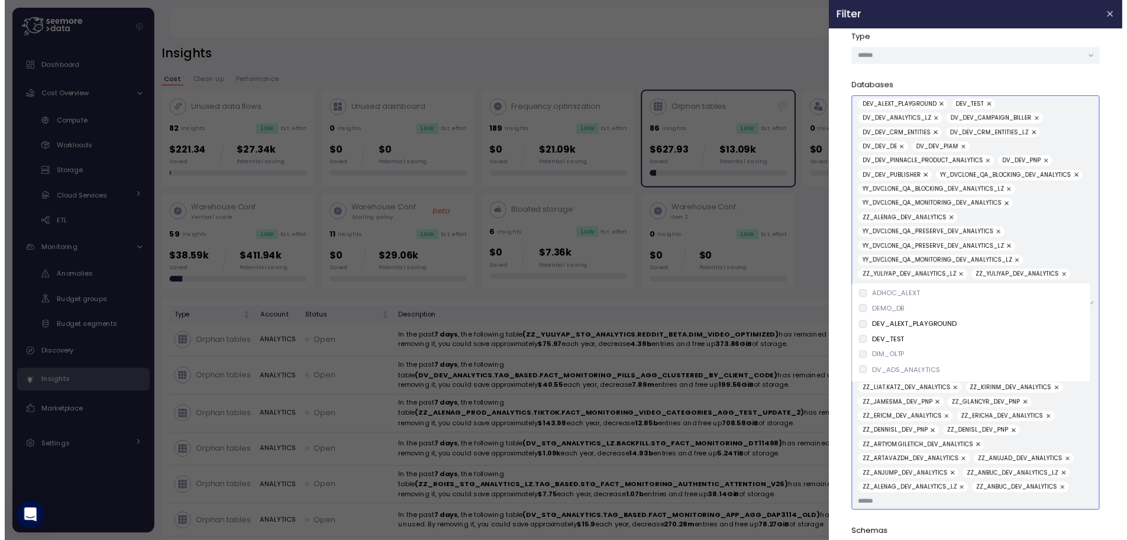
scroll to position [0, 0]
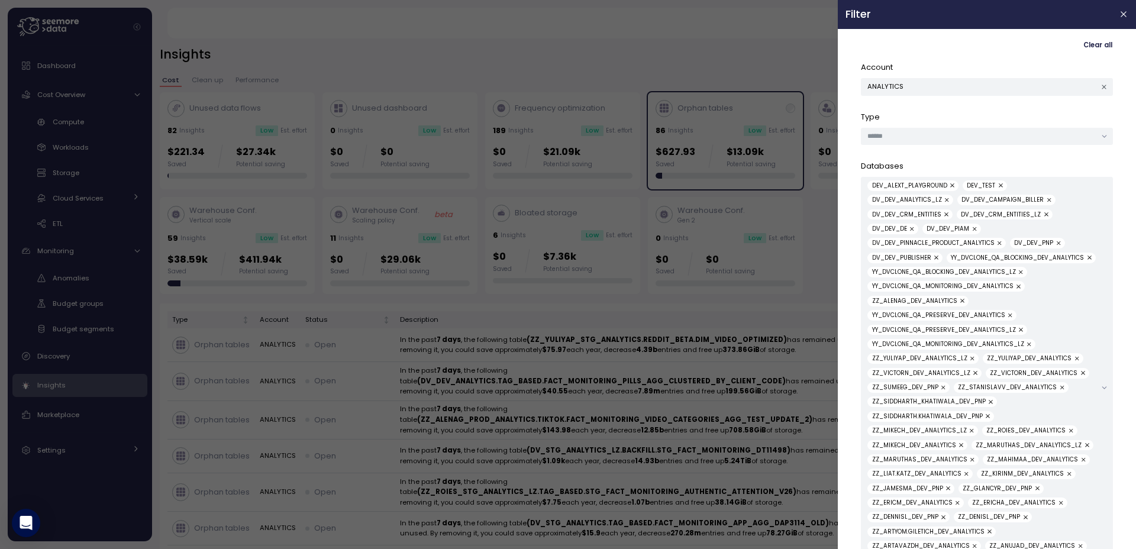
click at [1083, 45] on span "Clear all" at bounding box center [1097, 45] width 29 height 16
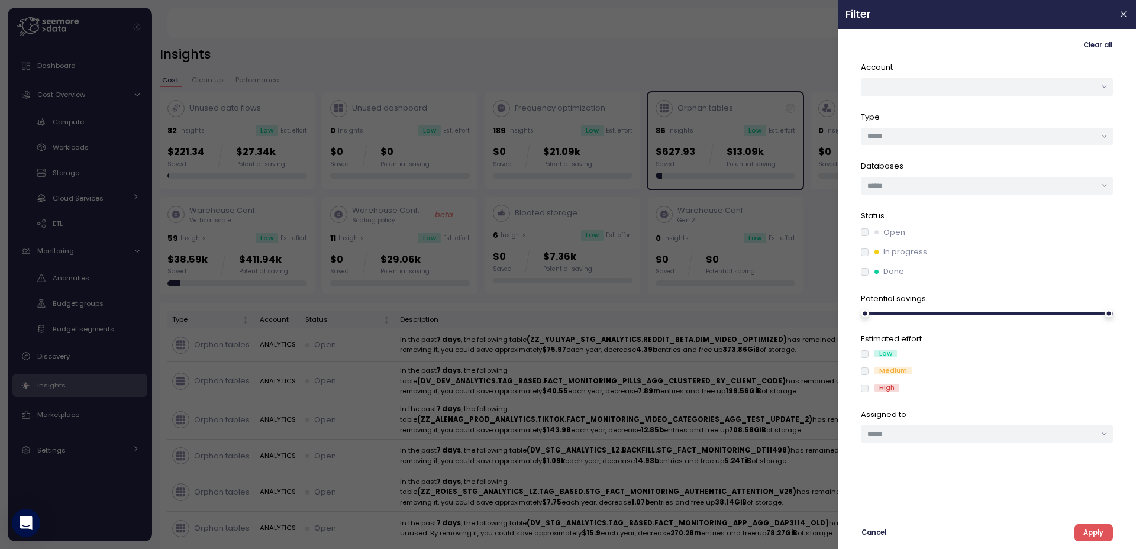
click at [1099, 532] on span "Apply" at bounding box center [1093, 533] width 20 height 16
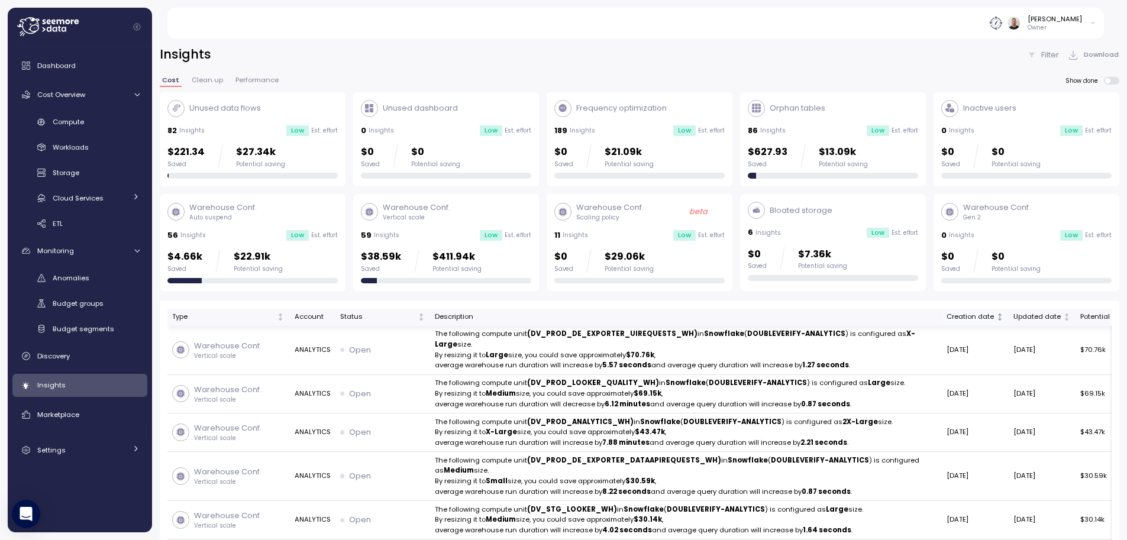
click at [946, 315] on div "Creation date" at bounding box center [969, 317] width 47 height 11
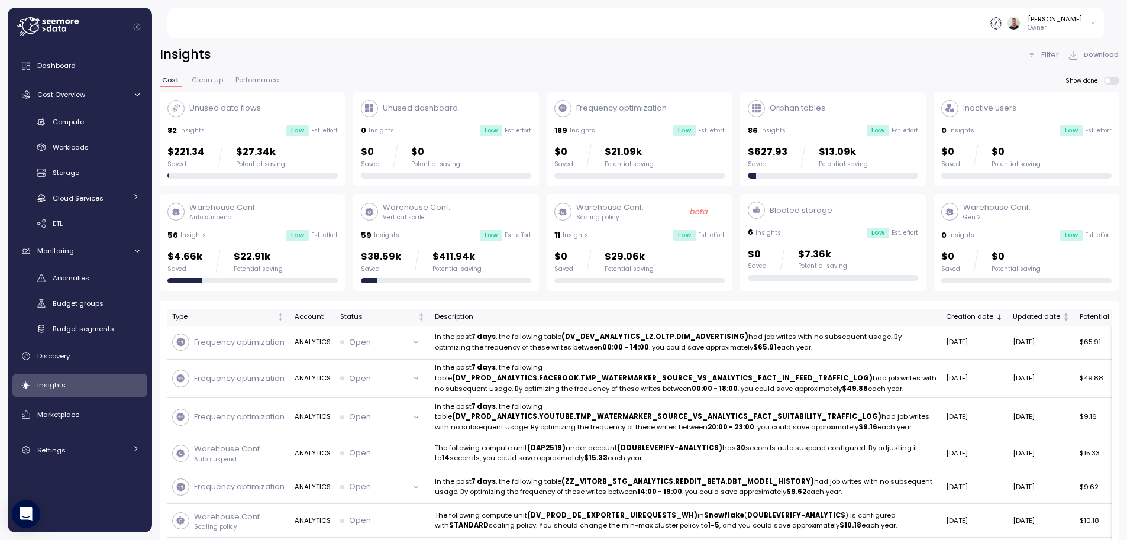
click at [786, 118] on div "Orphan tables 86 Insights Low Est. effort $627.93 Saved $13.09k Potential saving" at bounding box center [833, 139] width 170 height 79
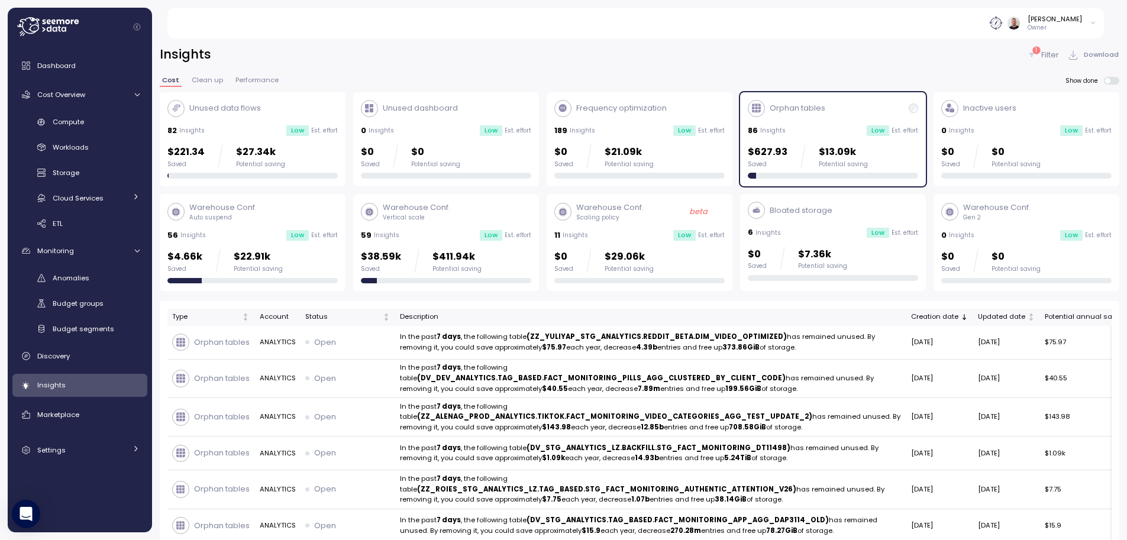
click at [813, 137] on div "Orphan tables 86 Insights Low Est. effort $627.93 Saved $13.09k Potential saving" at bounding box center [833, 139] width 170 height 79
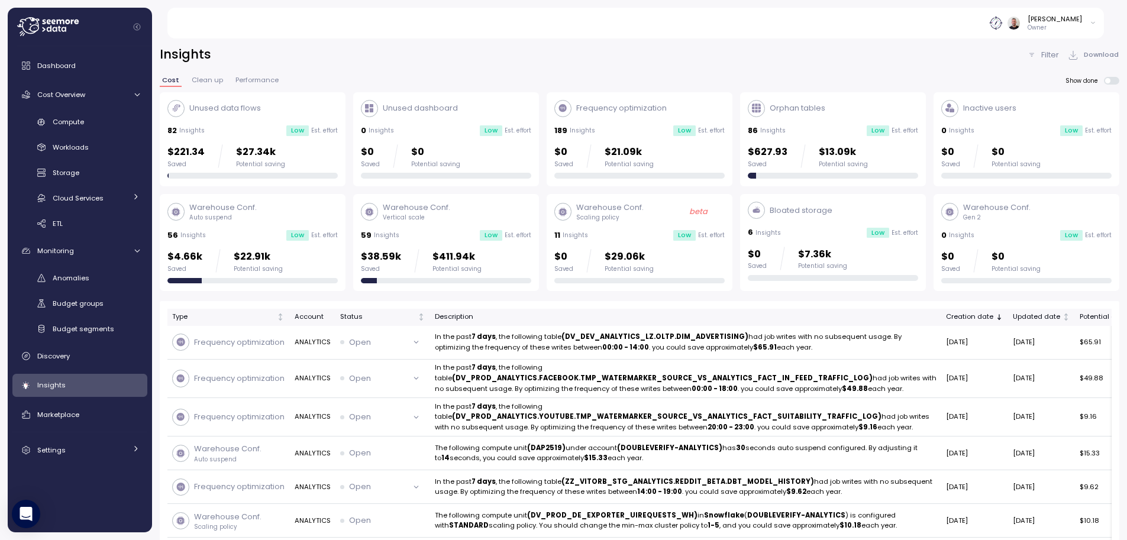
click at [248, 119] on div "Unused data flows 82 Insights Low Est. effort $221.34 Saved $27.34k Potential s…" at bounding box center [252, 139] width 170 height 79
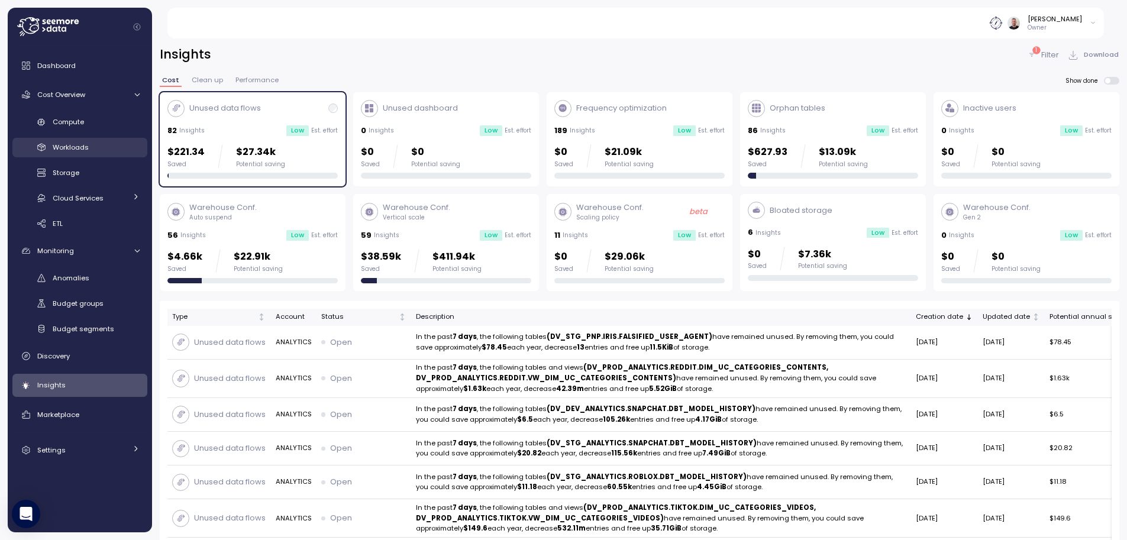
drag, startPoint x: 255, startPoint y: 140, endPoint x: 125, endPoint y: 154, distance: 130.4
click at [254, 140] on div "Unused data flows 82 Insights Low Est. effort $221.34 Saved $27.34k Potential s…" at bounding box center [252, 139] width 170 height 79
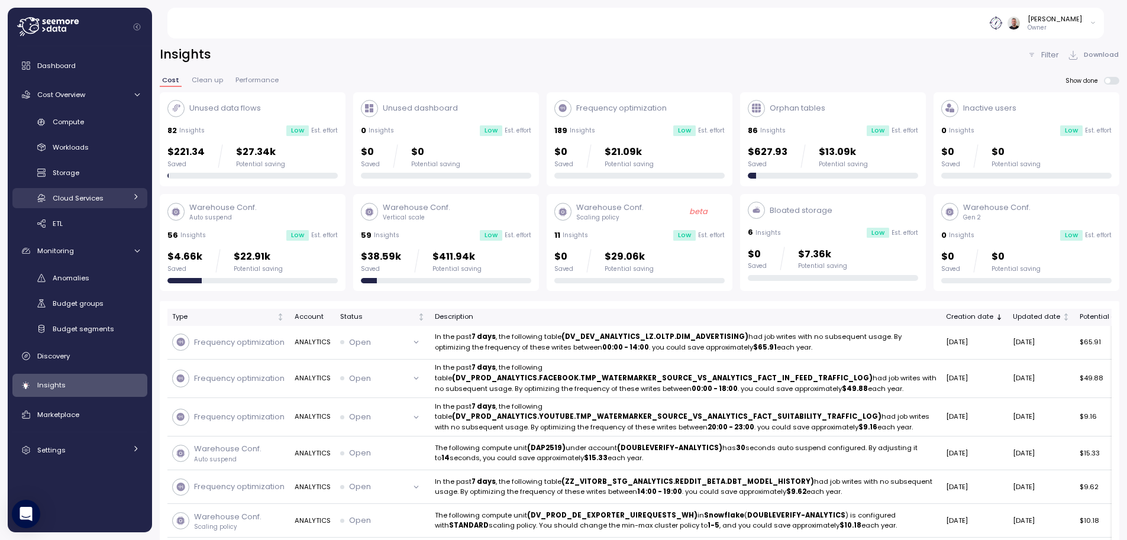
click at [75, 202] on span "Cloud Services" at bounding box center [78, 197] width 51 height 9
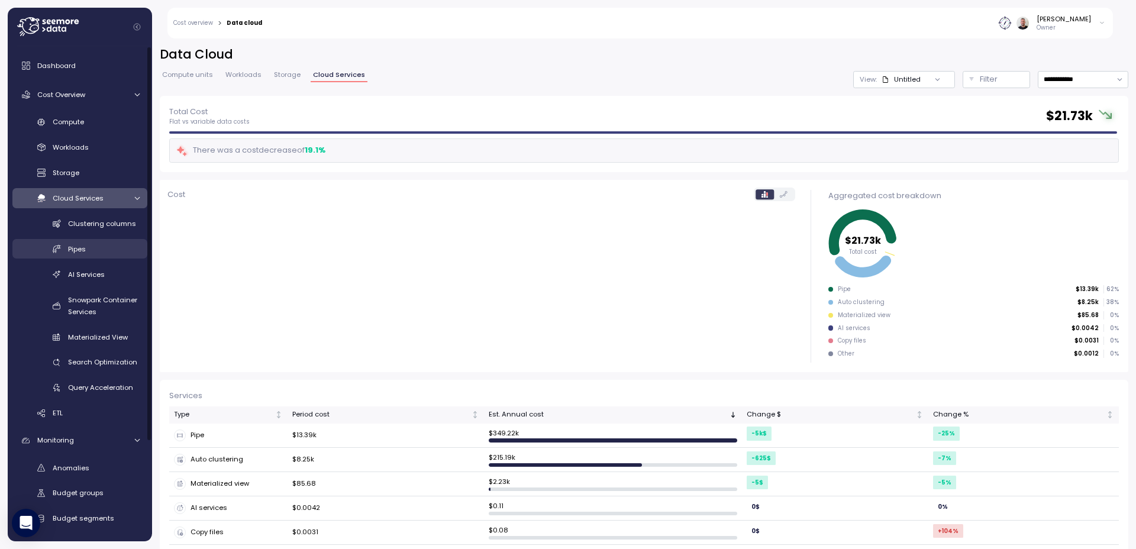
click at [90, 250] on div "Pipes" at bounding box center [104, 249] width 72 height 12
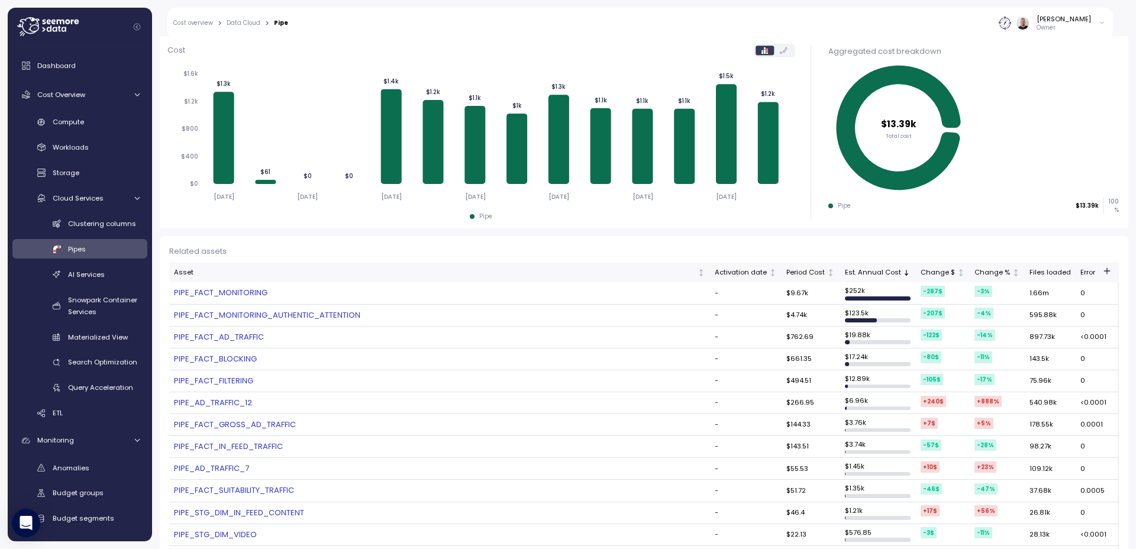
scroll to position [142, 0]
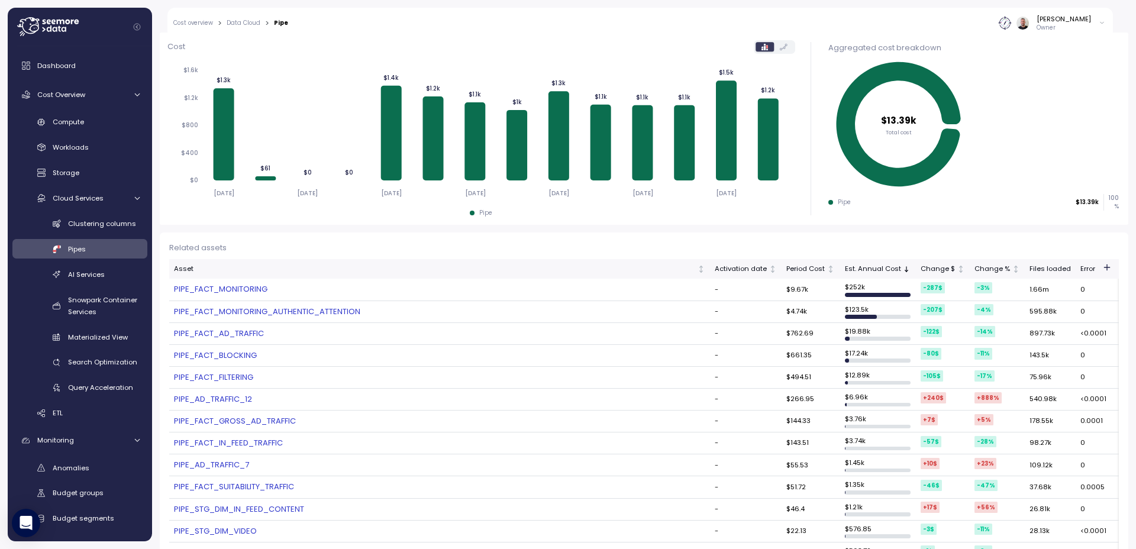
click at [221, 399] on link "PIPE_AD_TRAFFIC_12" at bounding box center [439, 399] width 531 height 12
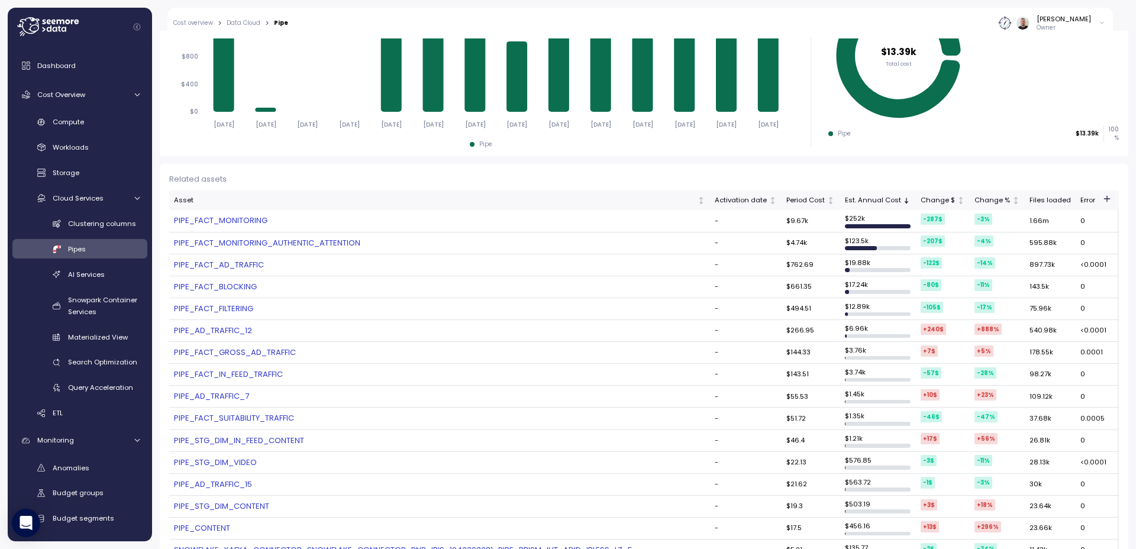
scroll to position [213, 0]
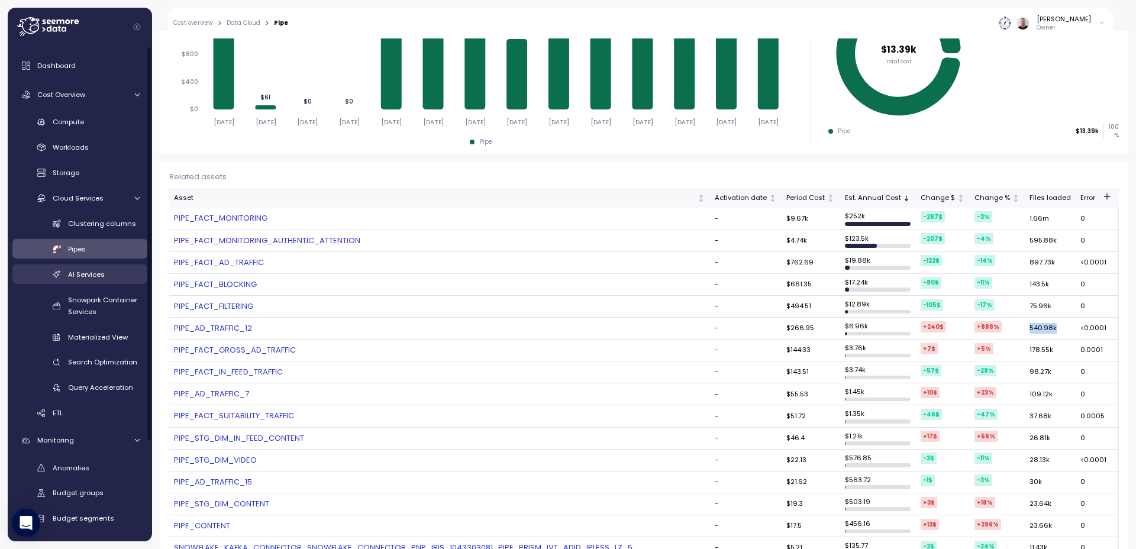
click at [89, 274] on span "AI Services" at bounding box center [86, 274] width 37 height 9
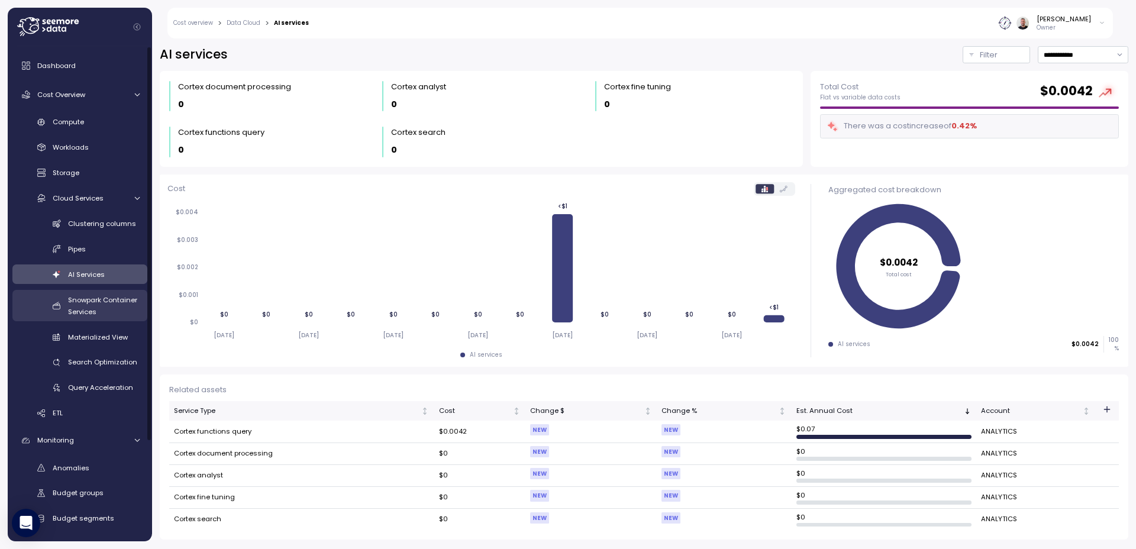
click at [115, 309] on div "Snowpark Container Services" at bounding box center [104, 306] width 72 height 24
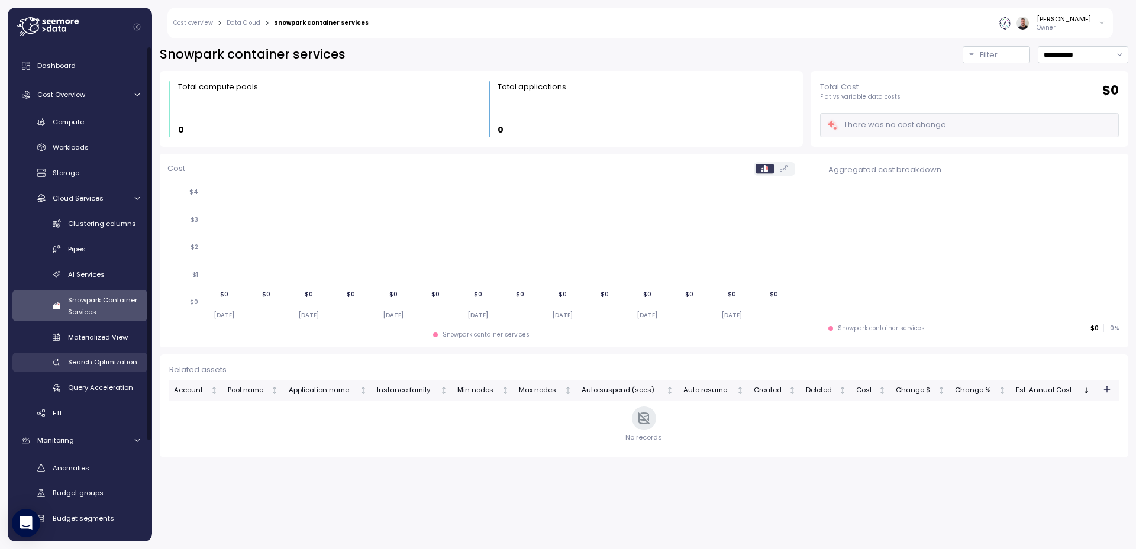
click at [111, 358] on span "Search Optimization" at bounding box center [102, 361] width 69 height 9
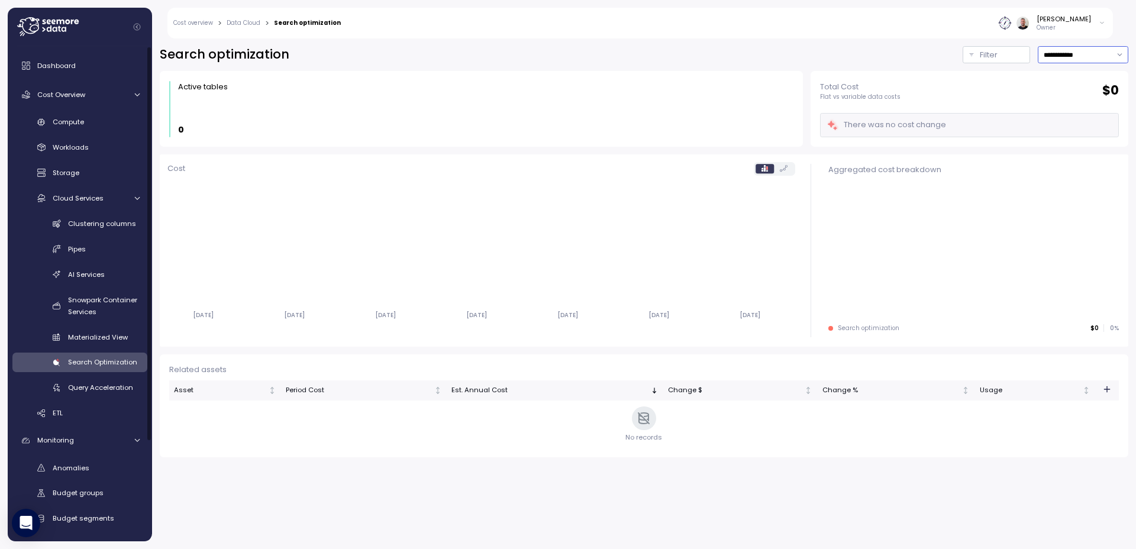
click at [1078, 59] on input "**********" at bounding box center [1083, 54] width 91 height 17
click at [1103, 154] on div "Last 6 months" at bounding box center [1081, 155] width 49 height 9
type input "**********"
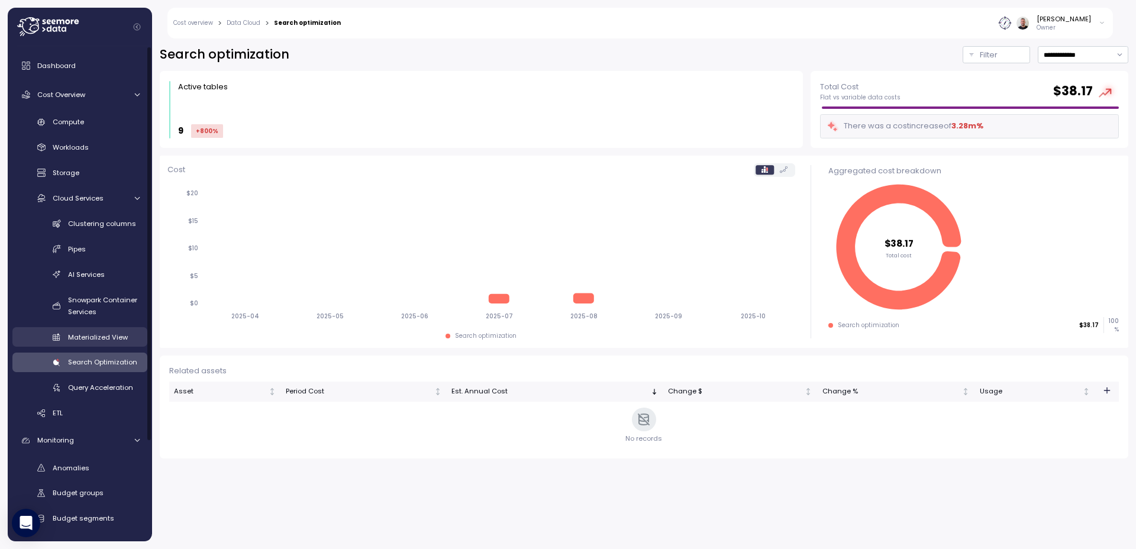
click at [96, 342] on div "Materialized View" at bounding box center [104, 337] width 72 height 12
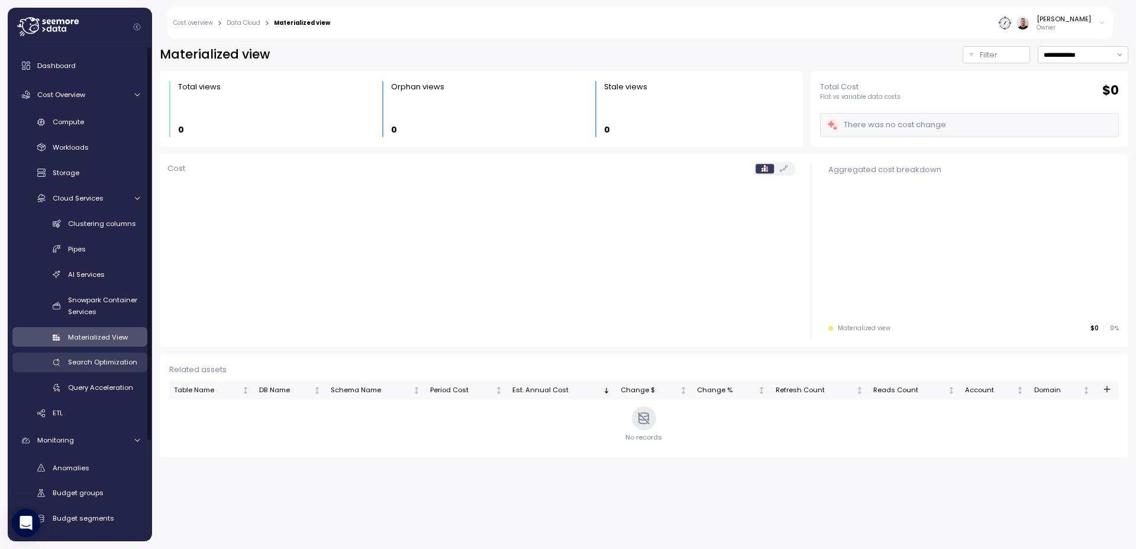
click at [92, 359] on span "Search Optimization" at bounding box center [102, 361] width 69 height 9
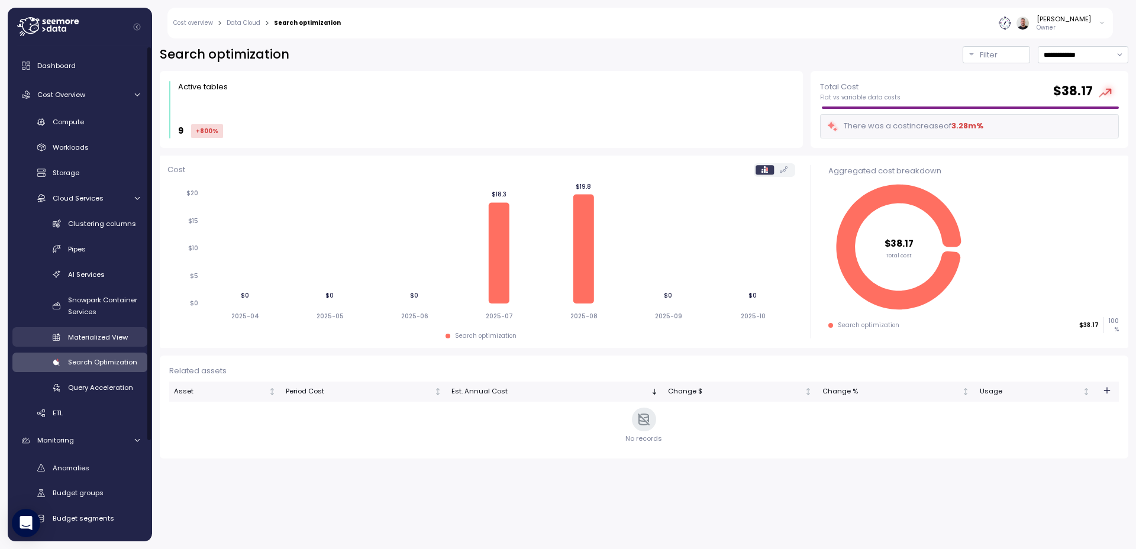
click at [88, 345] on link "Materialized View" at bounding box center [79, 337] width 135 height 20
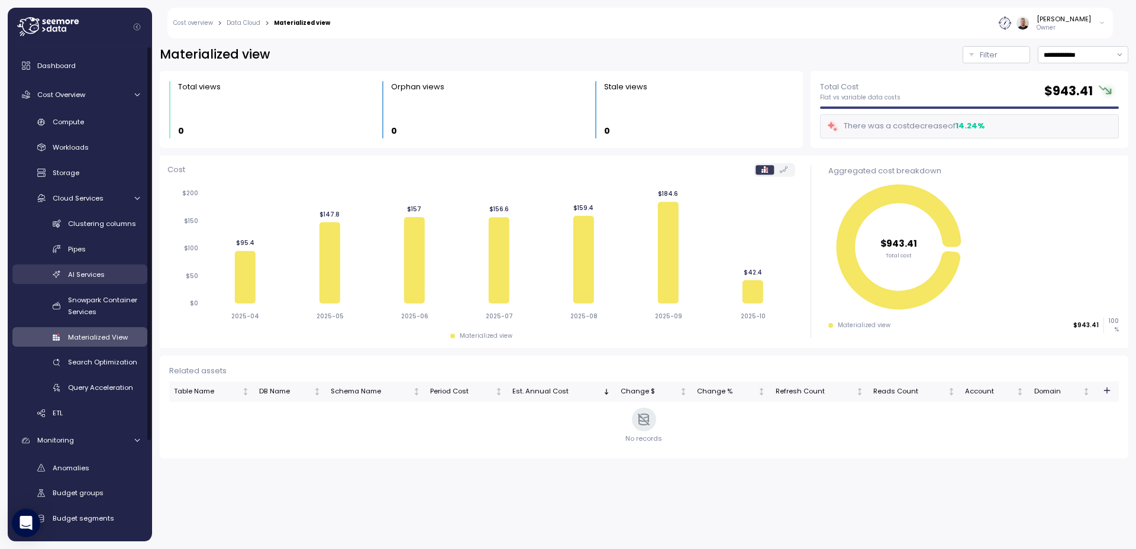
click at [90, 278] on span "AI Services" at bounding box center [86, 274] width 37 height 9
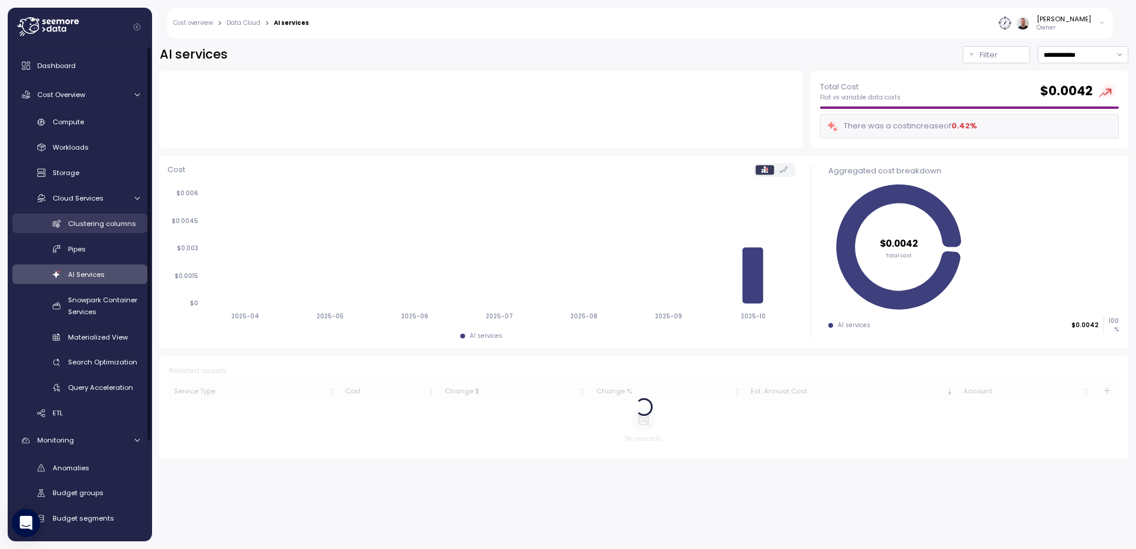
click at [92, 222] on span "Clustering columns" at bounding box center [102, 223] width 68 height 9
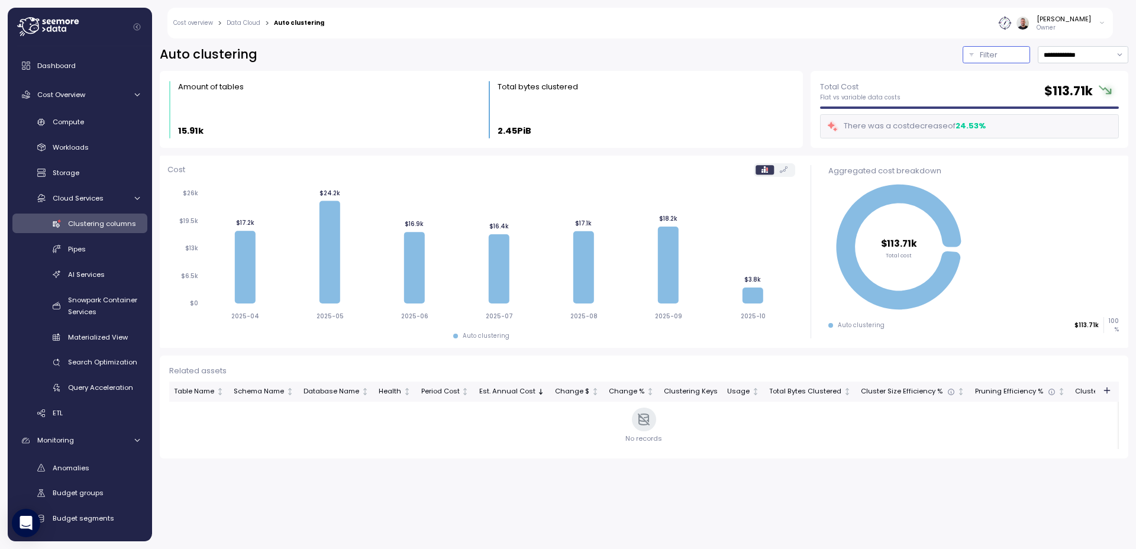
click at [981, 57] on p "Filter" at bounding box center [989, 55] width 18 height 12
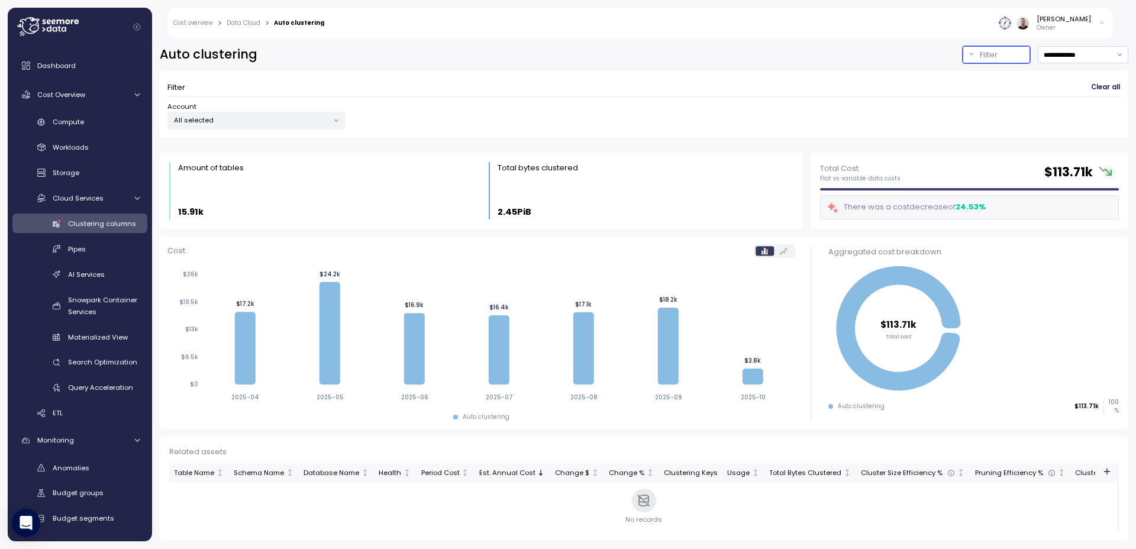
click at [314, 112] on div "All selected" at bounding box center [255, 120] width 177 height 17
click at [410, 76] on div "Filter Clear all Account All selected" at bounding box center [644, 104] width 968 height 66
click at [984, 62] on button "Filter" at bounding box center [995, 54] width 67 height 17
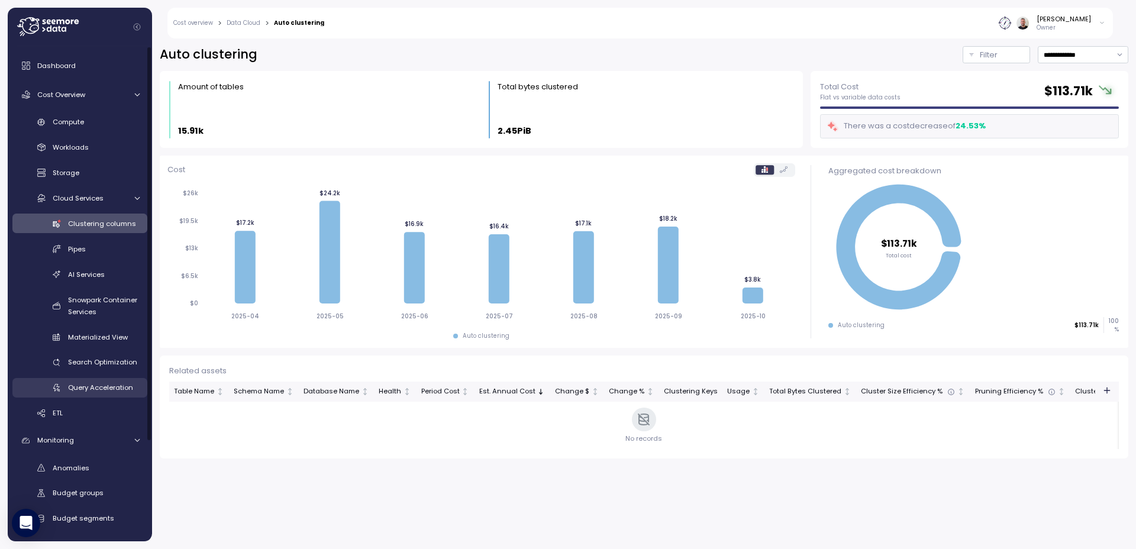
click at [116, 391] on span "Query Acceleration" at bounding box center [100, 387] width 65 height 9
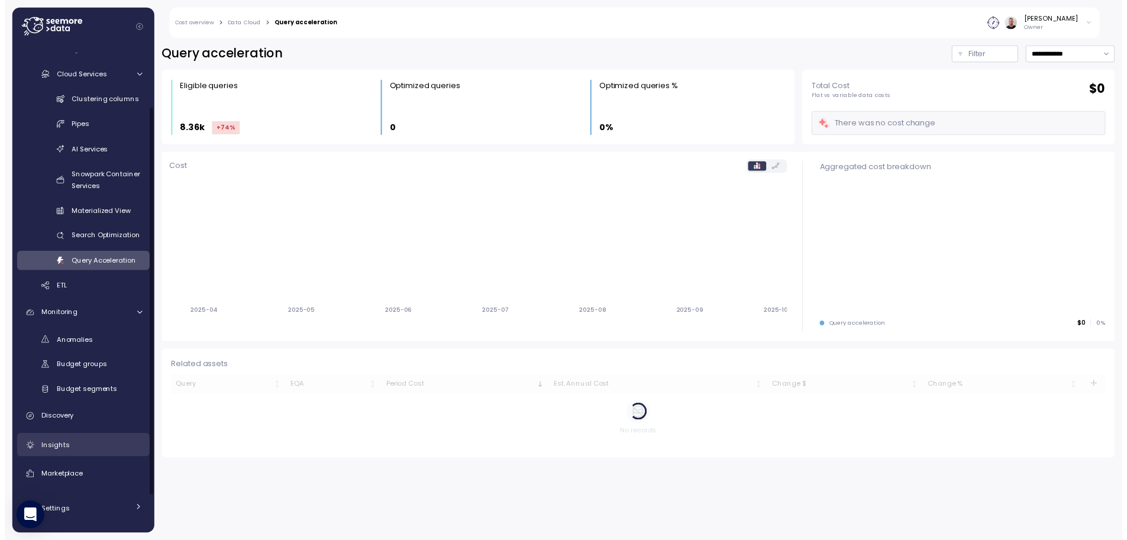
scroll to position [124, 0]
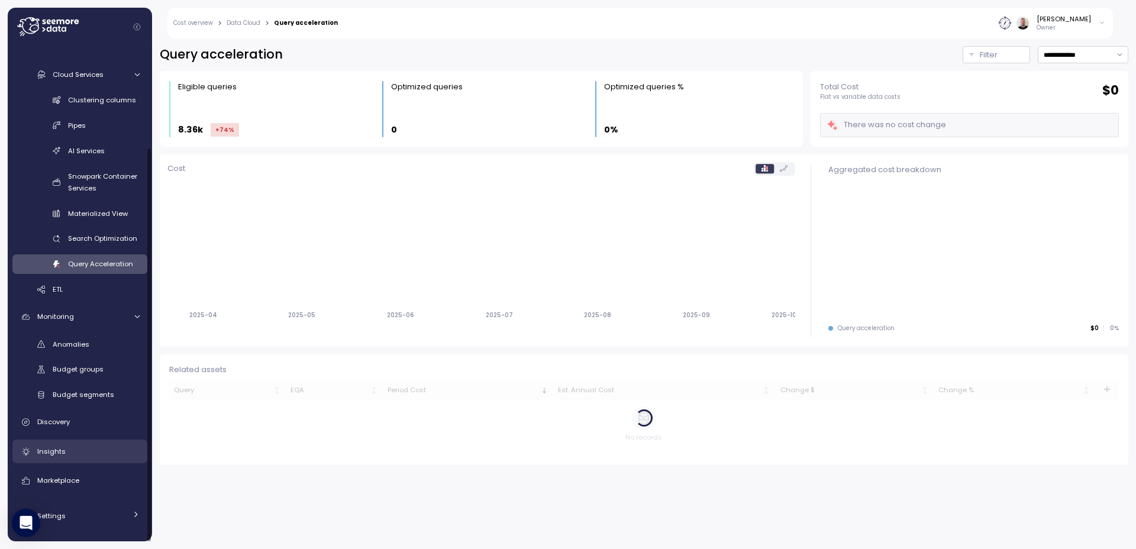
click at [66, 454] on div "Insights" at bounding box center [88, 451] width 102 height 12
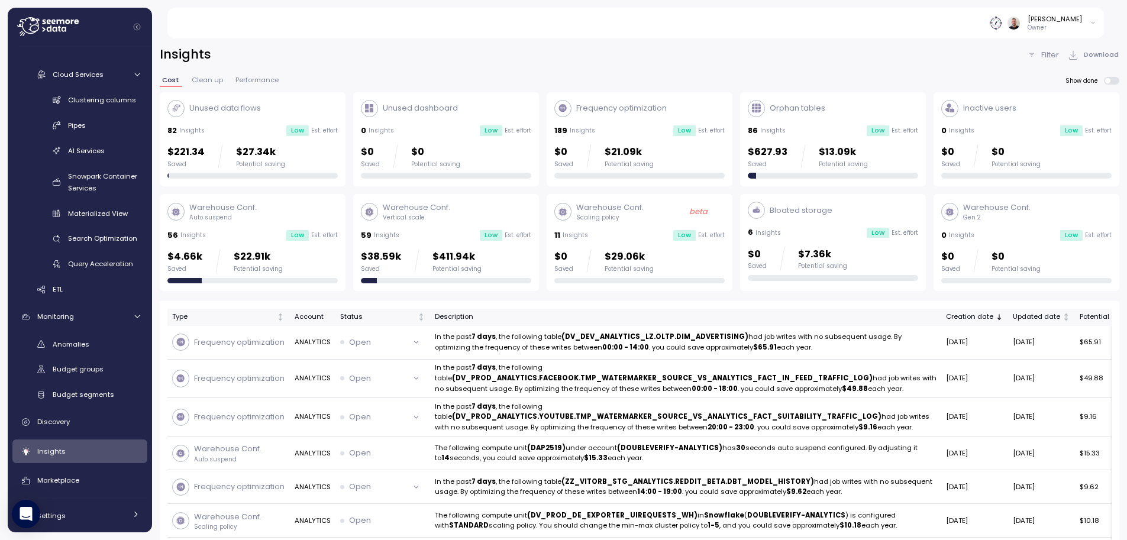
click at [643, 214] on div "Warehouse Conf. Scaling policy beta" at bounding box center [639, 212] width 170 height 20
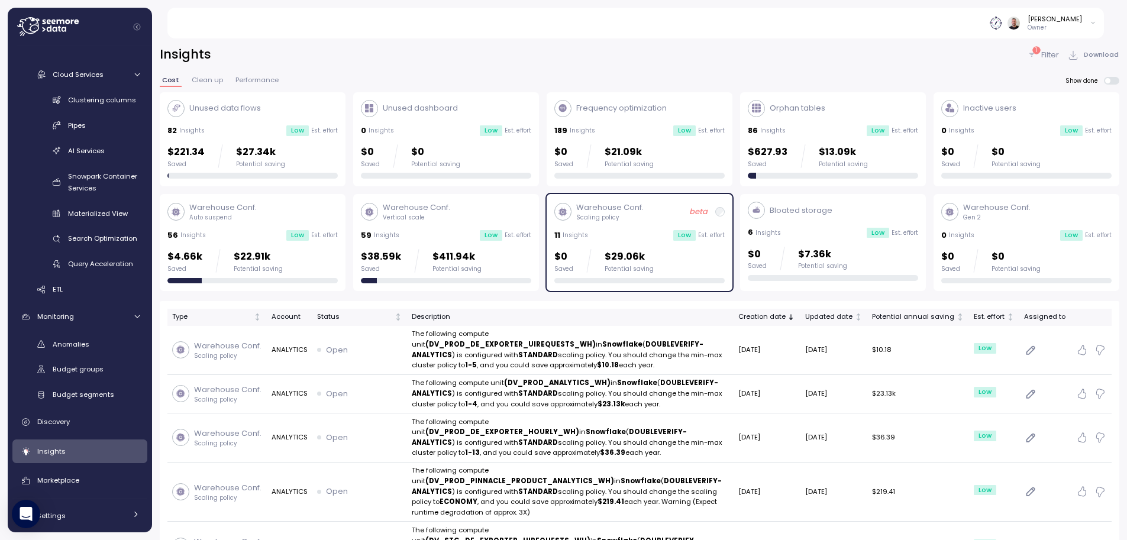
click at [425, 223] on div "Warehouse Conf. Vertical scale 59 Insights Low Est. effort $38.59k Saved $411.9…" at bounding box center [446, 243] width 170 height 82
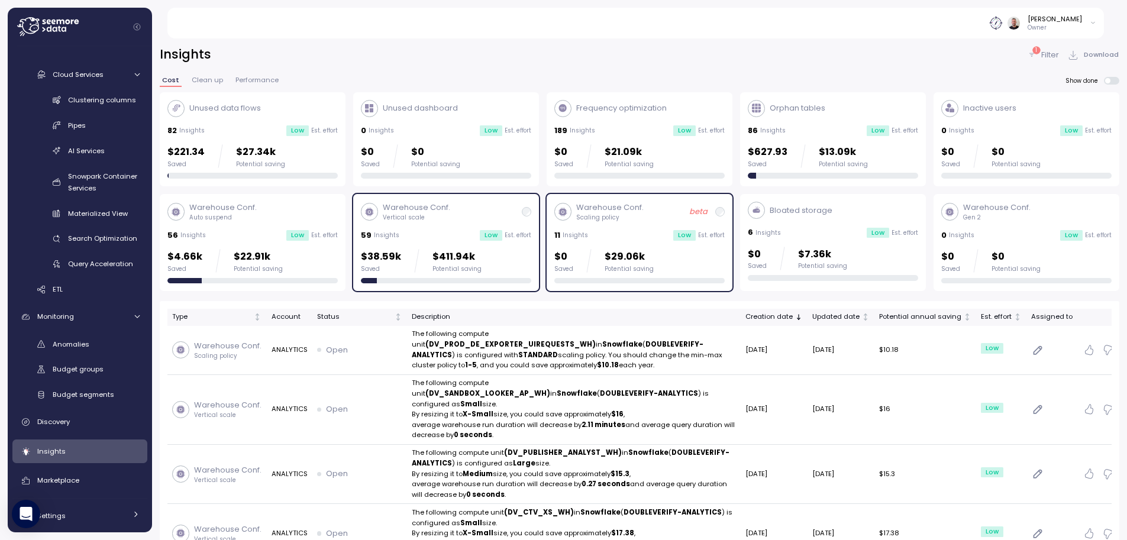
click at [616, 231] on div "11 Insights Low Est. effort" at bounding box center [639, 236] width 170 height 12
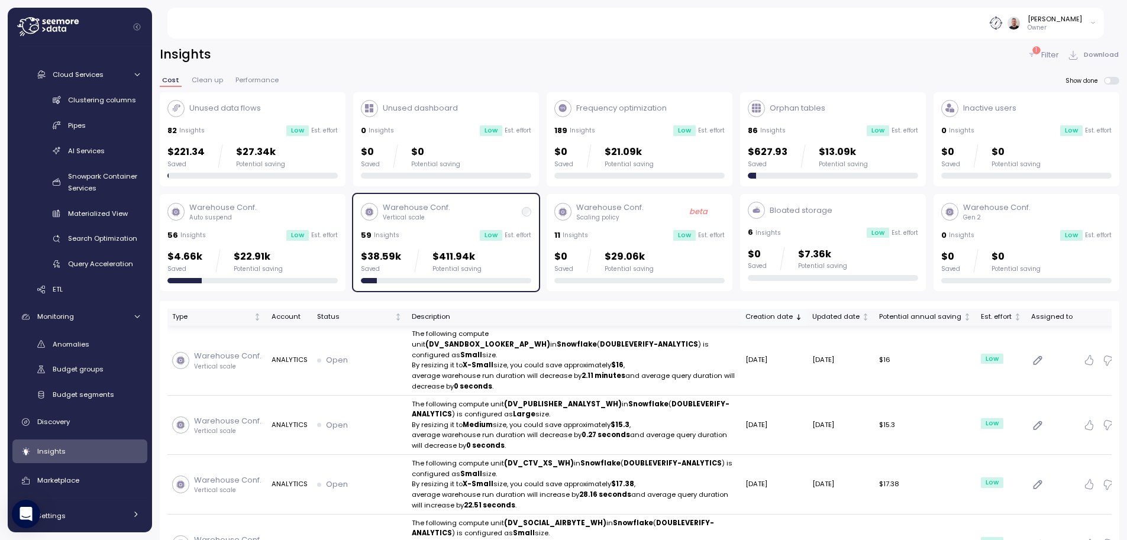
click at [782, 318] on div "Creation date" at bounding box center [768, 317] width 47 height 11
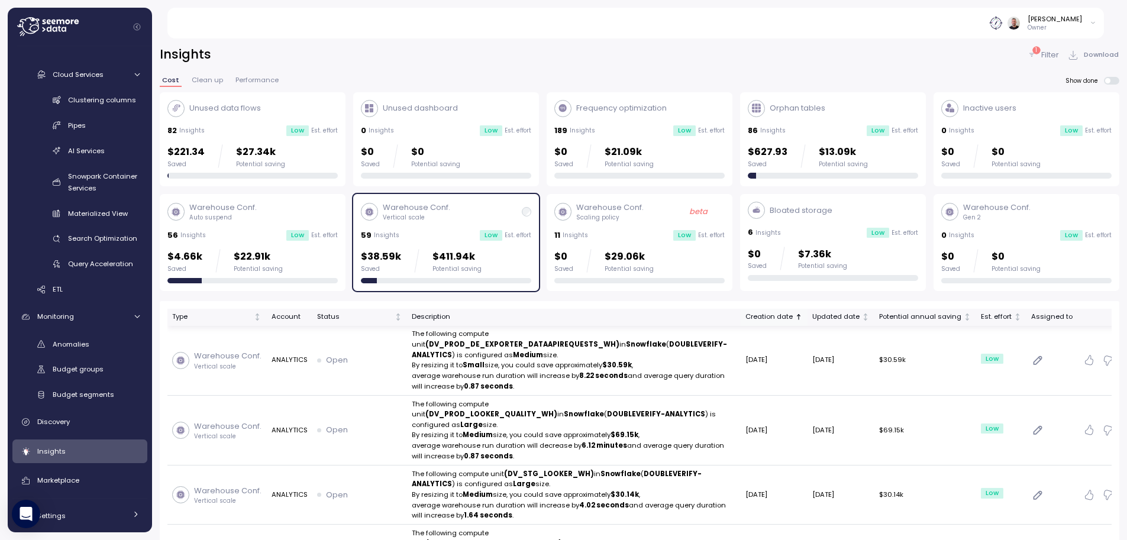
click at [770, 316] on div "Creation date" at bounding box center [768, 317] width 47 height 11
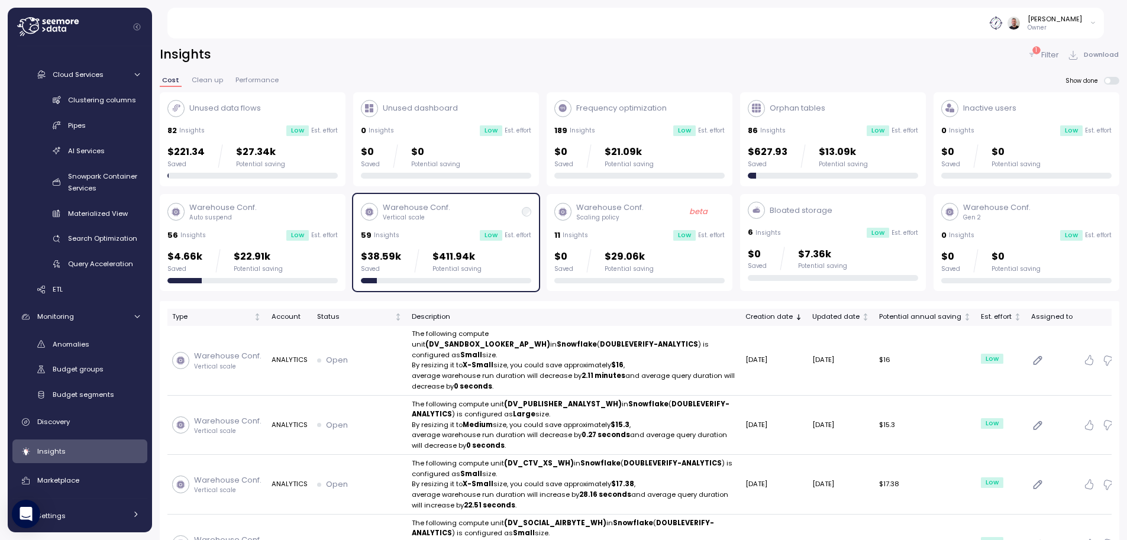
click at [812, 124] on div "Orphan tables 86 Insights Low Est. effort $627.93 Saved $13.09k Potential saving" at bounding box center [833, 139] width 170 height 79
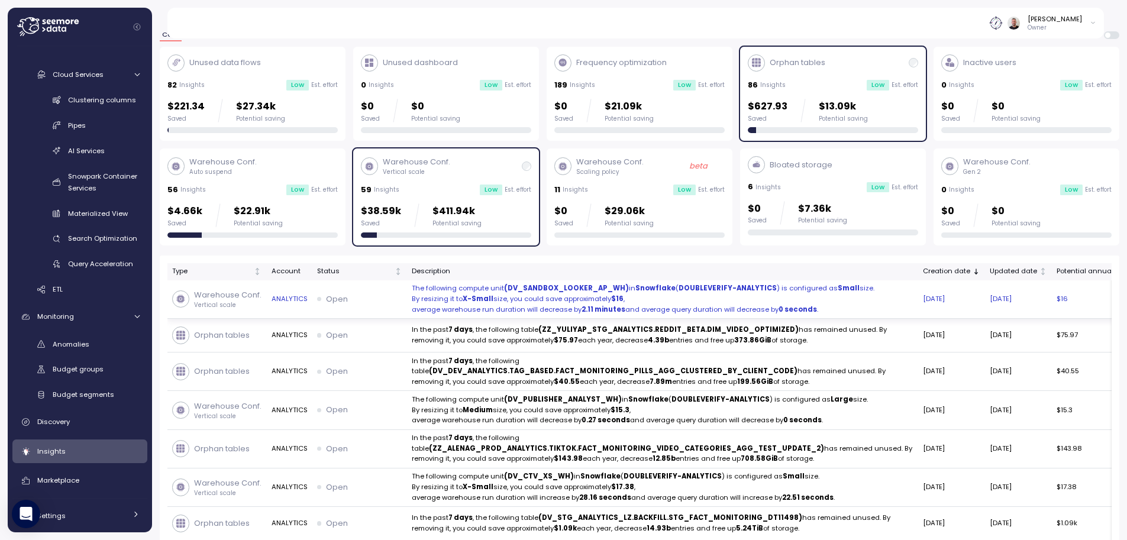
scroll to position [71, 0]
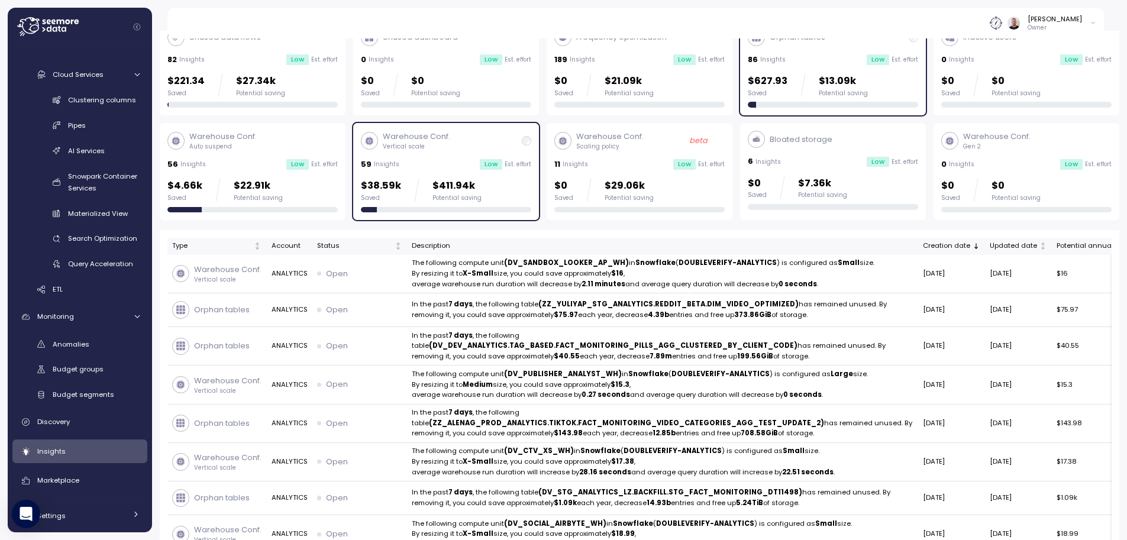
click at [800, 78] on div "$627.93 Saved $13.09k Potential saving" at bounding box center [808, 85] width 120 height 24
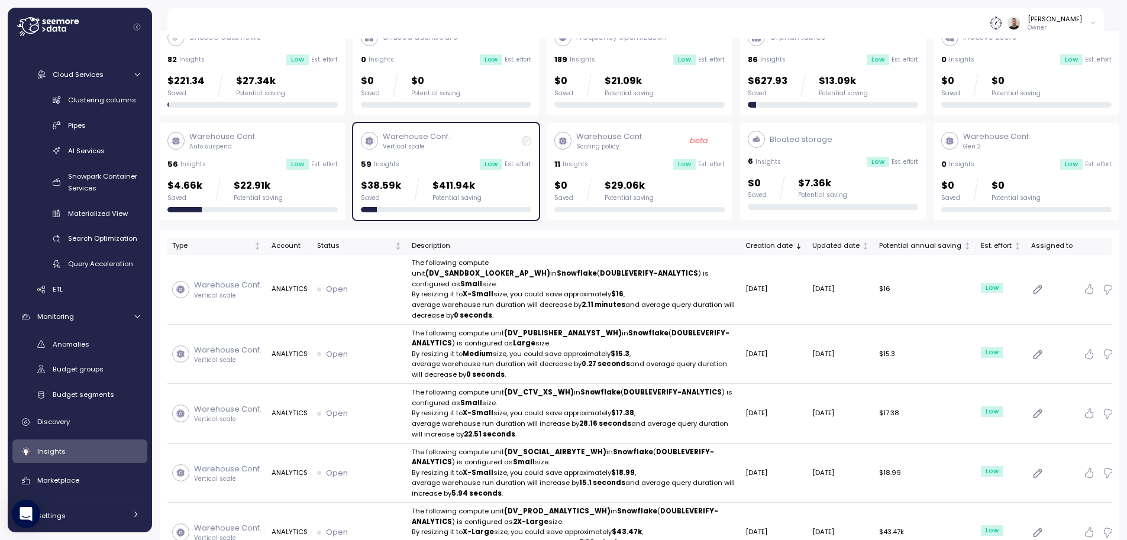
click at [409, 162] on div "59 Insights Low Est. effort" at bounding box center [446, 165] width 170 height 12
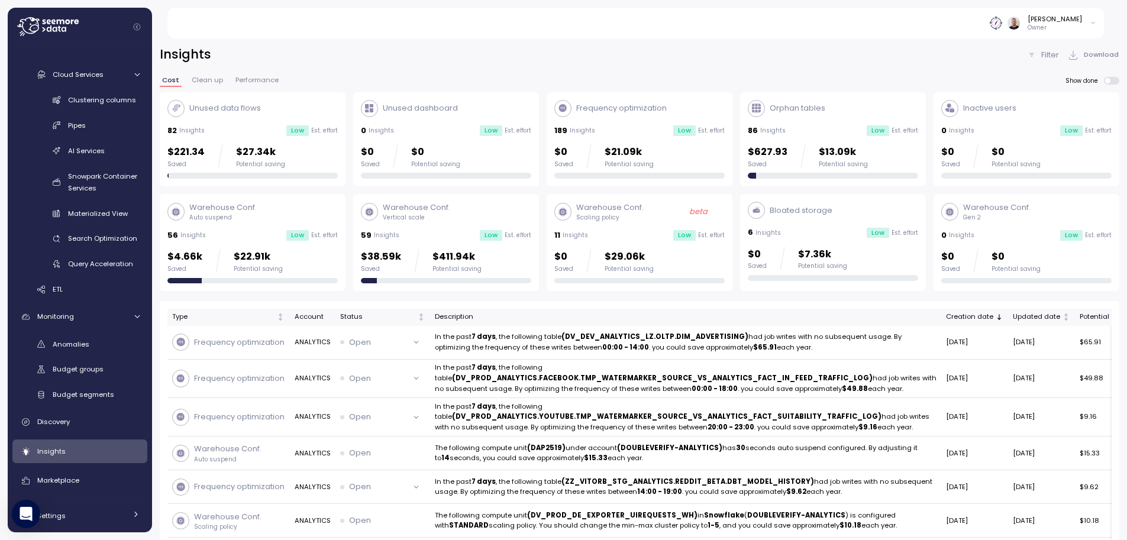
drag, startPoint x: 1051, startPoint y: 56, endPoint x: 961, endPoint y: 76, distance: 91.6
click at [1050, 56] on p "Filter" at bounding box center [1050, 55] width 18 height 12
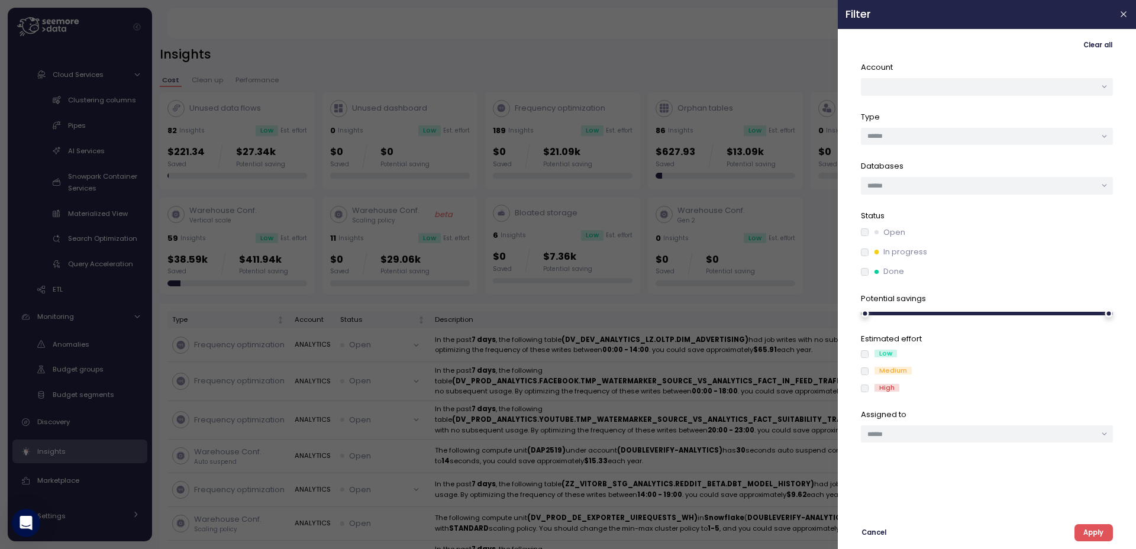
click at [681, 53] on div at bounding box center [568, 274] width 1136 height 549
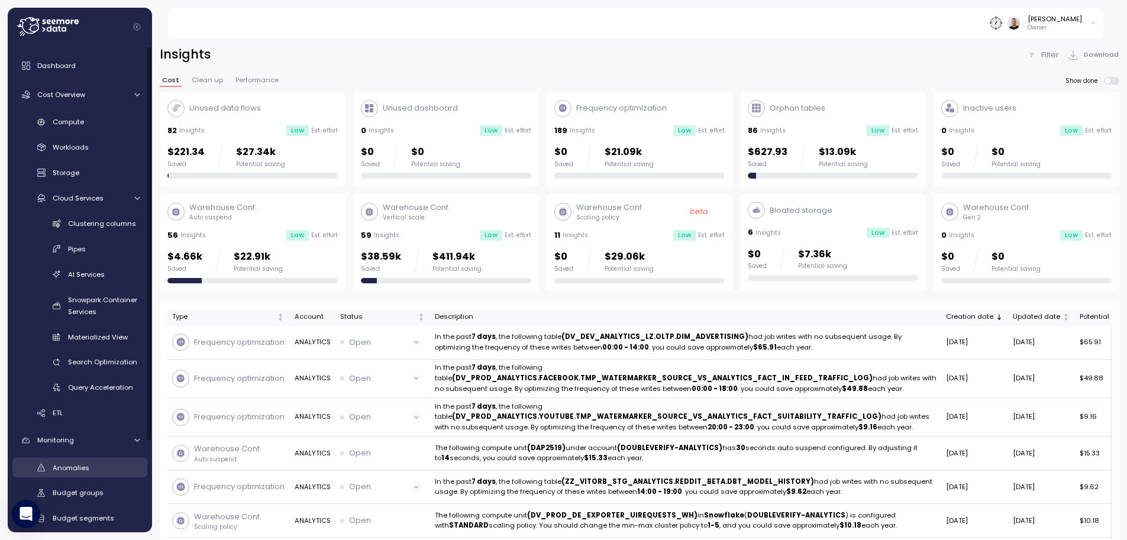
click at [75, 470] on span "Anomalies" at bounding box center [71, 467] width 37 height 9
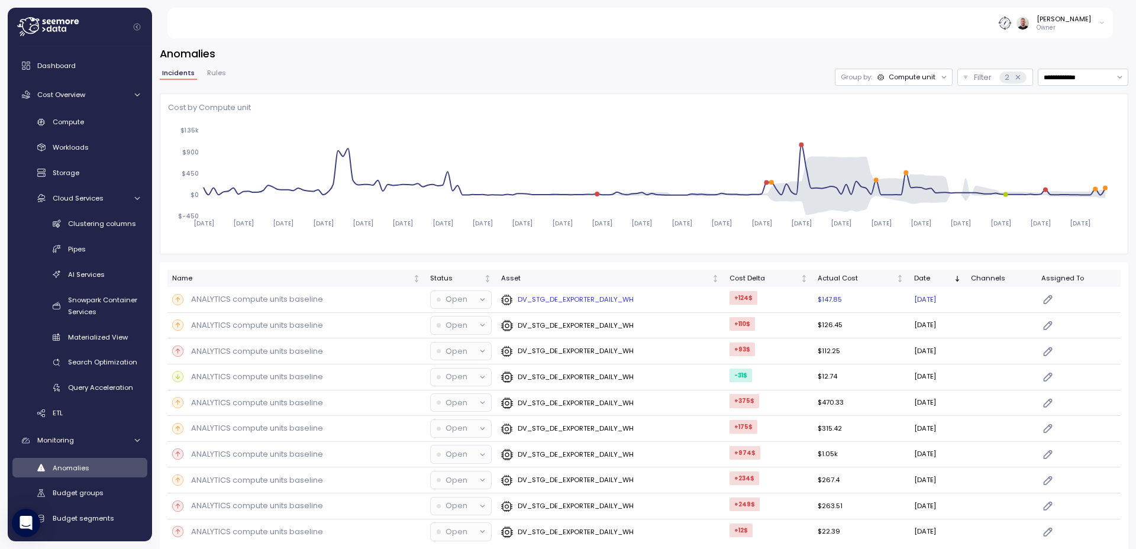
click at [283, 298] on p "ANALYTICS compute units baseline" at bounding box center [257, 299] width 132 height 12
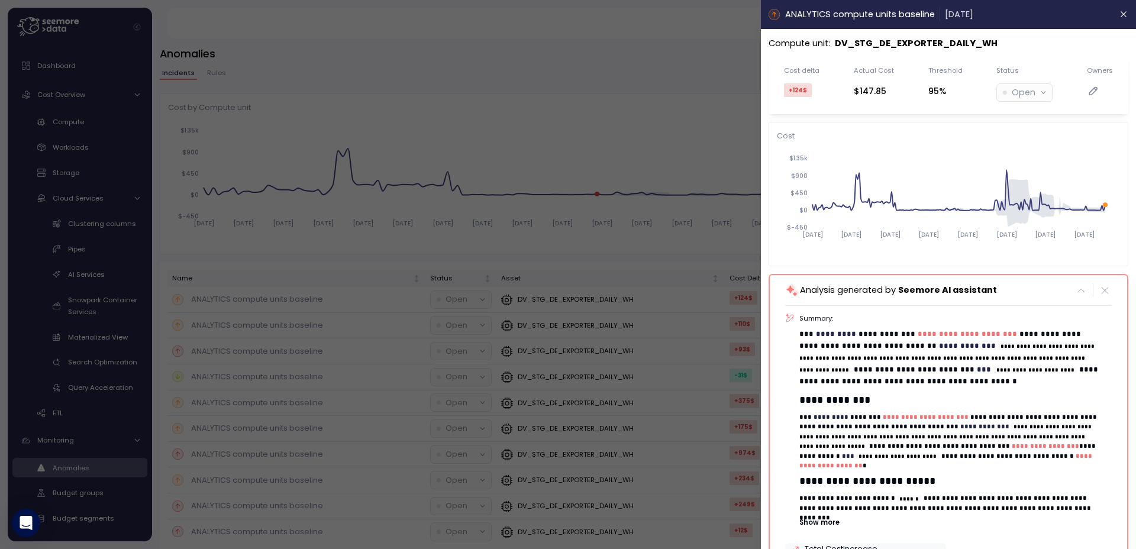
click at [497, 99] on div at bounding box center [568, 274] width 1136 height 549
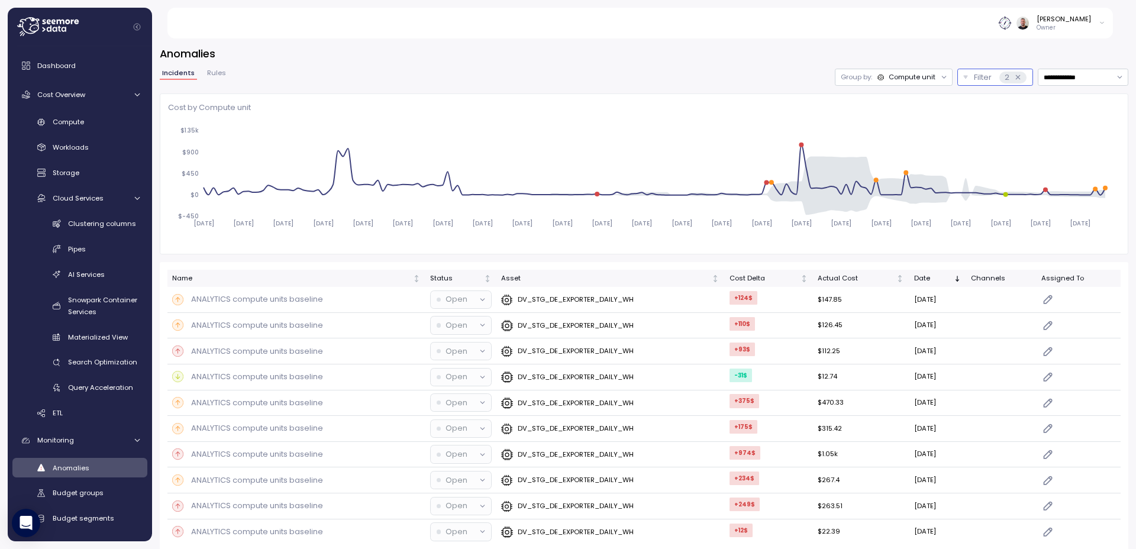
click at [974, 76] on p "Filter" at bounding box center [983, 78] width 18 height 12
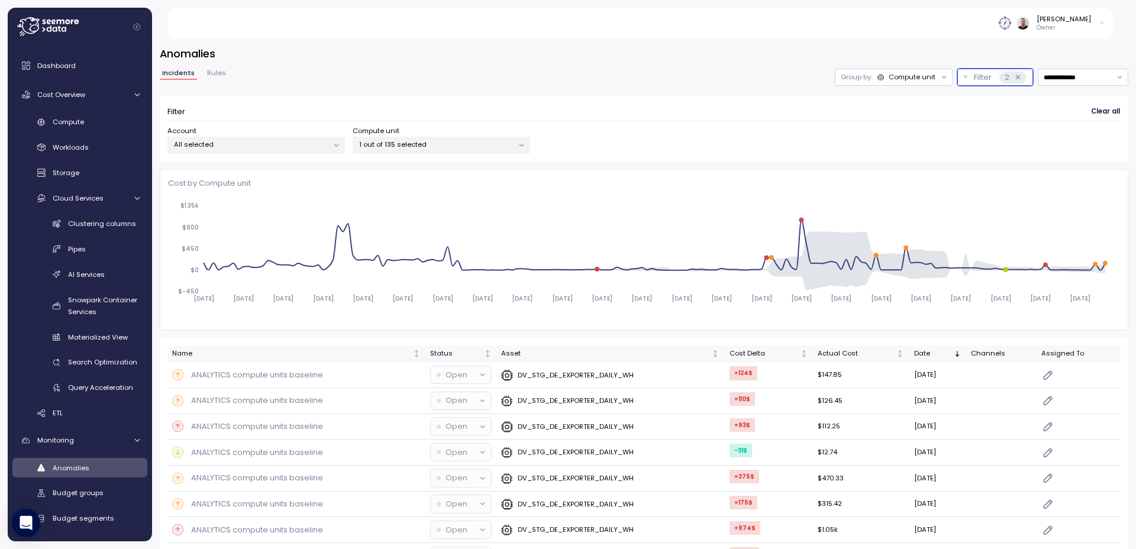
click at [390, 147] on p "1 out of 135 selected" at bounding box center [436, 144] width 154 height 9
click at [1055, 76] on input "**********" at bounding box center [1083, 77] width 91 height 17
click at [1085, 150] on div "Last 14 days" at bounding box center [1068, 147] width 41 height 9
type input "**********"
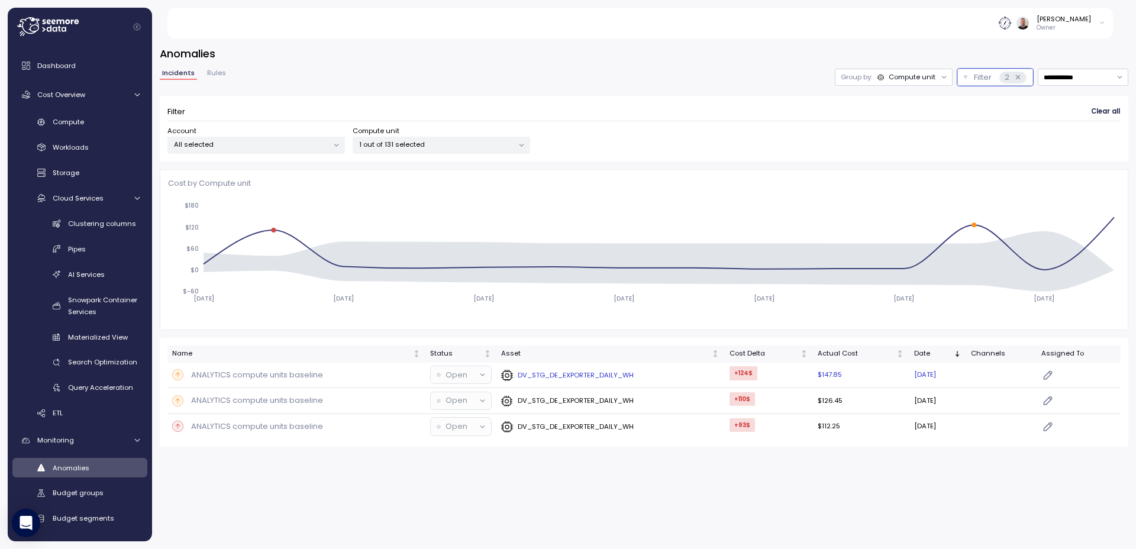
click at [665, 375] on div "DV_STG_DE_EXPORTER_DAILY_WH" at bounding box center [610, 375] width 218 height 12
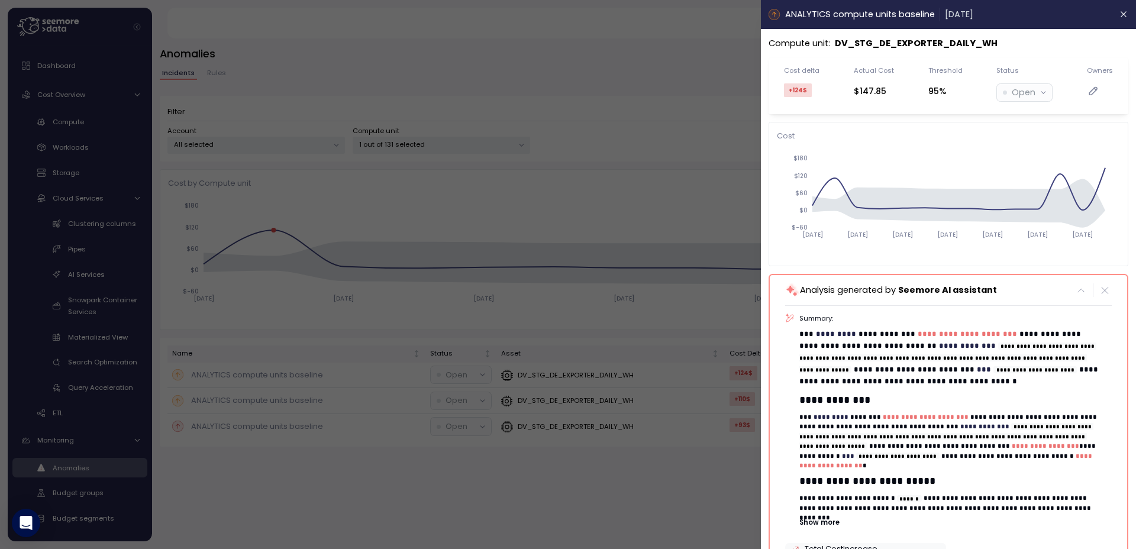
click at [595, 137] on div at bounding box center [568, 274] width 1136 height 549
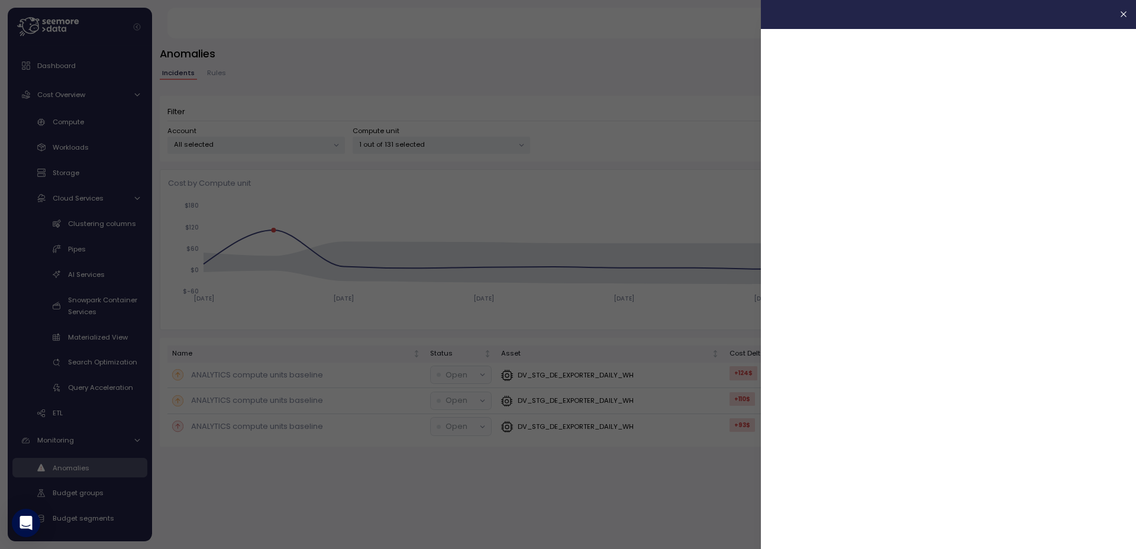
click at [1122, 14] on icon "button" at bounding box center [1123, 14] width 5 height 5
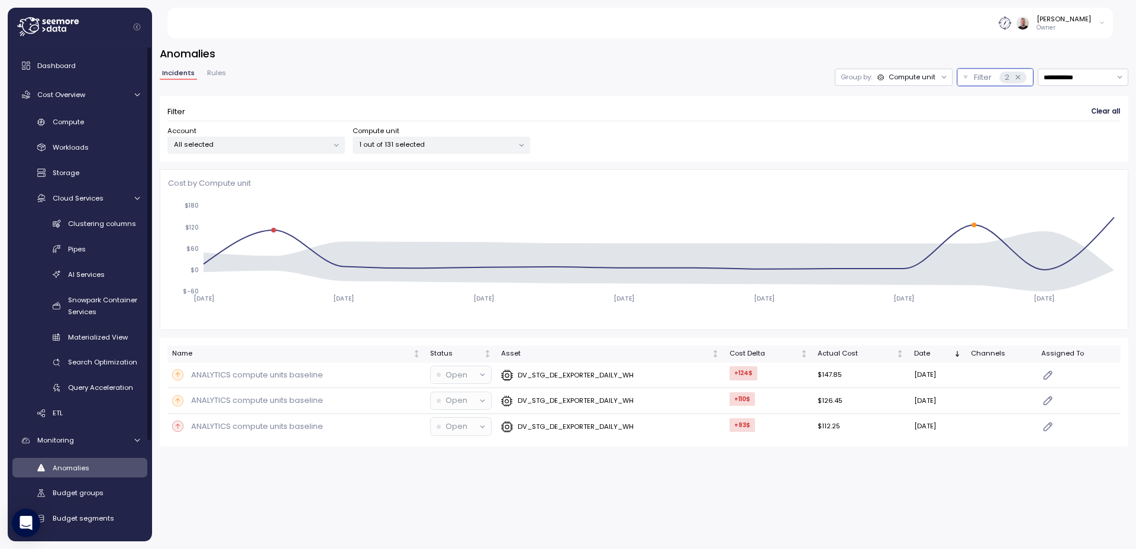
click at [82, 473] on div "Anomalies" at bounding box center [96, 468] width 87 height 12
click at [63, 462] on div "Anomalies" at bounding box center [96, 468] width 87 height 12
click at [73, 469] on span "Anomalies" at bounding box center [71, 467] width 37 height 9
click at [1020, 79] on div "2" at bounding box center [1012, 78] width 27 height 12
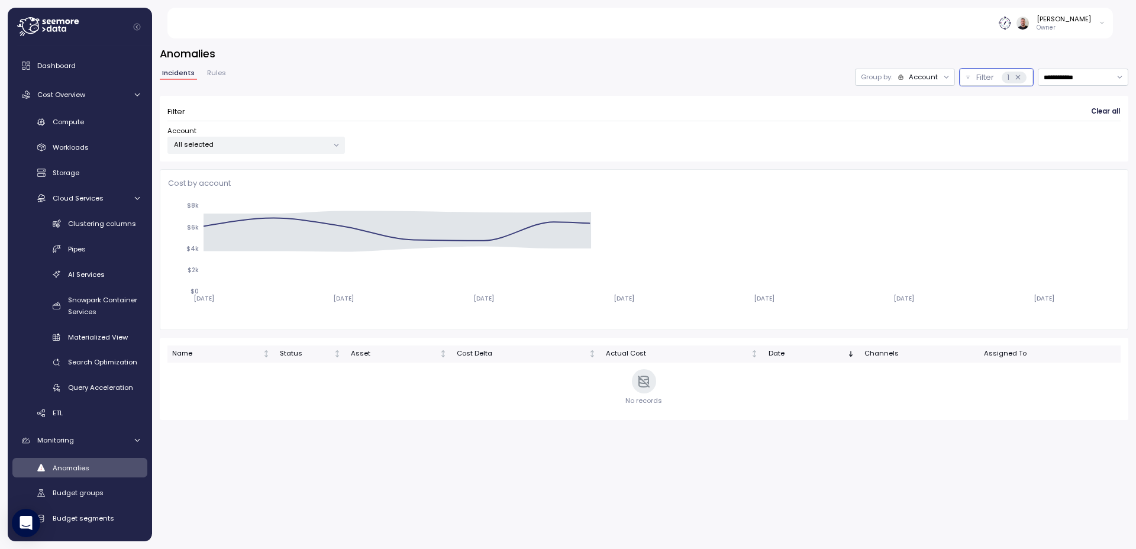
drag, startPoint x: 948, startPoint y: 76, endPoint x: 941, endPoint y: 79, distance: 7.1
click at [946, 77] on div at bounding box center [946, 77] width 17 height 17
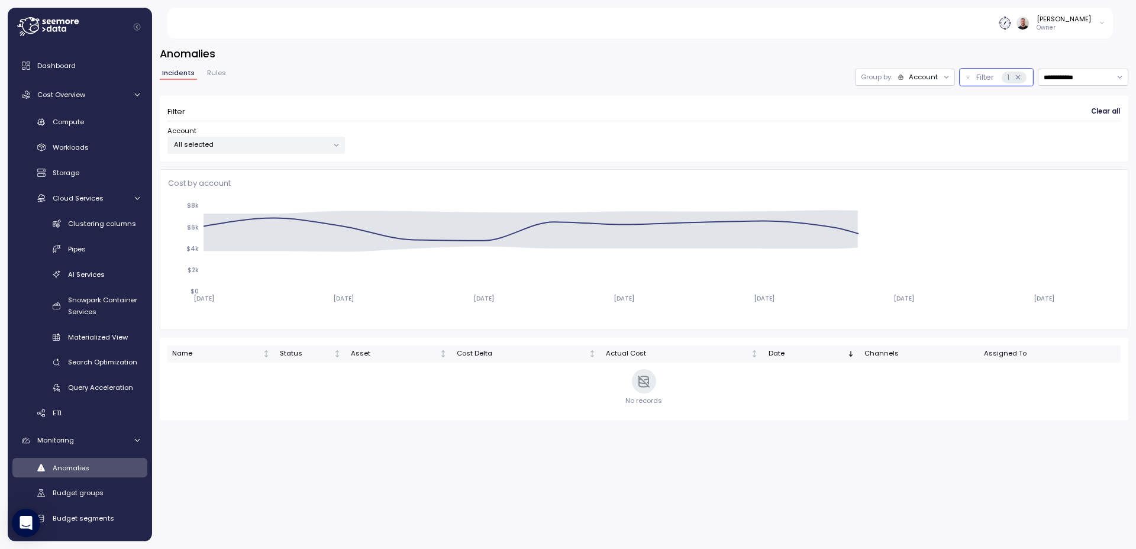
click at [939, 80] on div at bounding box center [946, 77] width 17 height 17
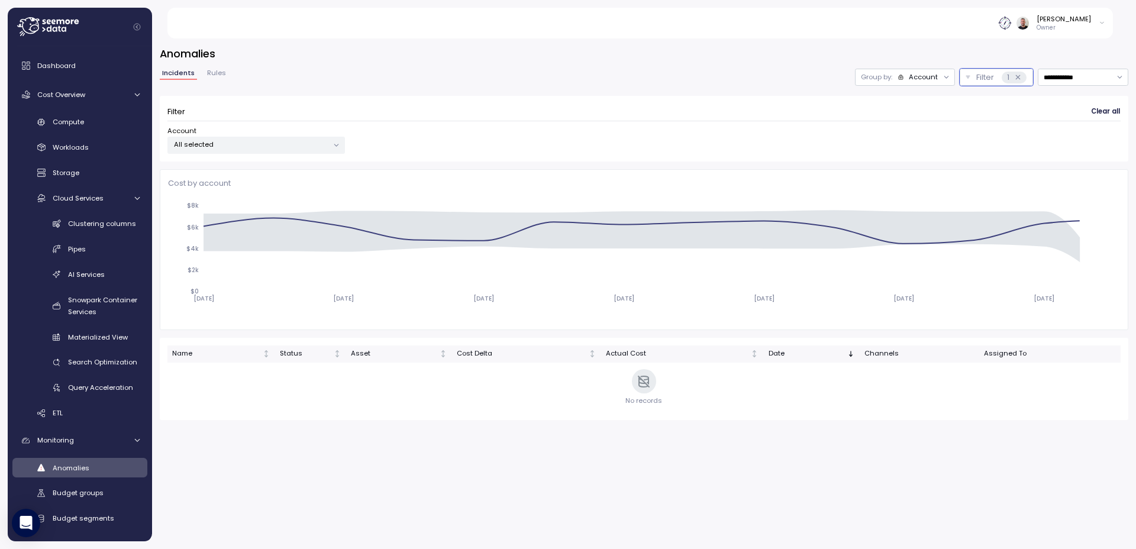
click at [944, 76] on icon at bounding box center [946, 77] width 4 height 2
click at [922, 119] on p "Compute unit" at bounding box center [914, 122] width 47 height 9
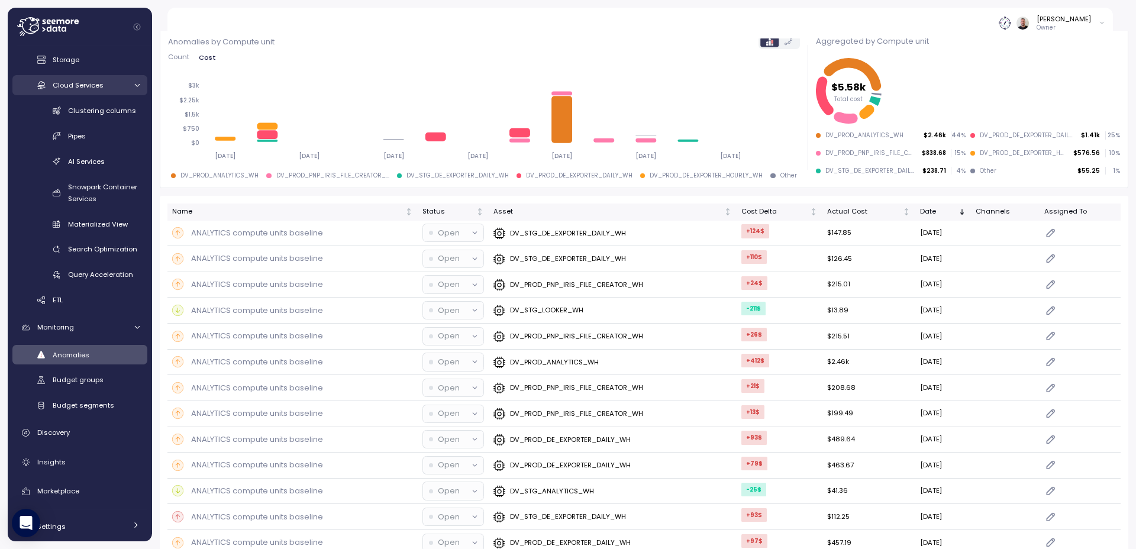
scroll to position [124, 0]
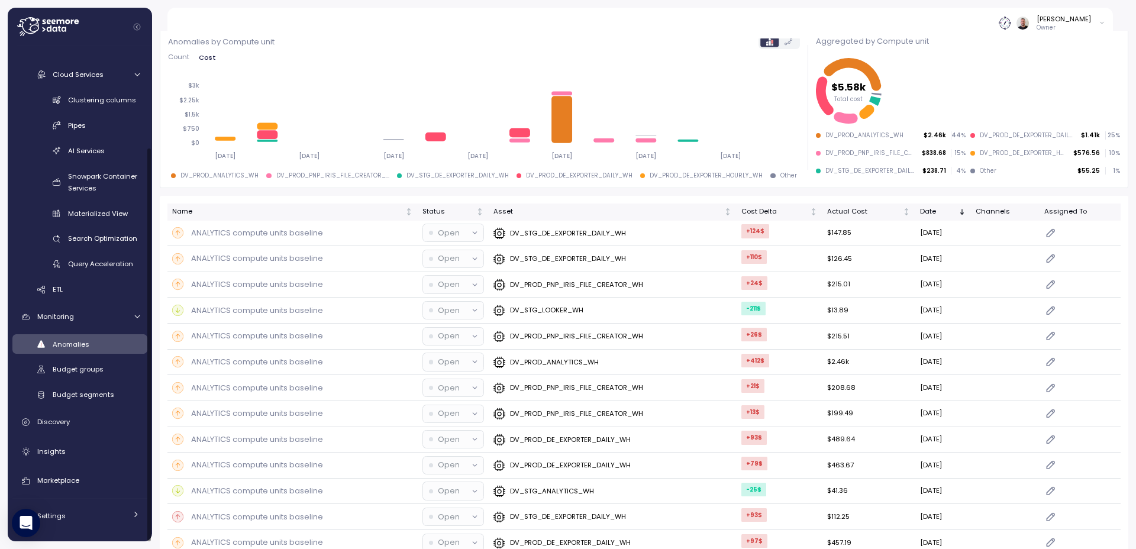
click at [80, 347] on span "Anomalies" at bounding box center [71, 344] width 37 height 9
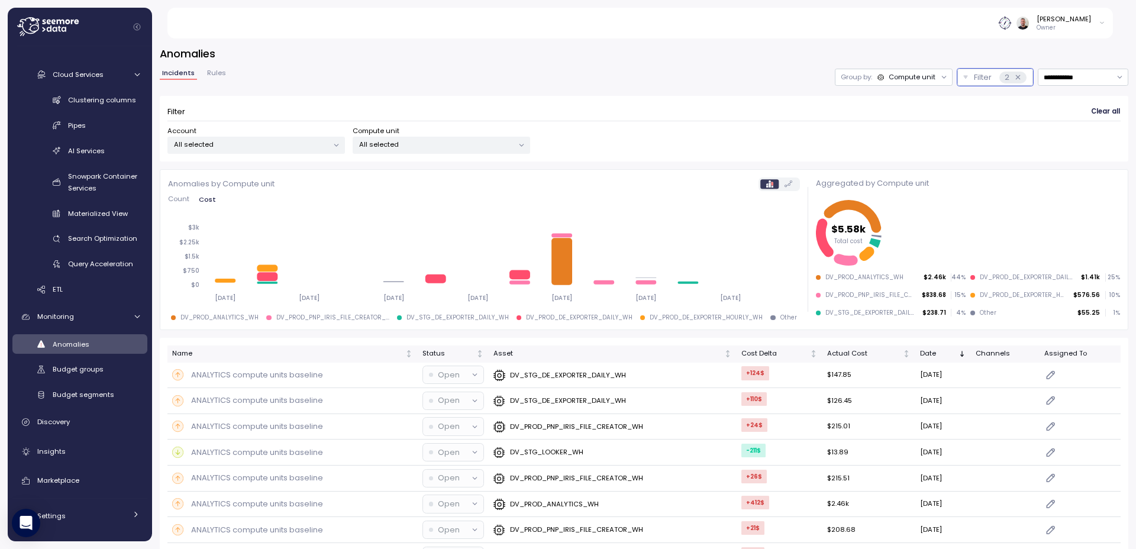
click at [222, 74] on button "Rules" at bounding box center [217, 75] width 24 height 10
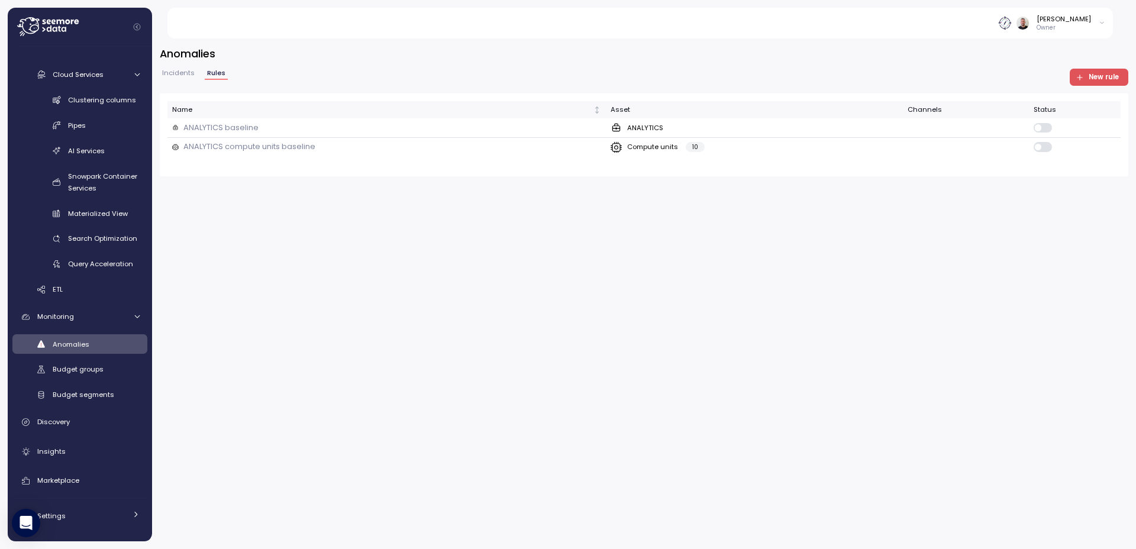
click at [1105, 77] on span "New rule" at bounding box center [1103, 77] width 30 height 16
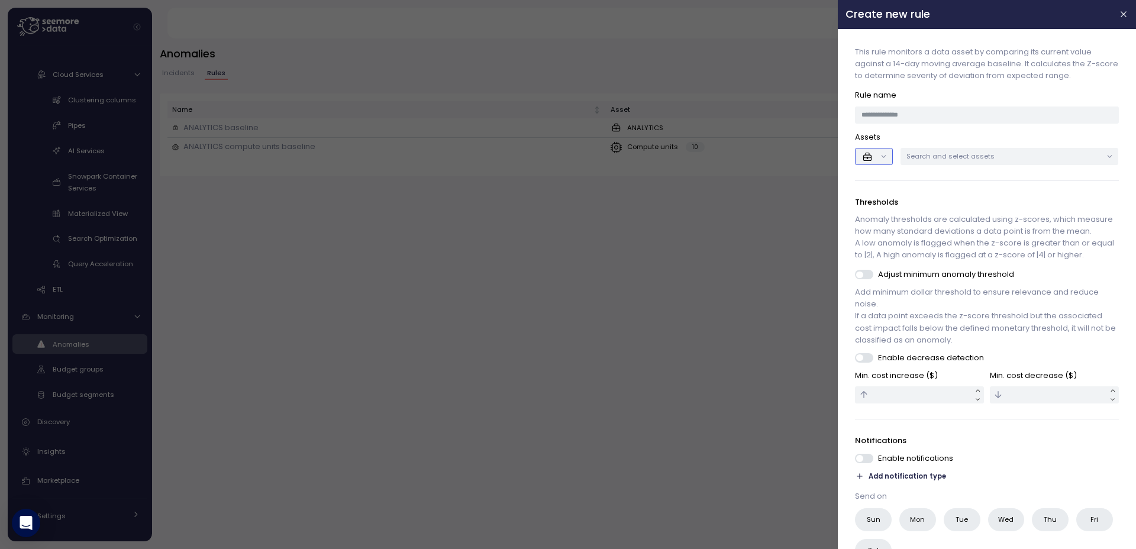
click at [882, 153] on button "button" at bounding box center [873, 156] width 37 height 17
click at [877, 207] on div at bounding box center [873, 190] width 40 height 40
click at [876, 202] on icon at bounding box center [880, 199] width 12 height 12
click at [955, 159] on p "Search and select assets" at bounding box center [1004, 155] width 195 height 9
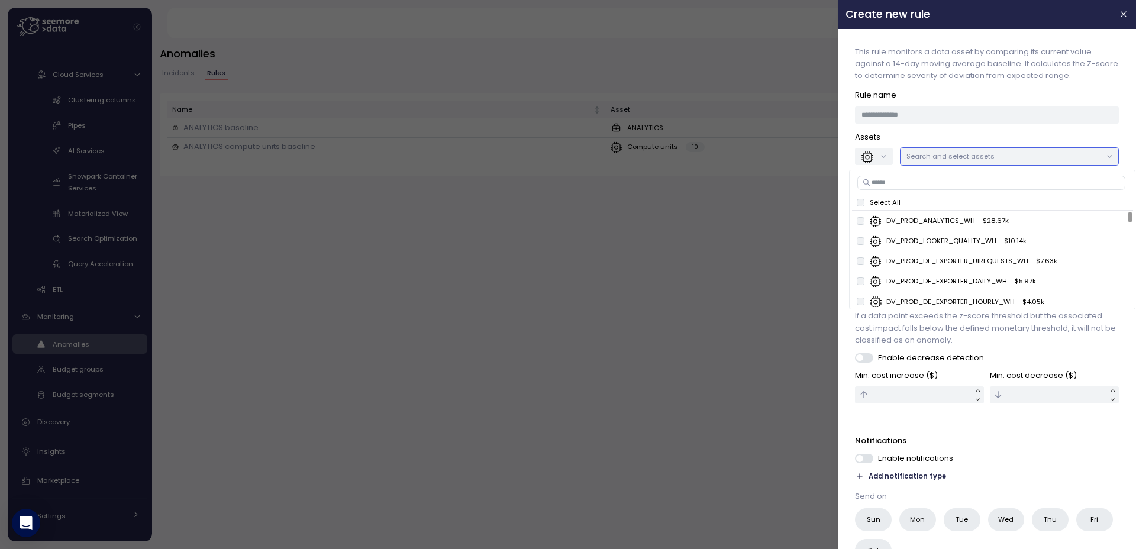
click at [955, 159] on p "Search and select assets" at bounding box center [1004, 155] width 195 height 9
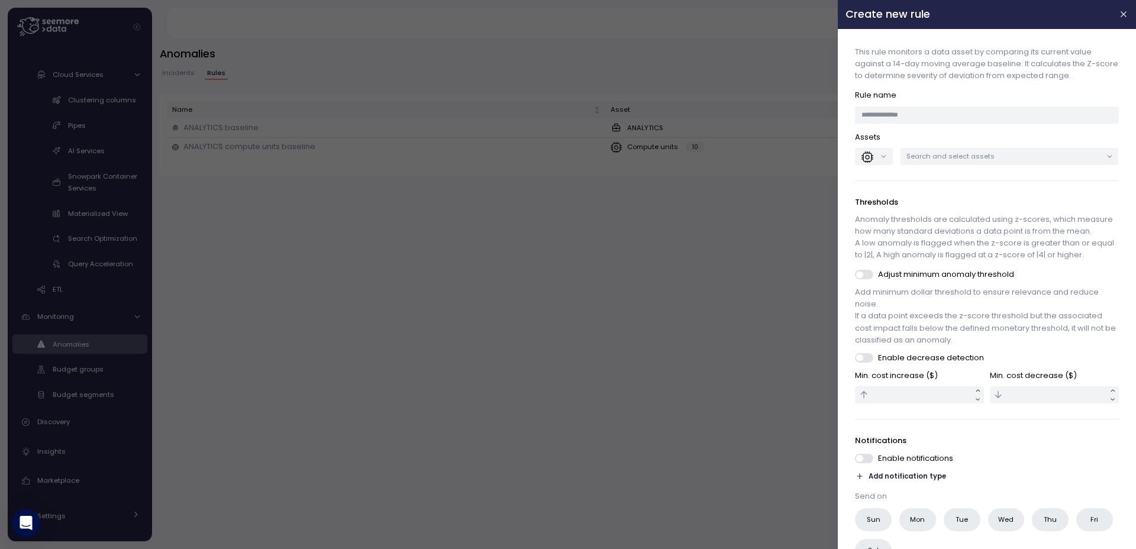
click at [277, 285] on div at bounding box center [568, 274] width 1136 height 549
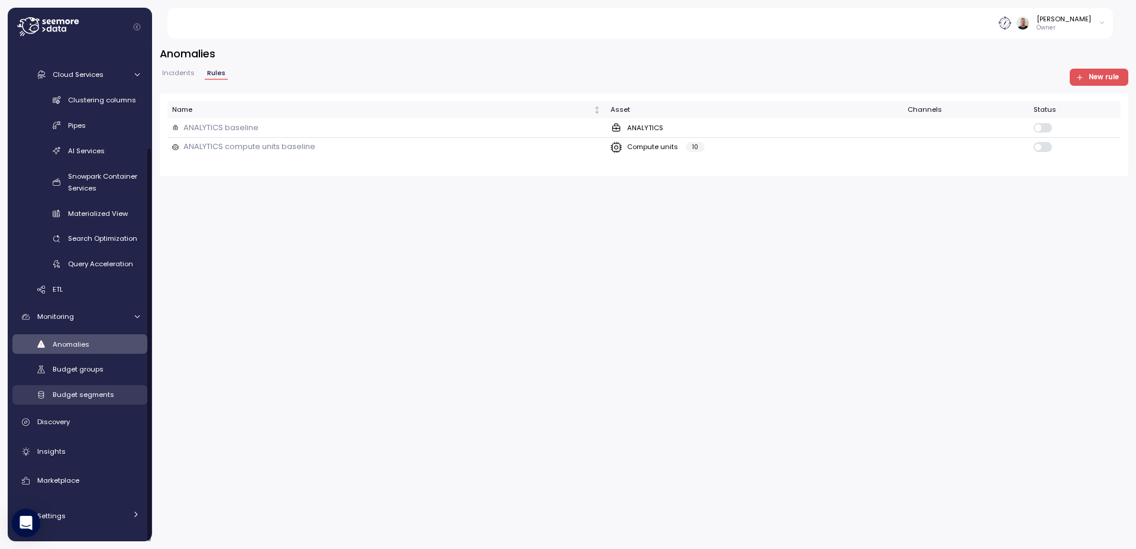
click at [85, 392] on span "Budget segments" at bounding box center [84, 394] width 62 height 9
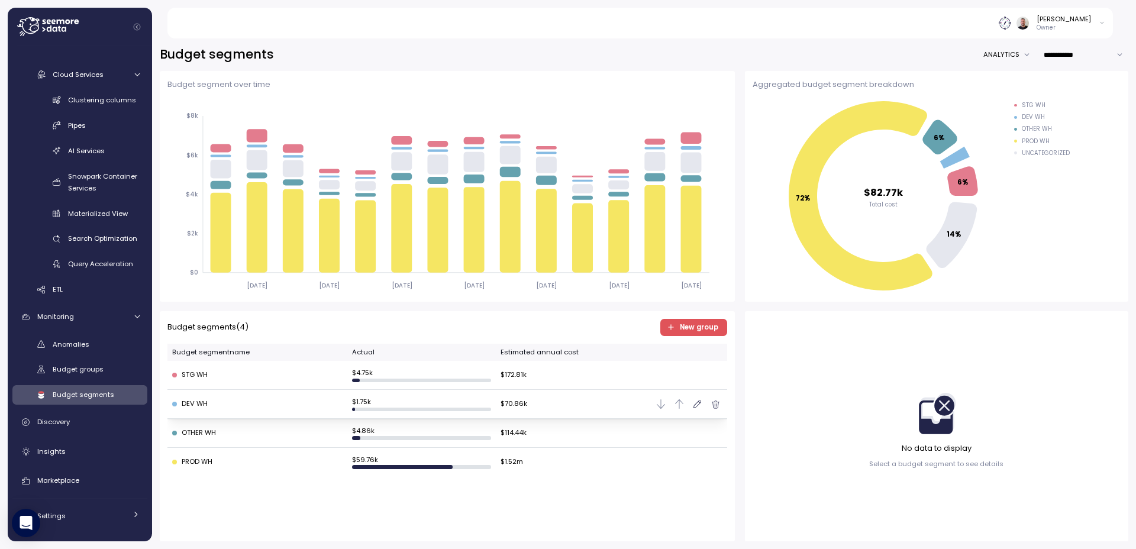
click at [282, 409] on div "DEV WH" at bounding box center [257, 404] width 170 height 11
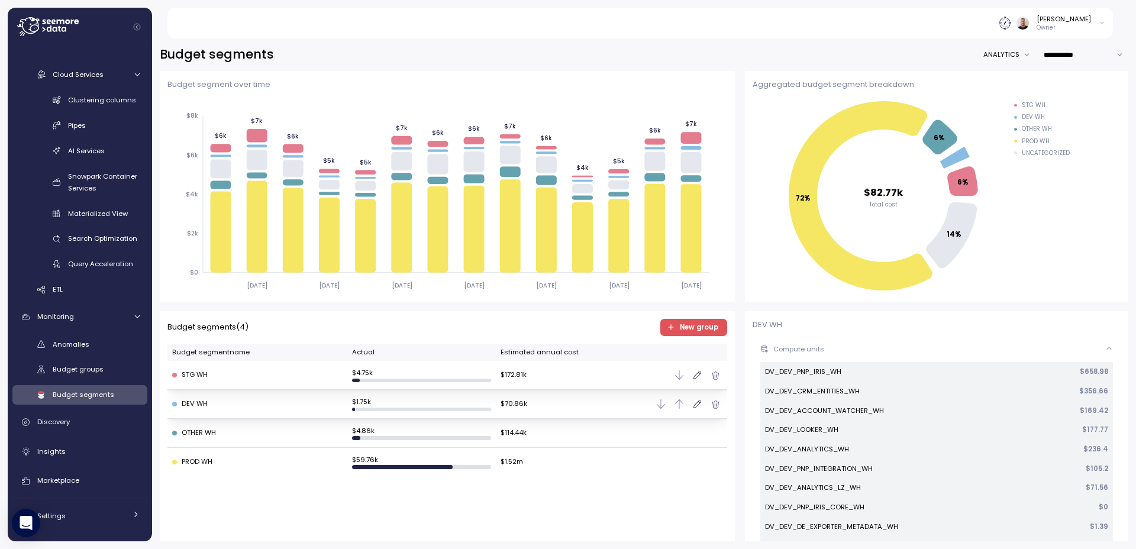
click at [237, 382] on td "STG WH" at bounding box center [257, 375] width 180 height 29
